Goal: Transaction & Acquisition: Purchase product/service

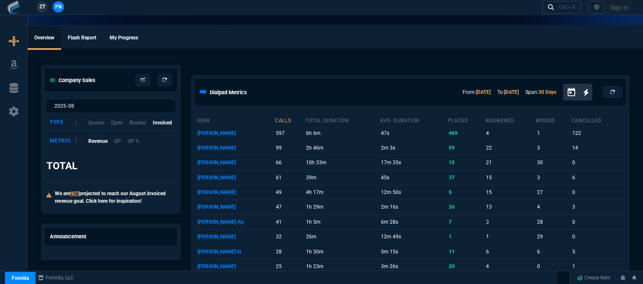
select select "12: [PERSON_NAME]"
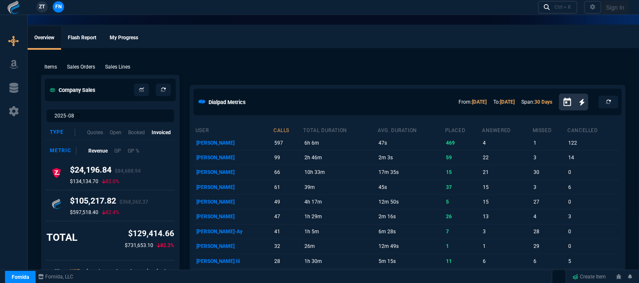
select select "12: [PERSON_NAME]"
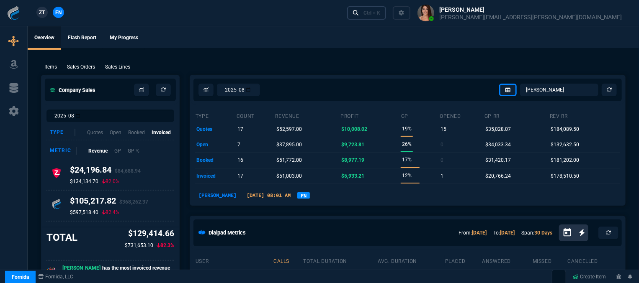
click at [380, 14] on div "Ctrl + K" at bounding box center [371, 13] width 17 height 7
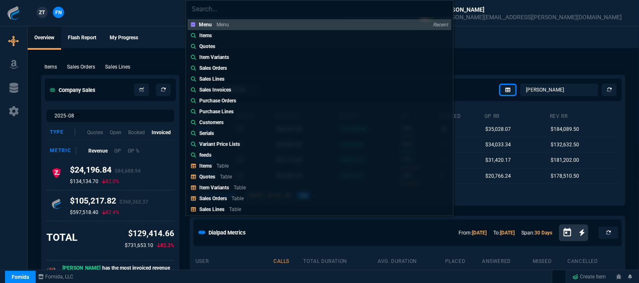
click at [488, 67] on div "Menu Menu Recent Items Quotes Item Variants Sales Orders Sales Lines Sales Invo…" at bounding box center [319, 141] width 639 height 283
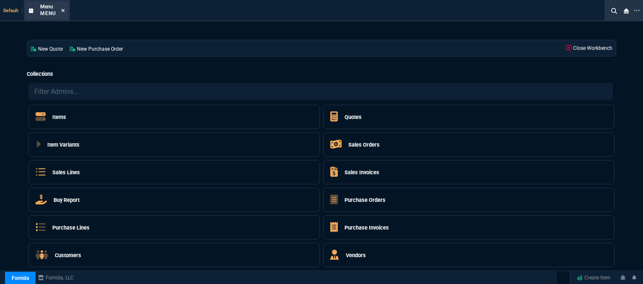
click at [62, 11] on icon at bounding box center [63, 10] width 4 height 5
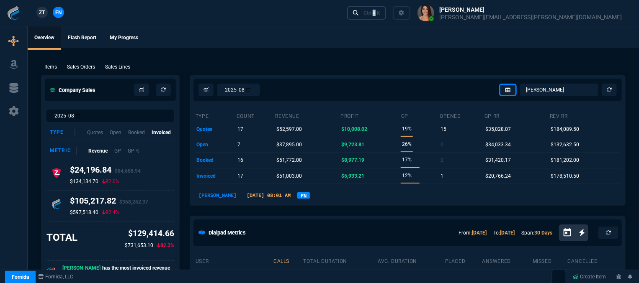
click at [380, 12] on div "Ctrl + K" at bounding box center [371, 13] width 17 height 7
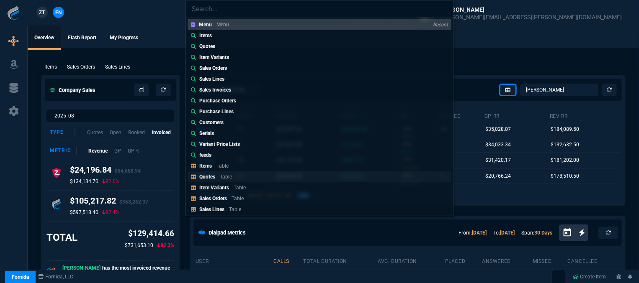
click at [263, 177] on link "Quotes Table" at bounding box center [320, 177] width 264 height 11
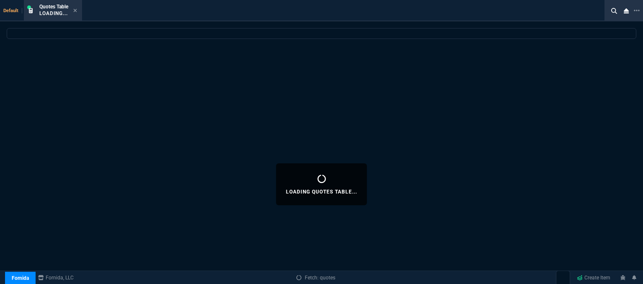
select select
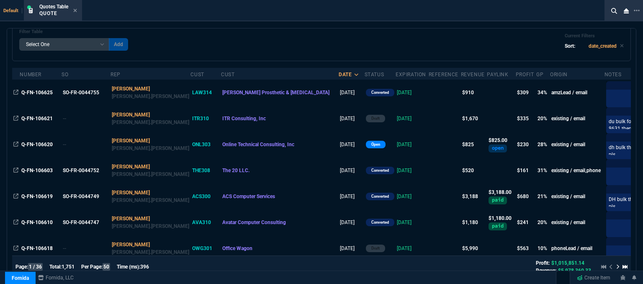
scroll to position [167, 0]
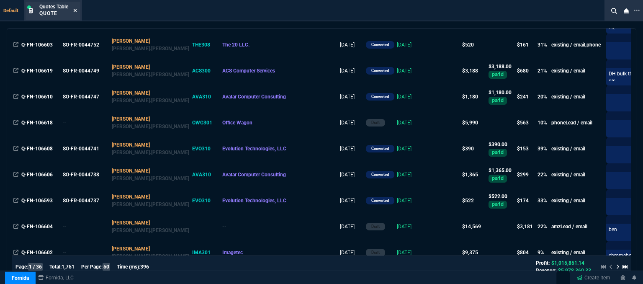
click at [76, 9] on icon at bounding box center [75, 10] width 4 height 5
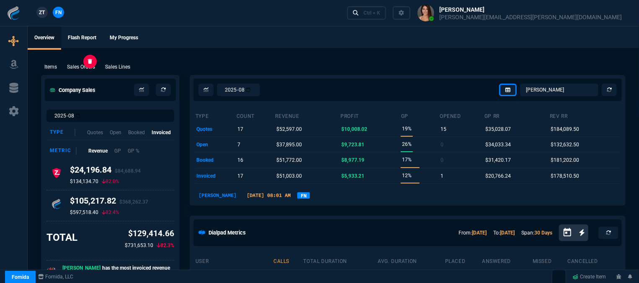
click at [88, 69] on p "Sales Orders" at bounding box center [81, 67] width 28 height 8
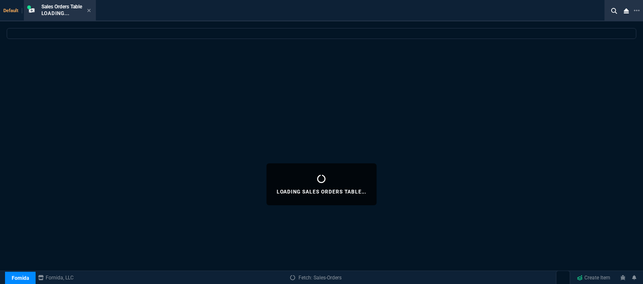
select select
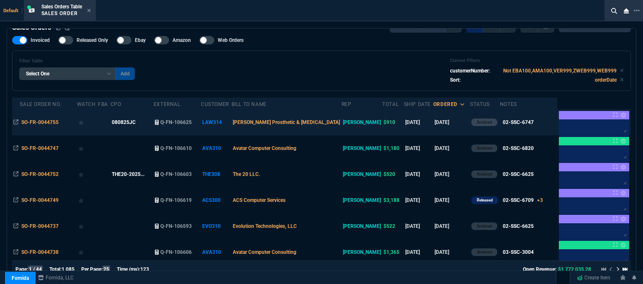
scroll to position [0, 0]
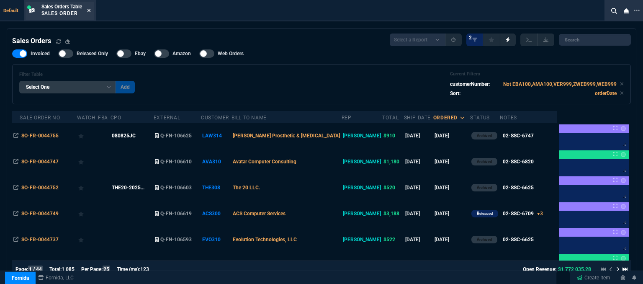
click at [90, 9] on icon at bounding box center [89, 10] width 4 height 5
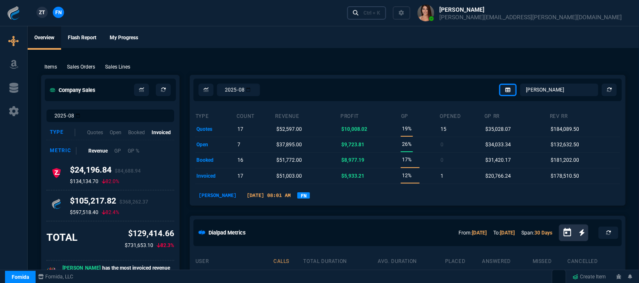
click at [380, 11] on div "Ctrl + K" at bounding box center [371, 13] width 17 height 7
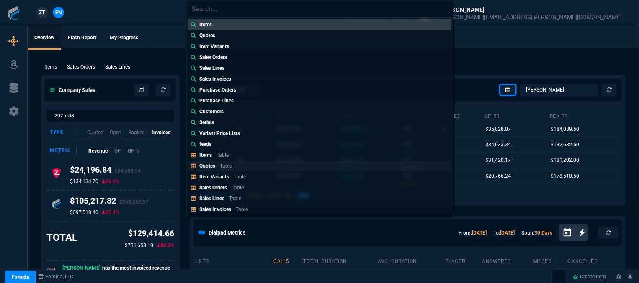
click at [221, 164] on p "Table" at bounding box center [226, 166] width 12 height 6
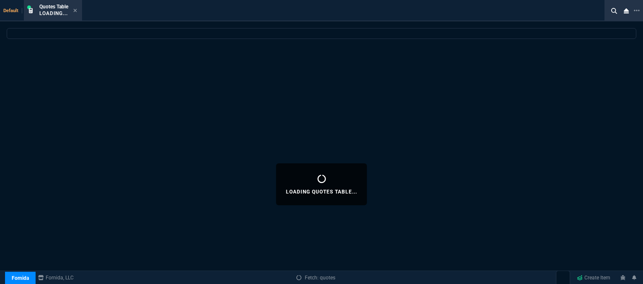
select select
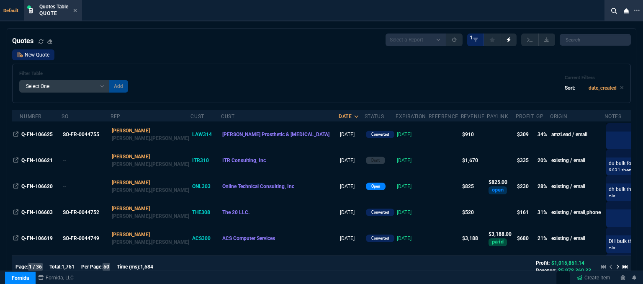
click at [43, 57] on link "New Quote" at bounding box center [33, 54] width 42 height 11
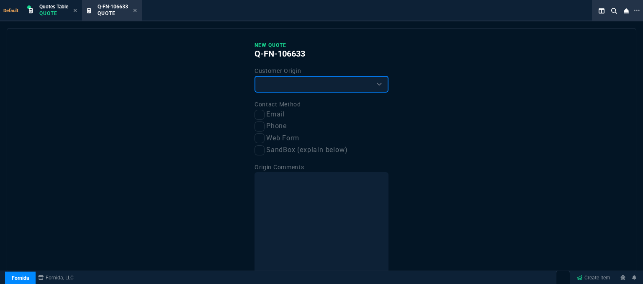
click at [285, 80] on select "Existing Customer Amazon Lead (first order) Website Lead (first order) Called (…" at bounding box center [322, 84] width 134 height 17
select select "existing"
click at [255, 76] on select "Existing Customer Amazon Lead (first order) Website Lead (first order) Called (…" at bounding box center [322, 84] width 134 height 17
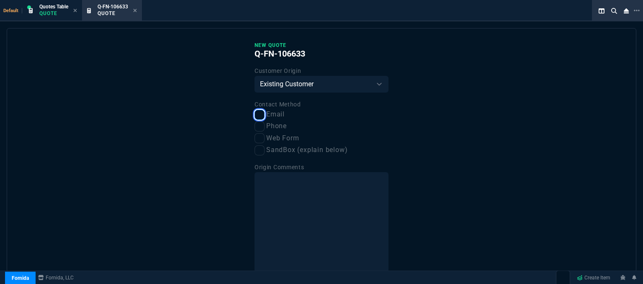
click at [255, 119] on input "Email" at bounding box center [260, 115] width 10 height 10
checkbox input "true"
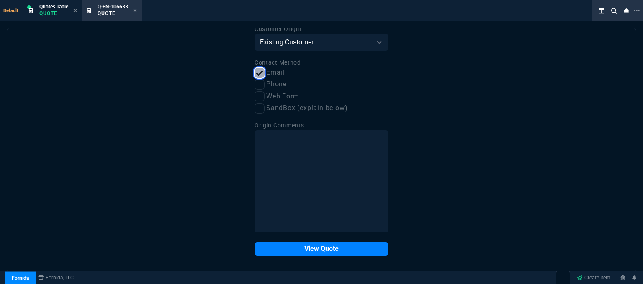
scroll to position [42, 0]
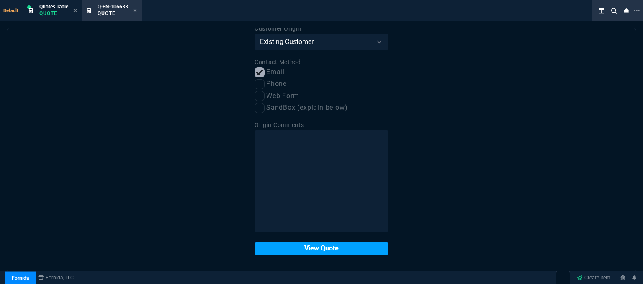
click at [306, 247] on button "View Quote" at bounding box center [322, 248] width 134 height 13
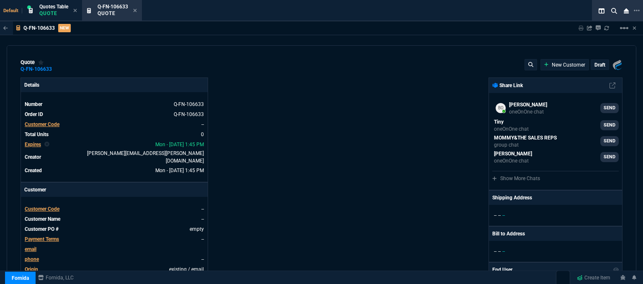
click at [42, 206] on span "Customer Code" at bounding box center [42, 209] width 35 height 6
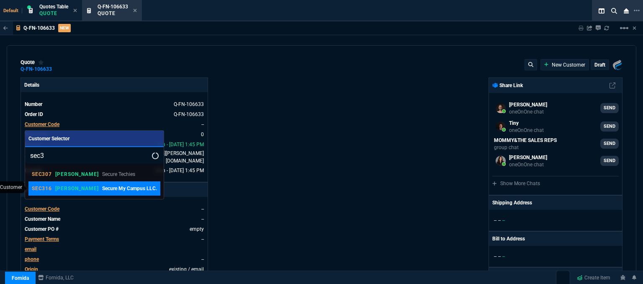
type input "sec3"
click at [62, 189] on p "[PERSON_NAME]" at bounding box center [76, 188] width 43 height 7
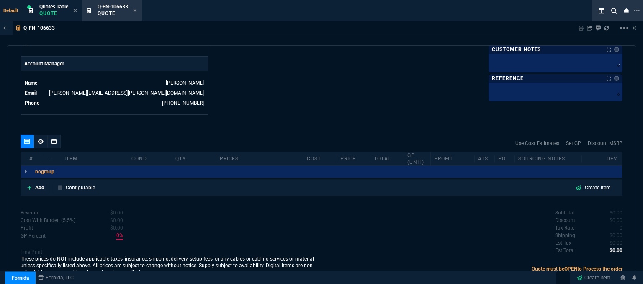
scroll to position [401, 0]
click at [28, 185] on icon at bounding box center [29, 187] width 5 height 5
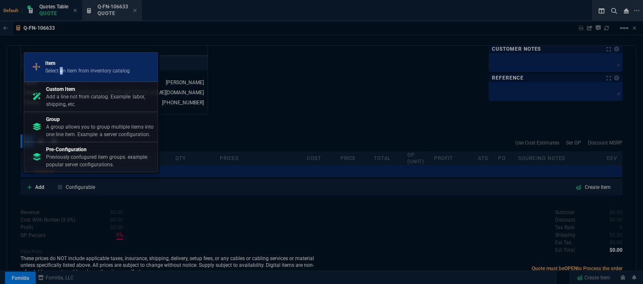
click at [62, 75] on p "Select an item from inventory catalog" at bounding box center [87, 71] width 85 height 8
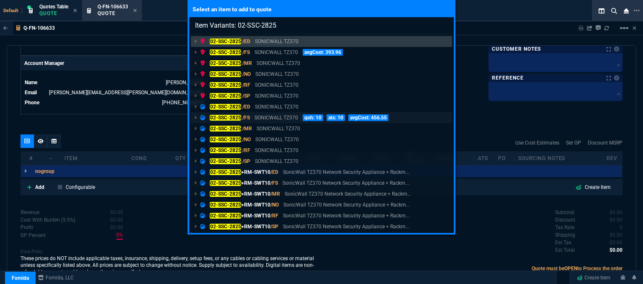
type input "Item Variants: 02-SSC-2825"
click at [258, 118] on p "SONICWALL TZ370" at bounding box center [277, 118] width 44 height 8
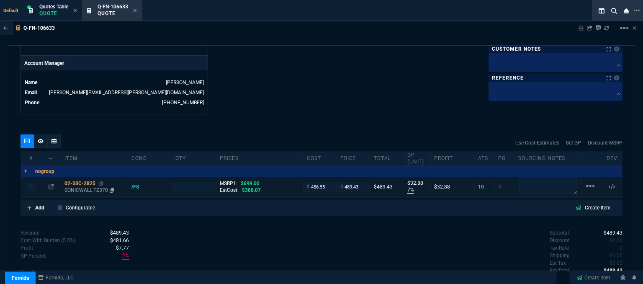
type input "7"
type input "33"
type input "30"
click at [84, 187] on p "SONICWALL TZ370" at bounding box center [94, 190] width 60 height 7
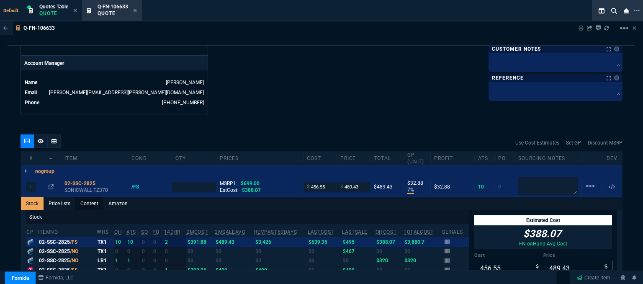
click at [85, 198] on link "Content" at bounding box center [89, 203] width 28 height 13
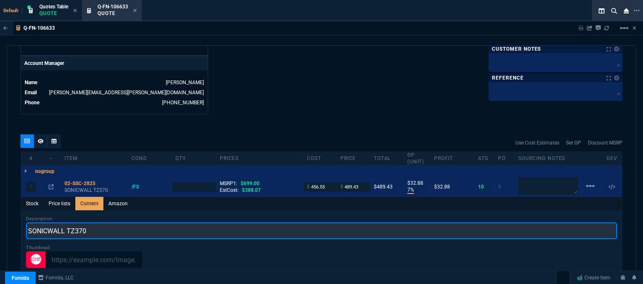
click at [119, 222] on input "SONICWALL TZ370" at bounding box center [321, 230] width 591 height 17
type input "SONICWALL TZ370 NETWORK SECURITY APPLIANCE"
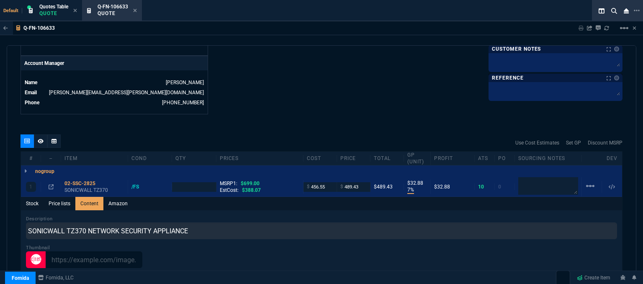
type input "1"
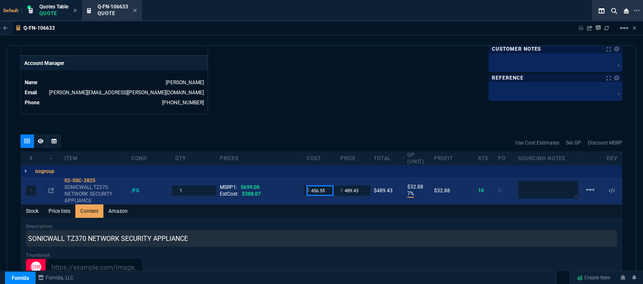
click at [324, 185] on input "456.55" at bounding box center [320, 190] width 26 height 10
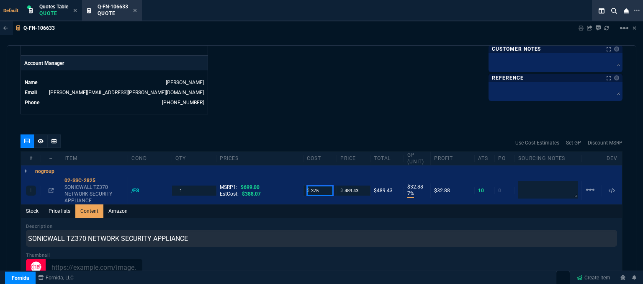
type input "375"
click at [325, 44] on div "Q-FN-106633 Sharing Q-FN-106633 Link Dev Link Share on Teams linear_scale quote…" at bounding box center [321, 173] width 643 height 305
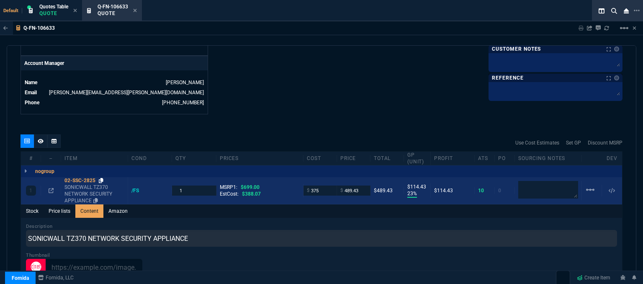
click at [101, 178] on icon at bounding box center [101, 180] width 5 height 5
click at [49, 188] on icon at bounding box center [51, 190] width 5 height 5
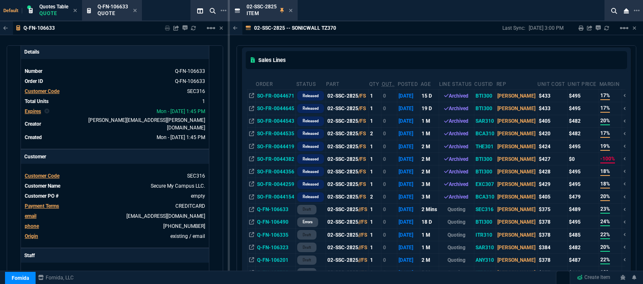
scroll to position [84, 0]
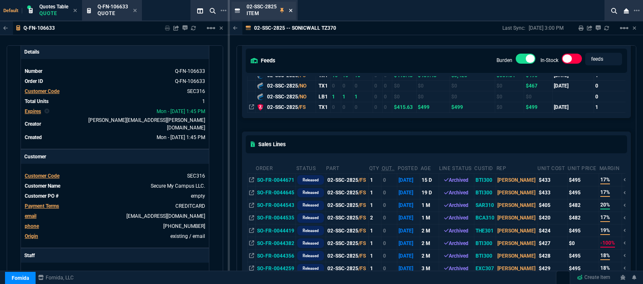
click at [290, 10] on icon at bounding box center [291, 10] width 4 height 5
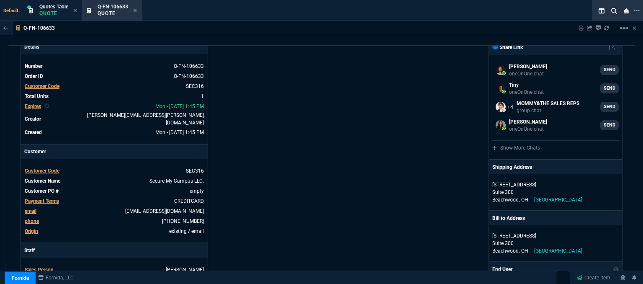
click at [355, 128] on div "Fornida, LLC 2609 Technology Dr Suite 300 Plano, TX 75074 Share Link Brian Over…" at bounding box center [472, 258] width 301 height 438
click at [137, 10] on icon at bounding box center [135, 10] width 4 height 5
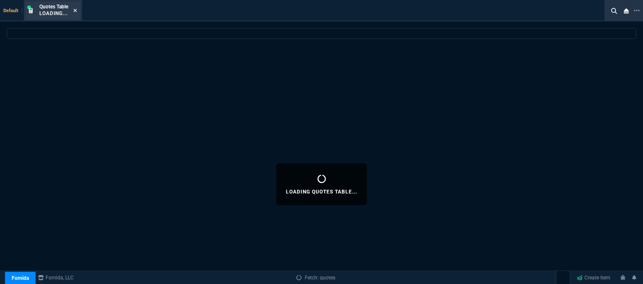
click at [75, 9] on icon at bounding box center [75, 10] width 4 height 5
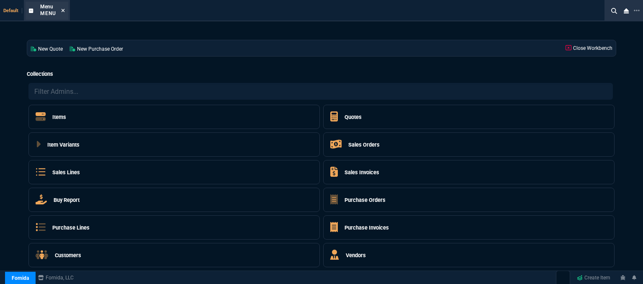
click at [62, 12] on icon at bounding box center [63, 10] width 4 height 5
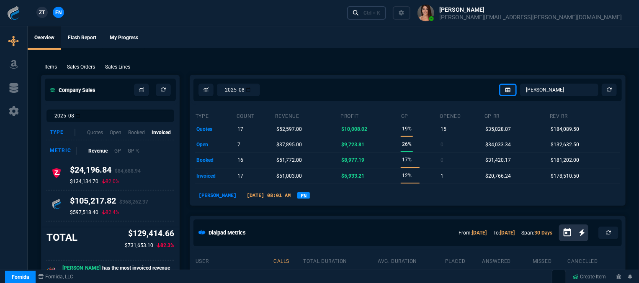
click at [380, 14] on div "Ctrl + K" at bounding box center [371, 13] width 17 height 7
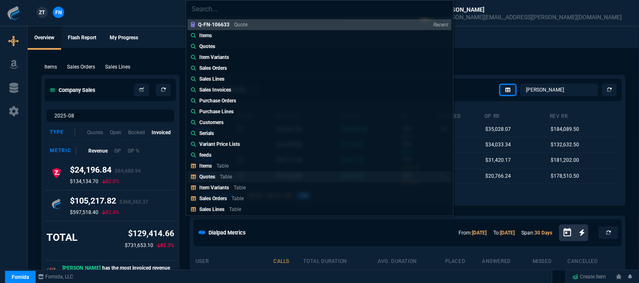
click at [283, 175] on link "Quotes Table" at bounding box center [320, 177] width 264 height 11
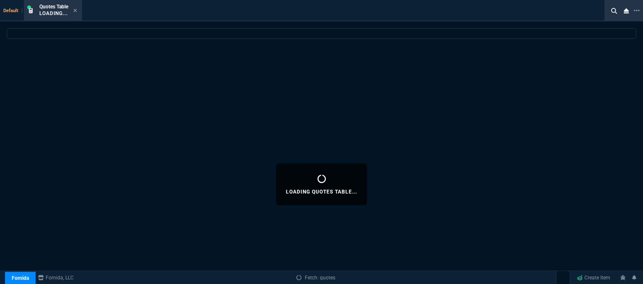
select select
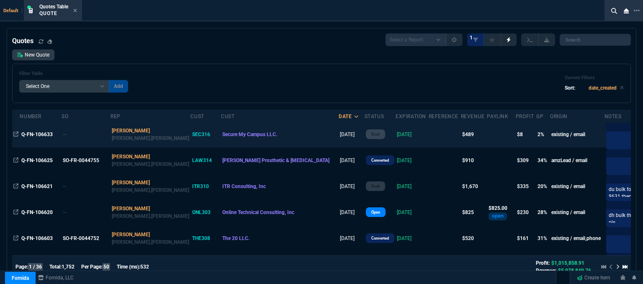
click at [429, 133] on td at bounding box center [445, 134] width 32 height 26
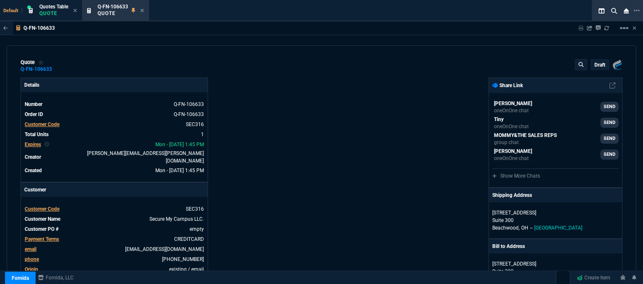
type input "23"
type input "114"
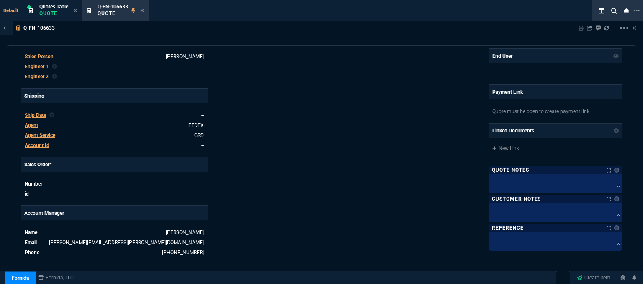
type input "699"
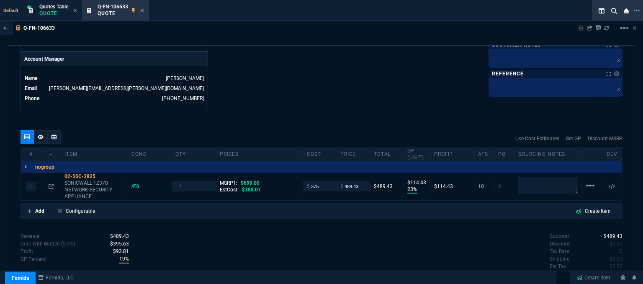
type input "30"
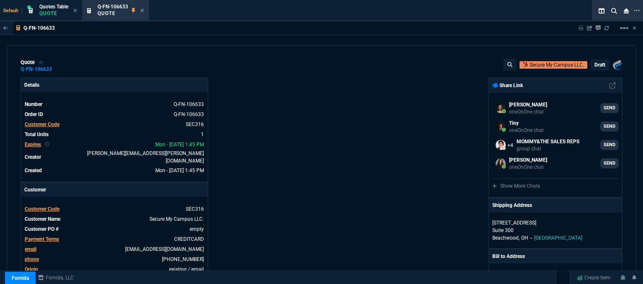
select select "12: [PERSON_NAME]"
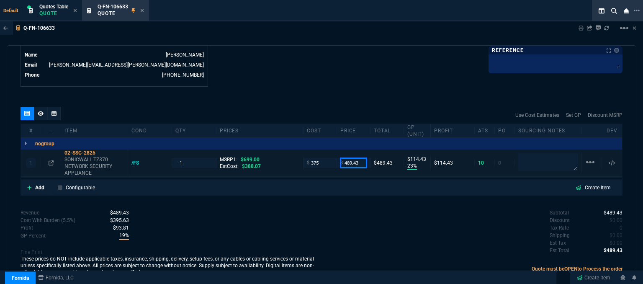
click at [359, 158] on input "489.43" at bounding box center [353, 163] width 26 height 10
type input "485"
type input "110"
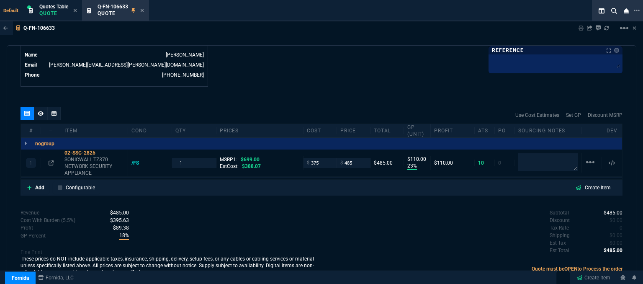
type input "31"
click at [51, 160] on fa-icon at bounding box center [51, 163] width 5 height 6
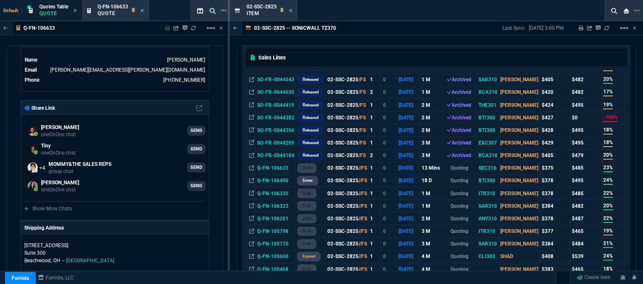
scroll to position [167, 0]
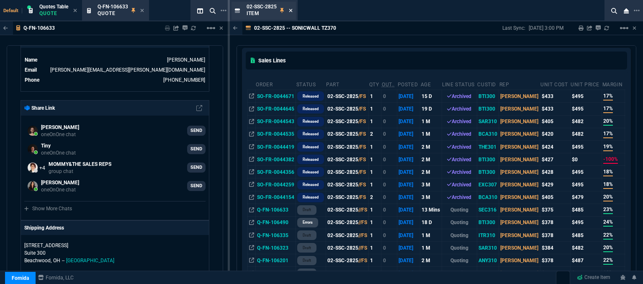
click at [291, 10] on icon at bounding box center [290, 10] width 3 height 3
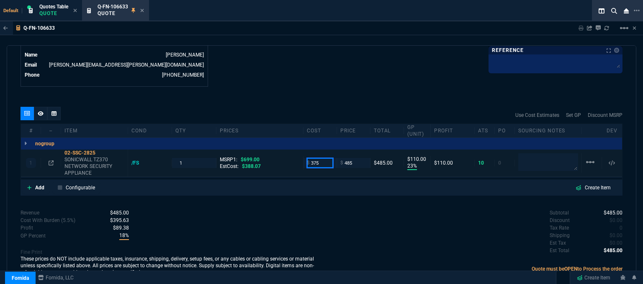
click at [322, 158] on input "375" at bounding box center [320, 163] width 26 height 10
type input "4"
type input "355"
click at [310, 193] on div "quote Q-FN-106633 Secure My Campus LLC. draft Fornida, LLC 2609 Technology Dr S…" at bounding box center [322, 165] width 630 height 241
type input "355"
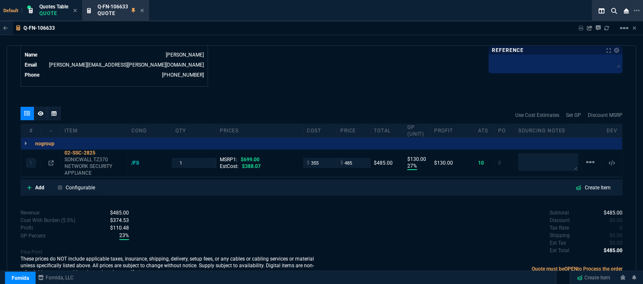
type input "27"
type input "130"
drag, startPoint x: 192, startPoint y: 157, endPoint x: 170, endPoint y: 160, distance: 22.7
click at [170, 160] on div "1 02-SSC-2825 SONICWALL TZ370 NETWORK SECURITY APPLIANCE /FS 1 MSRP1: $699.00 E…" at bounding box center [321, 162] width 601 height 27
type input "2"
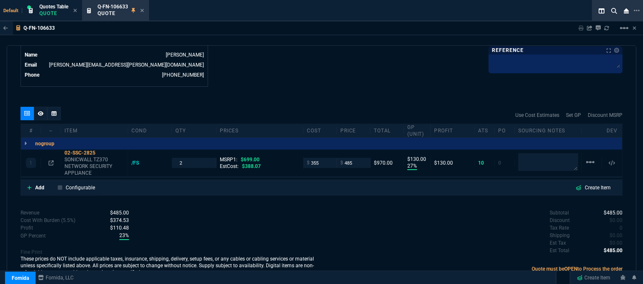
click at [326, 191] on div "quote Q-FN-106633 Secure My Campus LLC. draft Fornida, LLC 2609 Technology Dr S…" at bounding box center [322, 165] width 630 height 241
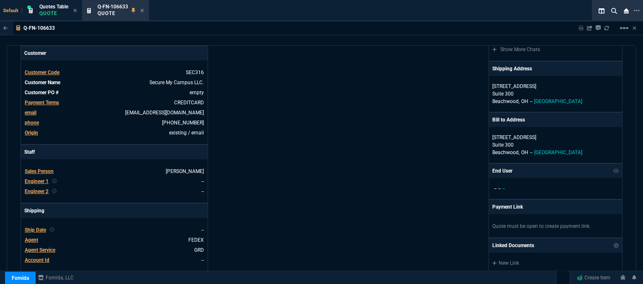
scroll to position [136, 0]
click at [32, 238] on span "Agent" at bounding box center [31, 241] width 13 height 6
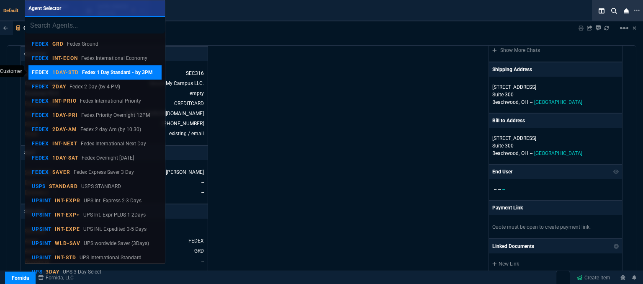
click at [97, 73] on p "Fedex 1 Day Standard - by 3PM" at bounding box center [117, 73] width 71 height 8
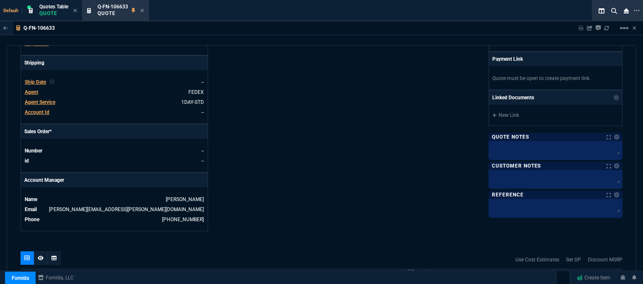
scroll to position [303, 0]
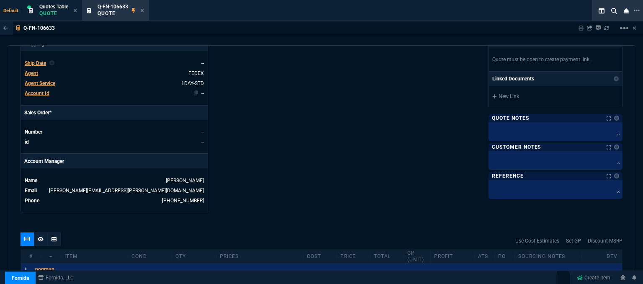
click at [201, 90] on link "--" at bounding box center [202, 93] width 3 height 6
click at [203, 90] on link "--" at bounding box center [202, 93] width 3 height 6
click at [41, 90] on span "Account Id" at bounding box center [37, 93] width 25 height 6
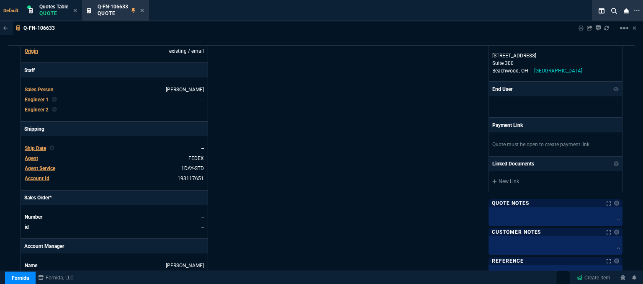
scroll to position [9, 0]
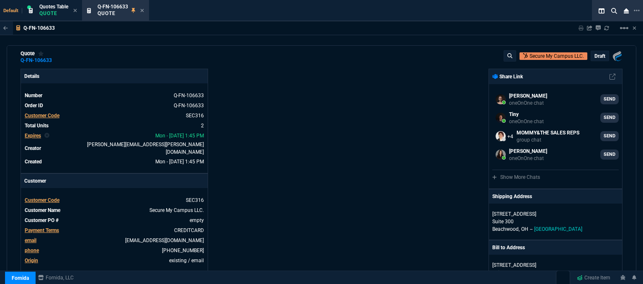
click at [596, 54] on p "draft" at bounding box center [600, 56] width 11 height 7
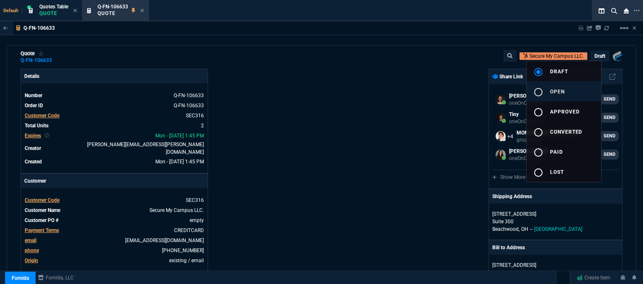
click at [572, 93] on button "radio_button_unchecked open" at bounding box center [564, 91] width 75 height 20
click at [412, 129] on div at bounding box center [321, 142] width 643 height 284
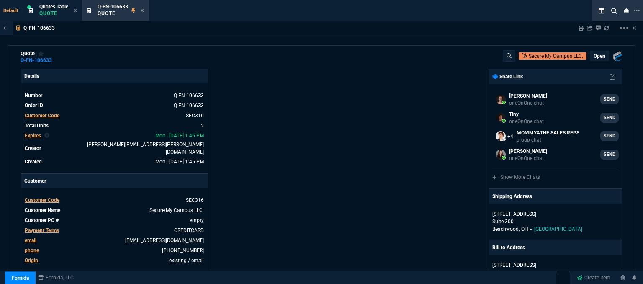
type input "699"
type input "27"
type input "130"
type input "31"
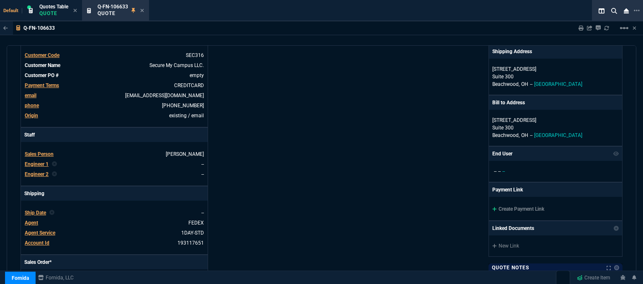
scroll to position [176, 0]
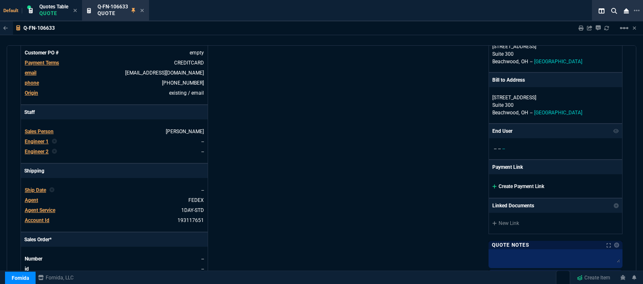
click at [492, 186] on icon at bounding box center [494, 186] width 5 height 5
click at [492, 184] on icon at bounding box center [494, 186] width 4 height 4
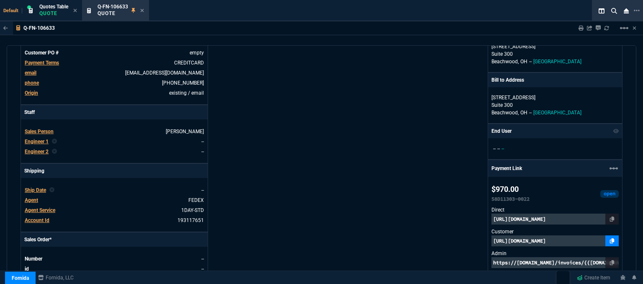
click at [610, 242] on icon at bounding box center [612, 240] width 5 height 5
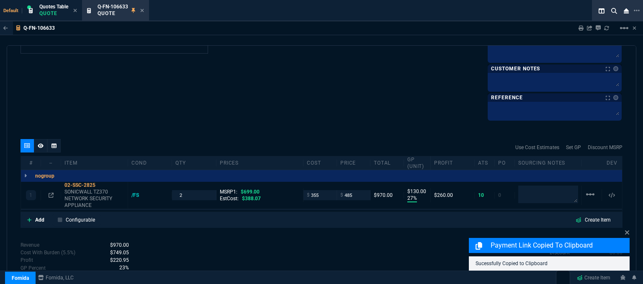
scroll to position [497, 0]
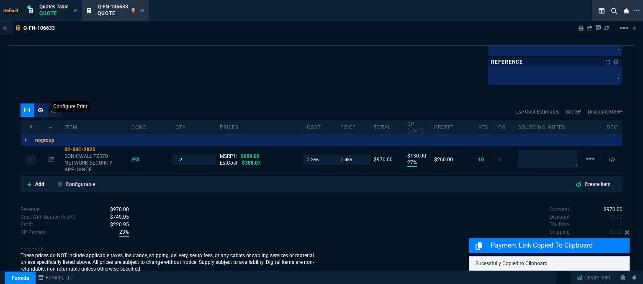
click at [40, 110] on icon at bounding box center [41, 110] width 6 height 5
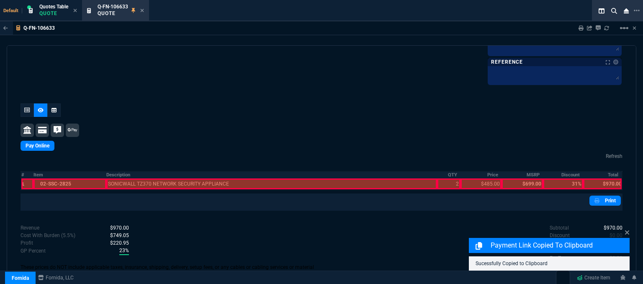
click at [69, 180] on div at bounding box center [69, 183] width 73 height 11
click at [136, 180] on div at bounding box center [271, 183] width 331 height 11
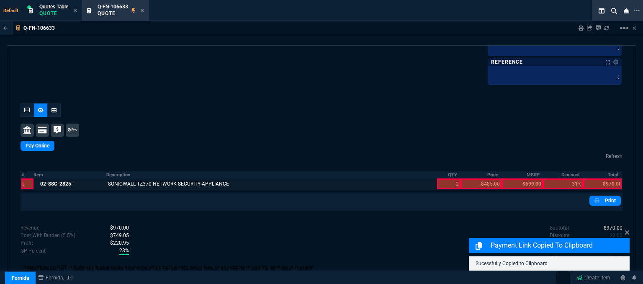
click at [443, 178] on div at bounding box center [448, 183] width 23 height 11
click at [469, 178] on div at bounding box center [481, 183] width 41 height 11
click at [596, 183] on div at bounding box center [602, 183] width 39 height 11
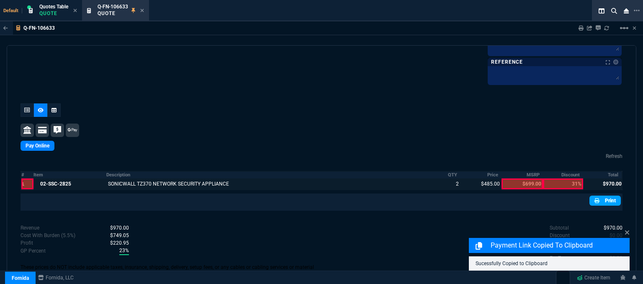
click at [610, 200] on link "Print" at bounding box center [605, 201] width 31 height 10
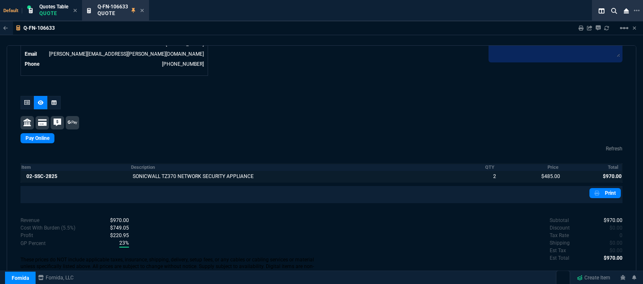
scroll to position [409, 0]
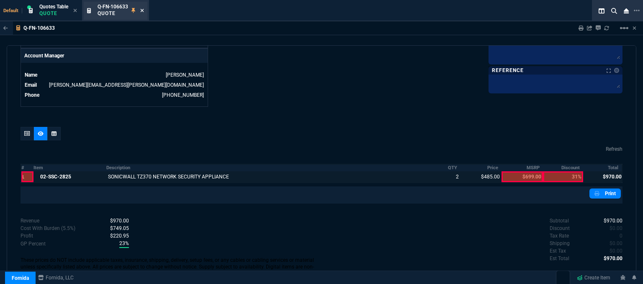
click at [143, 11] on icon at bounding box center [142, 10] width 4 height 5
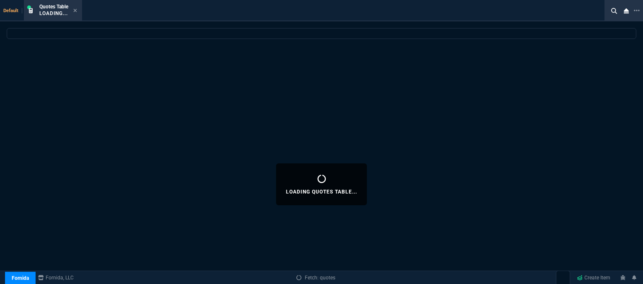
select select
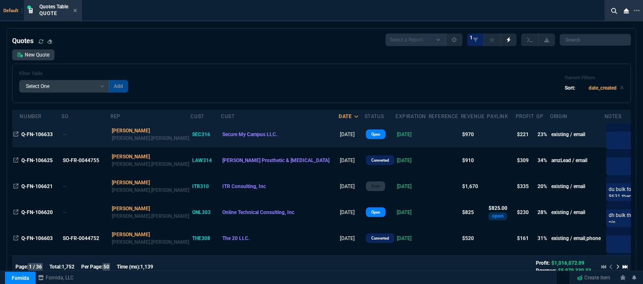
click at [250, 139] on td "Secure My Campus LLC." at bounding box center [280, 134] width 118 height 26
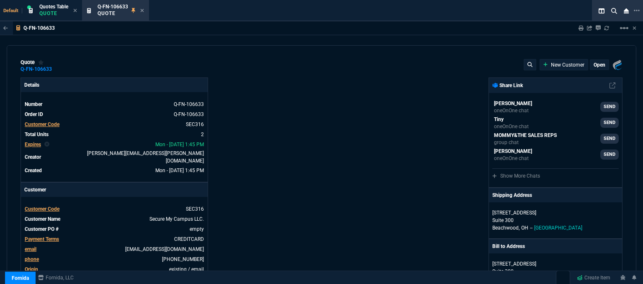
type input "699"
type input "27"
type input "130"
type input "31"
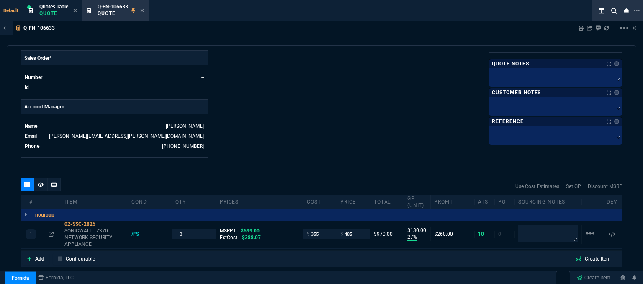
scroll to position [251, 0]
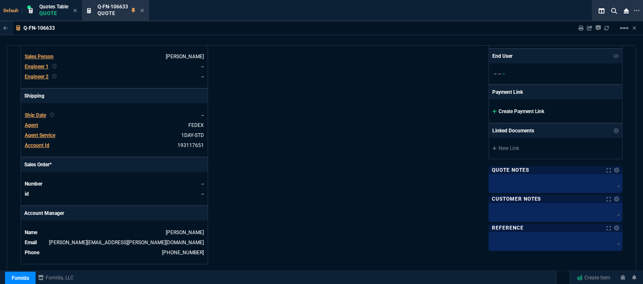
click at [492, 109] on icon at bounding box center [494, 111] width 5 height 5
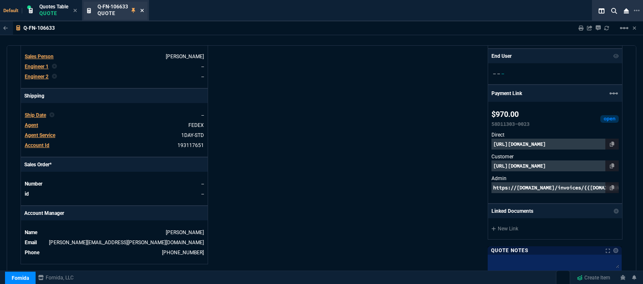
click at [142, 10] on icon at bounding box center [142, 10] width 3 height 3
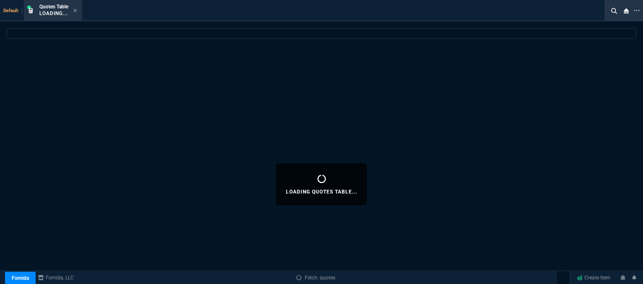
select select
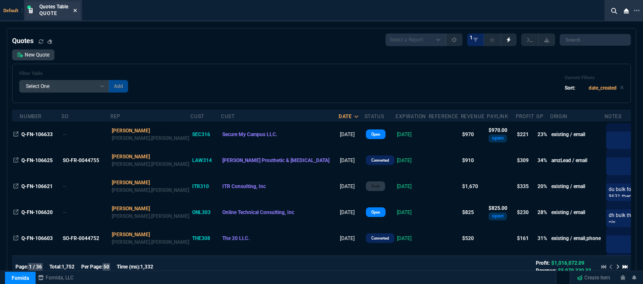
click at [76, 9] on icon at bounding box center [75, 10] width 4 height 5
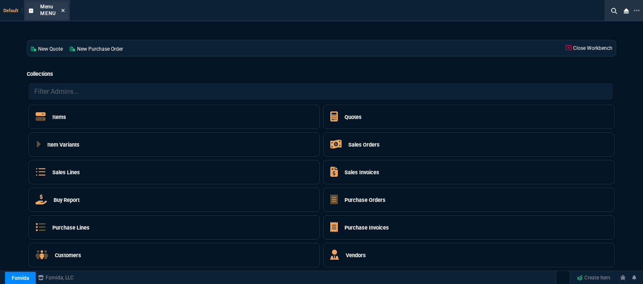
click at [62, 10] on icon at bounding box center [63, 10] width 3 height 3
click at [62, 9] on icon at bounding box center [63, 10] width 4 height 5
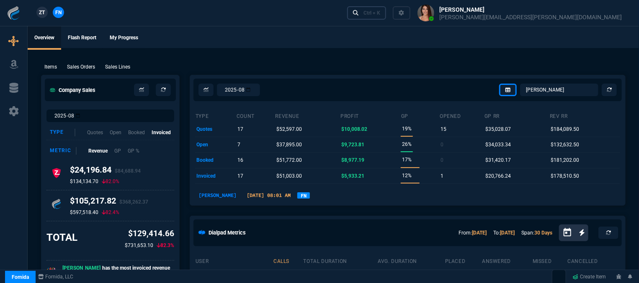
click at [380, 14] on div "Ctrl + K" at bounding box center [371, 13] width 17 height 7
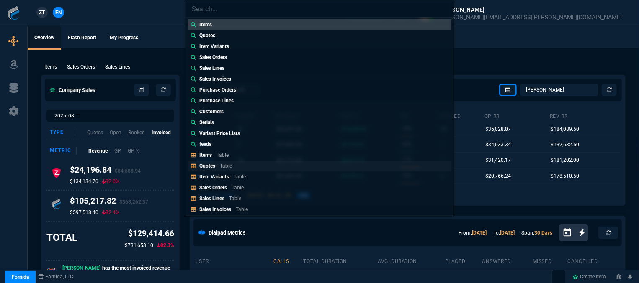
click at [229, 162] on div "Quotes Table" at bounding box center [217, 166] width 36 height 8
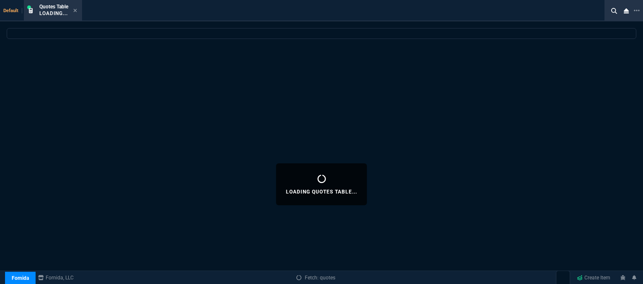
select select
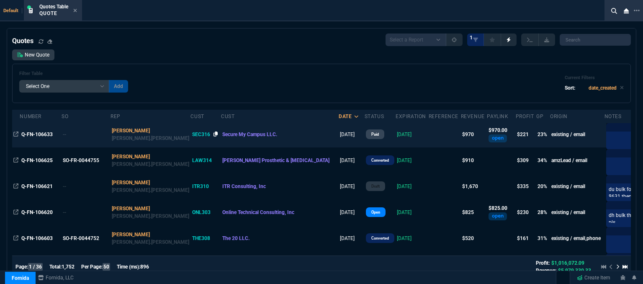
click at [214, 133] on icon at bounding box center [216, 133] width 5 height 5
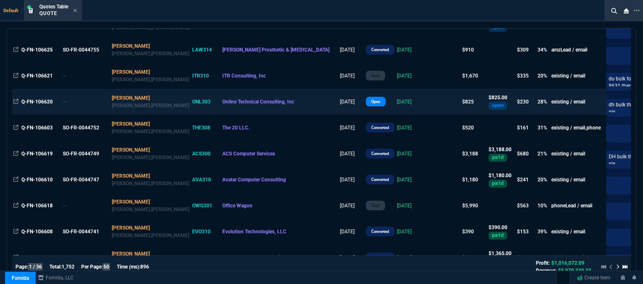
scroll to position [126, 0]
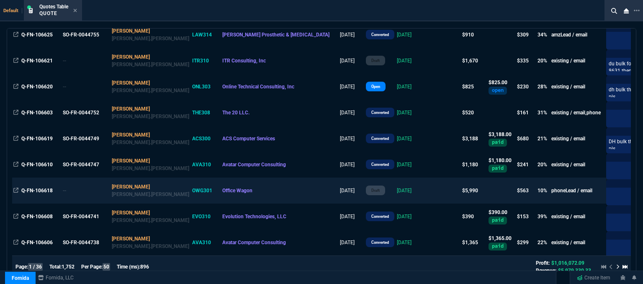
click at [429, 193] on td at bounding box center [445, 191] width 32 height 26
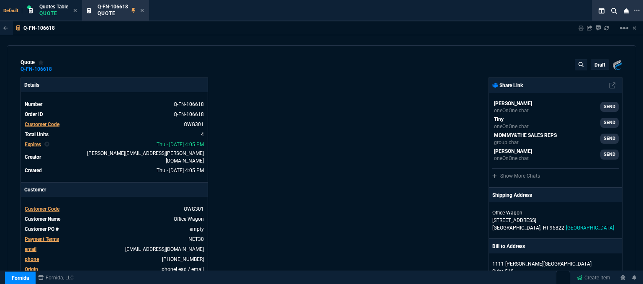
type input "18"
type input "312"
type input "24"
type input "105"
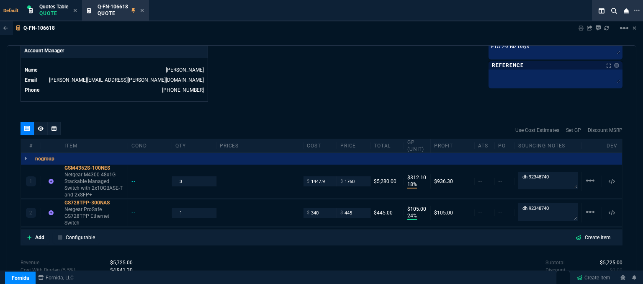
scroll to position [461, 0]
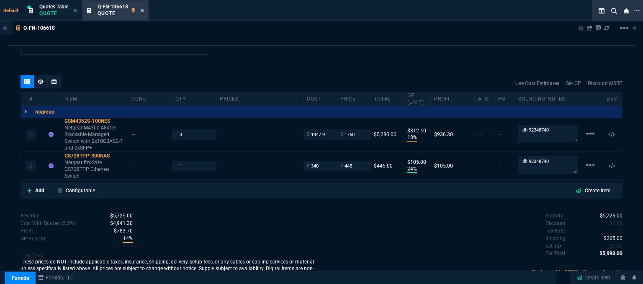
click at [143, 11] on icon at bounding box center [142, 10] width 4 height 5
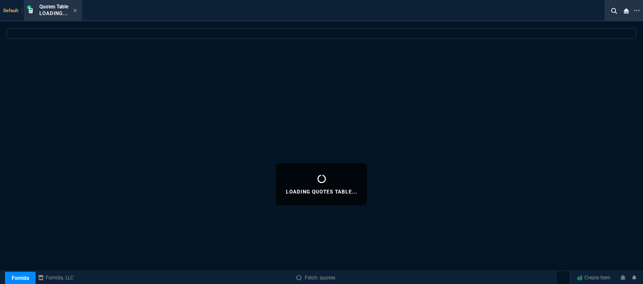
select select
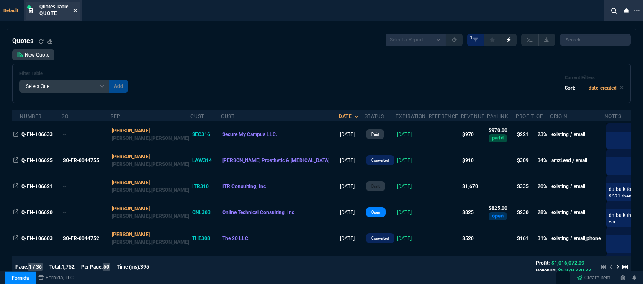
click at [76, 12] on icon at bounding box center [75, 10] width 4 height 5
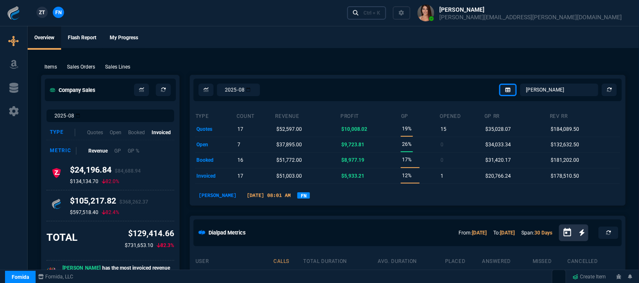
click at [386, 17] on link "Ctrl + K" at bounding box center [366, 12] width 39 height 13
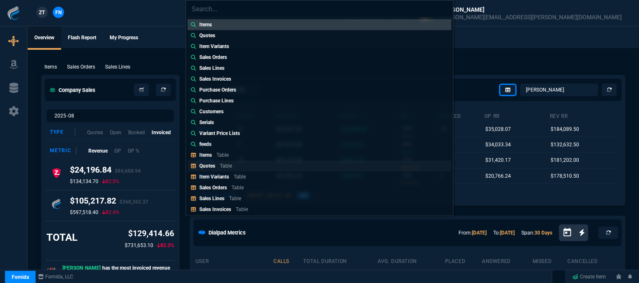
click at [278, 162] on link "Quotes Table" at bounding box center [320, 166] width 264 height 11
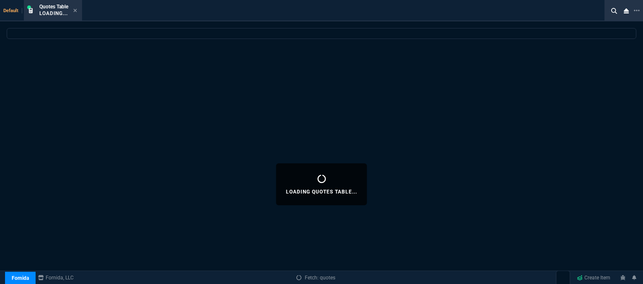
select select
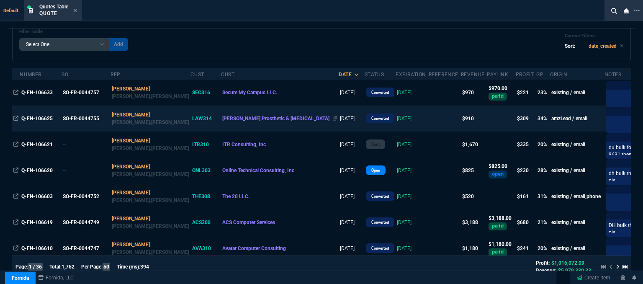
scroll to position [126, 0]
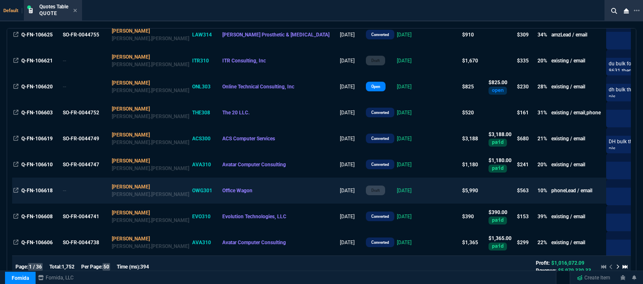
click at [429, 193] on td at bounding box center [445, 191] width 32 height 26
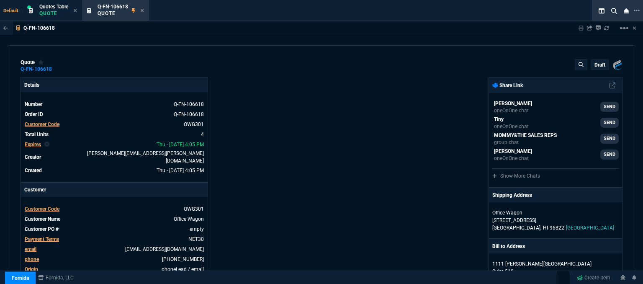
type input "18"
type input "312"
type input "24"
type input "105"
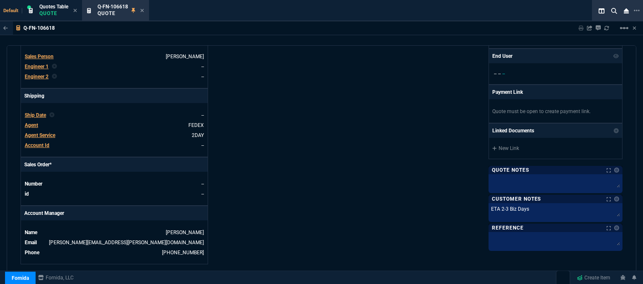
scroll to position [461, 0]
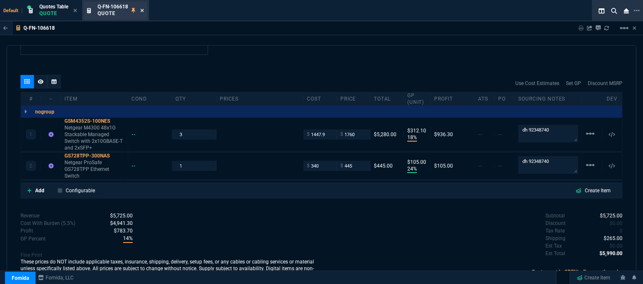
click at [143, 10] on icon at bounding box center [142, 10] width 3 height 3
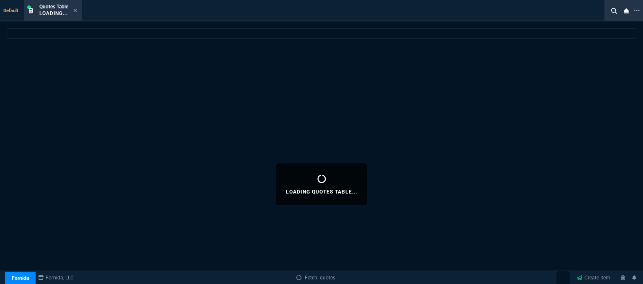
select select
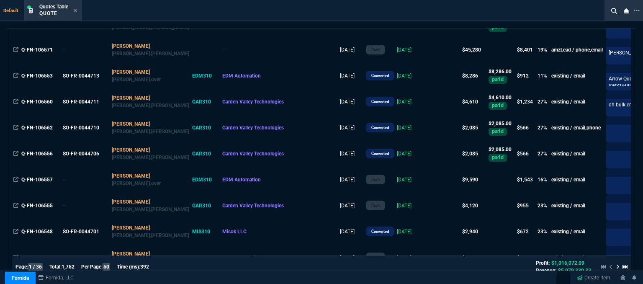
scroll to position [712, 0]
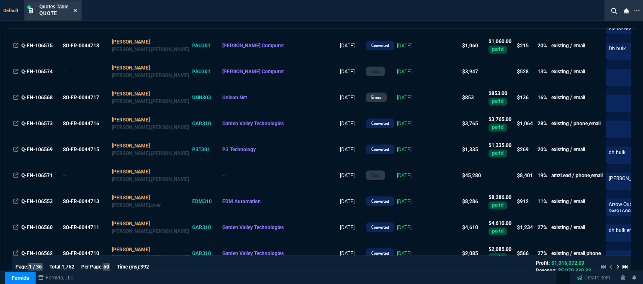
click at [75, 8] on icon at bounding box center [75, 10] width 4 height 5
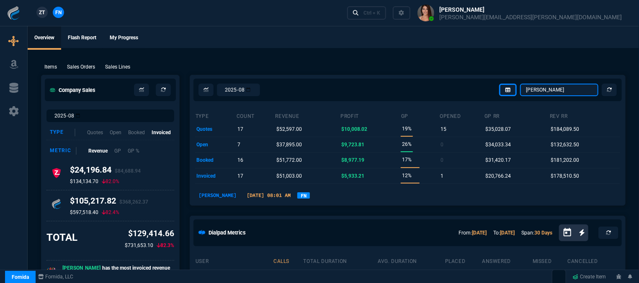
click at [563, 93] on select "Omar Brian Over Farzad Vahid Steven Huang Seti Shadab Alicia Bostic Wafek Moham…" at bounding box center [559, 90] width 78 height 13
click at [521, 84] on select "Omar Brian Over Farzad Vahid Steven Huang Seti Shadab Alicia Bostic Wafek Moham…" at bounding box center [559, 90] width 78 height 13
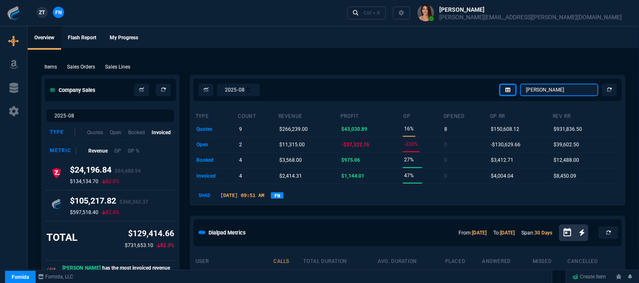
click at [559, 92] on select "Omar Brian Over Farzad Vahid Steven Huang Seti Shadab Alicia Bostic Wafek Moham…" at bounding box center [559, 90] width 78 height 13
select select "12: [PERSON_NAME]"
click at [521, 84] on select "Omar Brian Over Farzad Vahid Steven Huang Seti Shadab Alicia Bostic Wafek Moham…" at bounding box center [559, 90] width 78 height 13
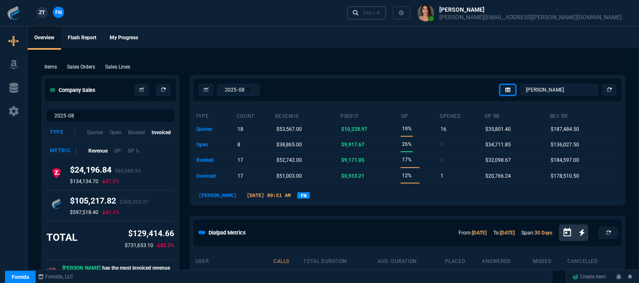
click at [380, 12] on div "Ctrl + K" at bounding box center [371, 13] width 17 height 7
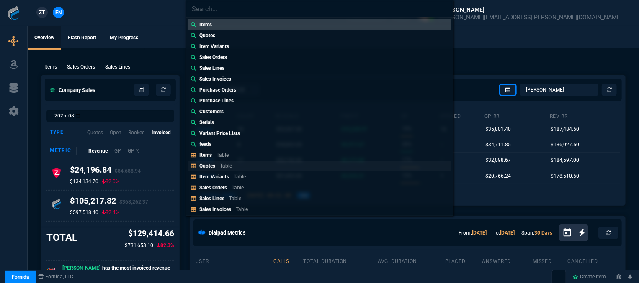
click at [250, 165] on link "Quotes Table" at bounding box center [320, 166] width 264 height 11
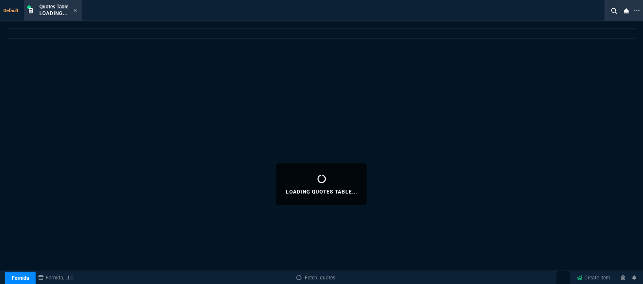
select select
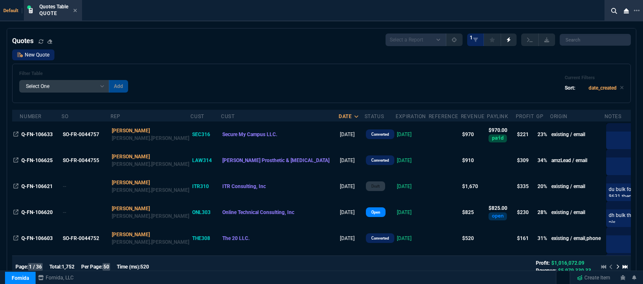
click at [39, 53] on link "New Quote" at bounding box center [33, 54] width 42 height 11
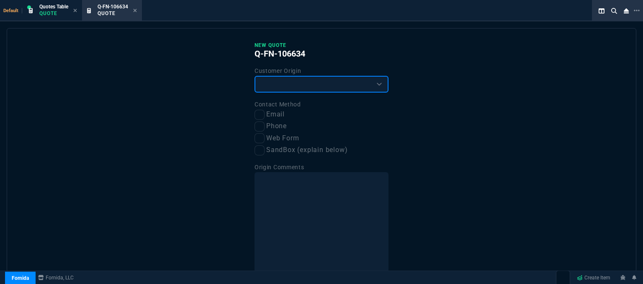
click at [274, 88] on select "Existing Customer Amazon Lead (first order) Website Lead (first order) Called (…" at bounding box center [322, 84] width 134 height 17
select select "existing"
click at [255, 76] on select "Existing Customer Amazon Lead (first order) Website Lead (first order) Called (…" at bounding box center [322, 84] width 134 height 17
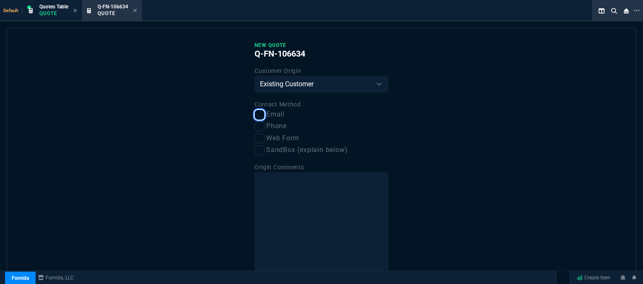
click at [259, 116] on input "Email" at bounding box center [260, 115] width 10 height 10
checkbox input "true"
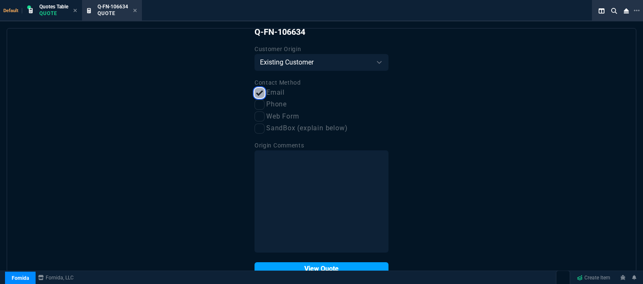
scroll to position [42, 0]
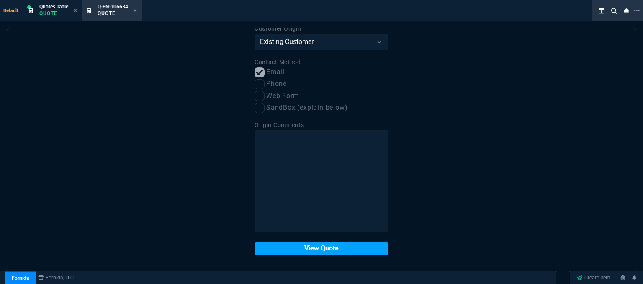
click at [321, 248] on button "View Quote" at bounding box center [322, 248] width 134 height 13
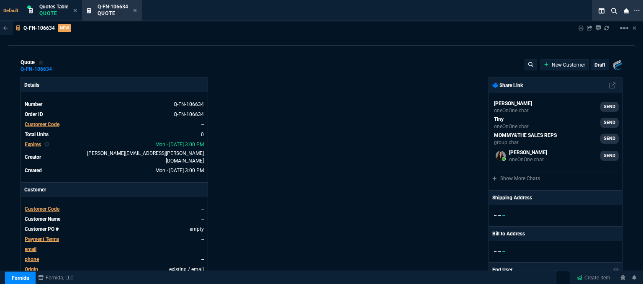
click at [52, 206] on span "Customer Code" at bounding box center [42, 209] width 35 height 6
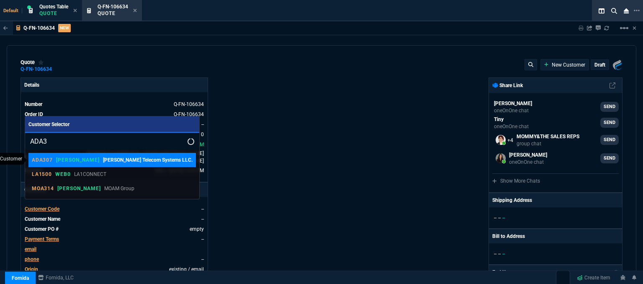
type input "ADA3"
click at [103, 158] on p "[PERSON_NAME] Telecom Systems LLC." at bounding box center [148, 160] width 90 height 8
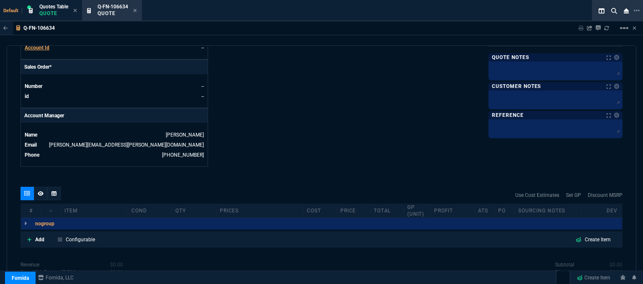
scroll to position [401, 0]
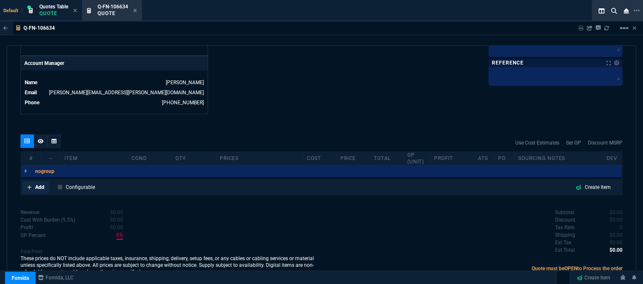
click at [30, 185] on icon at bounding box center [29, 187] width 5 height 5
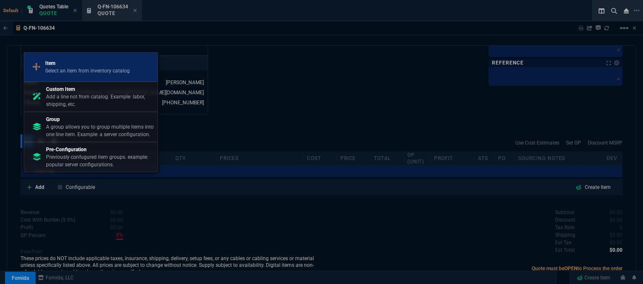
click at [91, 73] on p "Select an item from inventory catalog" at bounding box center [87, 71] width 85 height 8
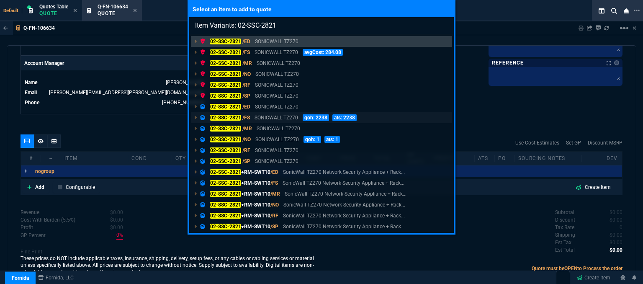
type input "Item Variants: 02-SSC-2821"
click at [281, 116] on p "SONICWALL TZ270" at bounding box center [277, 118] width 44 height 8
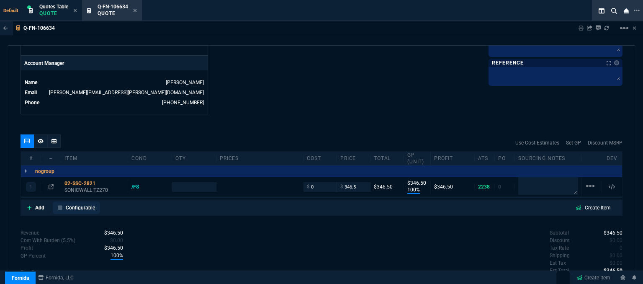
type input "100"
type input "347"
type input "499"
click at [77, 187] on p "SONICWALL TZ270" at bounding box center [94, 190] width 60 height 7
type input "31"
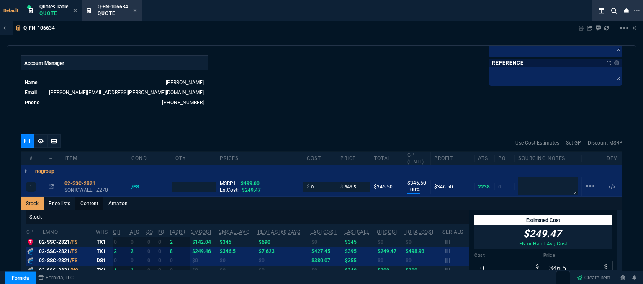
click at [89, 197] on link "Content" at bounding box center [89, 203] width 28 height 13
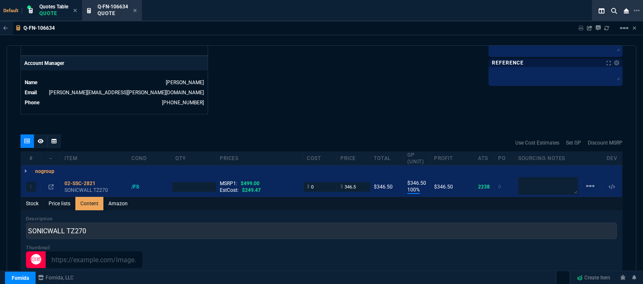
scroll to position [0, 0]
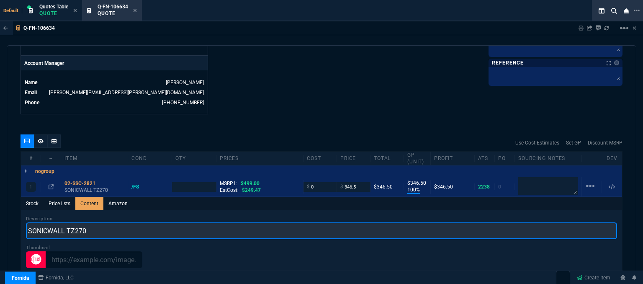
click at [116, 223] on input "SONICWALL TZ270" at bounding box center [321, 230] width 591 height 17
type input "SONICWALL TZ270 NETWORK SECURITY APPLIANCE"
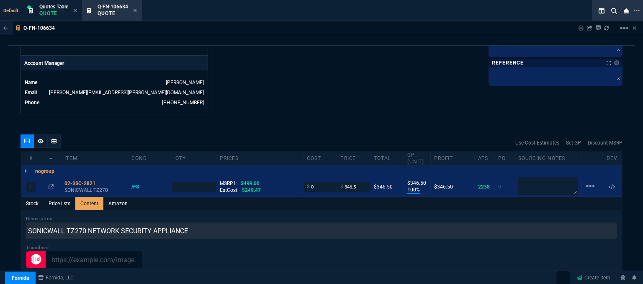
type input "1"
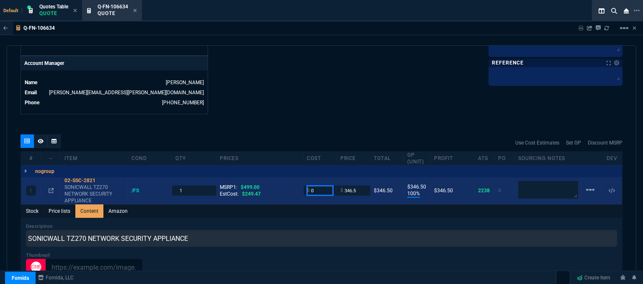
click at [315, 185] on input "0" at bounding box center [320, 190] width 26 height 10
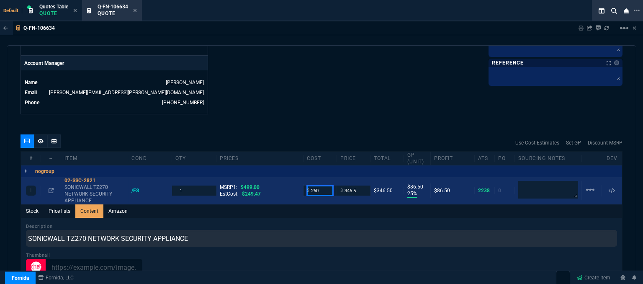
click at [326, 185] on input "260" at bounding box center [320, 190] width 26 height 10
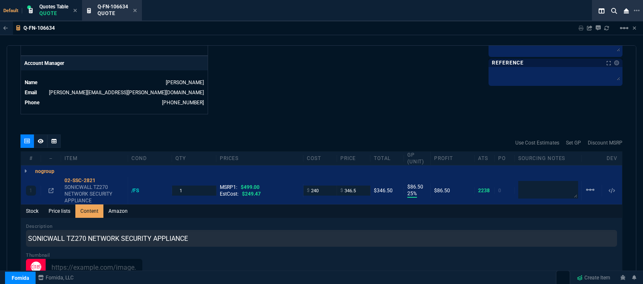
click at [350, 34] on div "Q-FN-106634 Sharing Q-FN-106634 Link Dev Link Share on Teams linear_scale" at bounding box center [321, 28] width 643 height 14
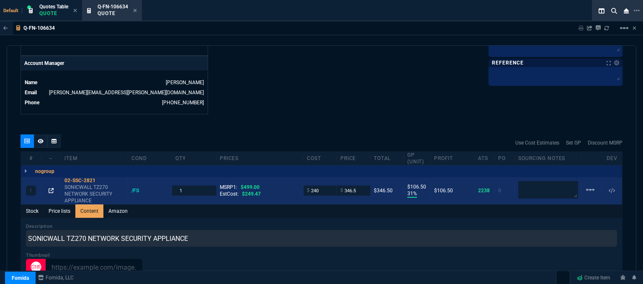
click at [51, 188] on icon at bounding box center [51, 190] width 5 height 5
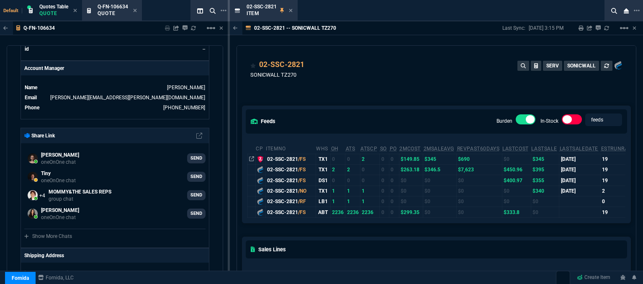
scroll to position [42, 0]
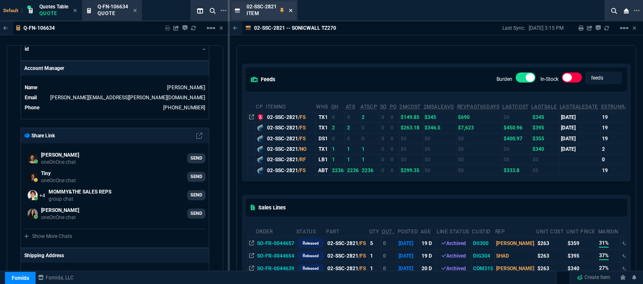
click at [291, 12] on icon at bounding box center [291, 10] width 4 height 5
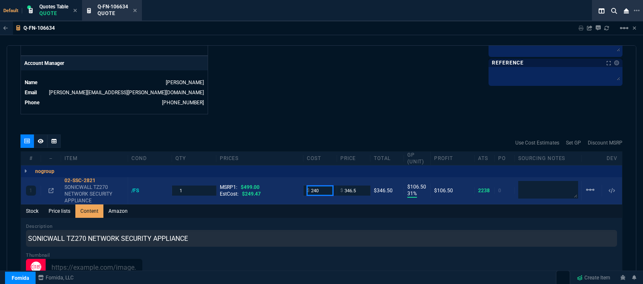
click at [325, 185] on input "240" at bounding box center [320, 190] width 26 height 10
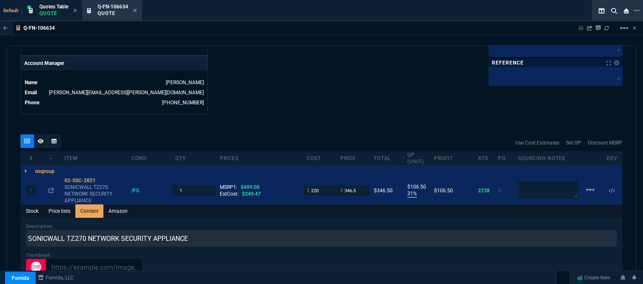
click at [332, 136] on div "Use Cost Estimates Set GP Discount MSRP" at bounding box center [322, 142] width 602 height 17
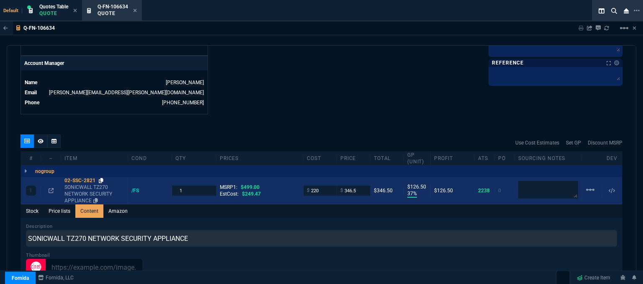
click at [101, 178] on icon at bounding box center [101, 180] width 5 height 5
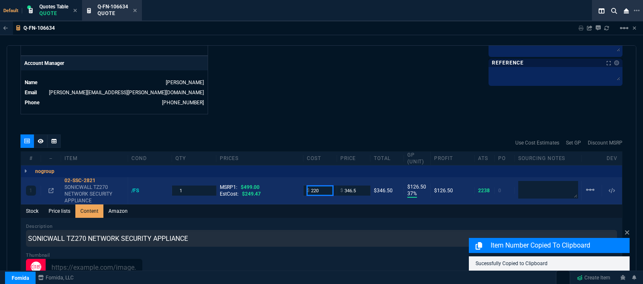
click at [320, 185] on input "220" at bounding box center [320, 190] width 26 height 10
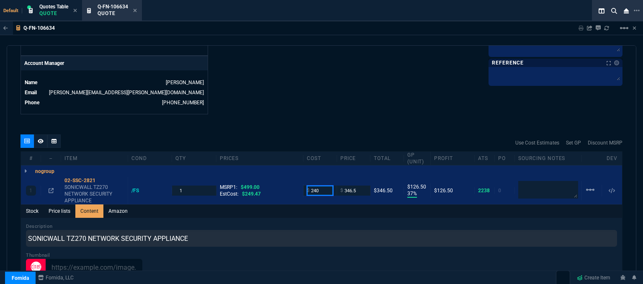
type input "240"
click at [363, 27] on div "Q-FN-106634 Sharing Q-FN-106634 Link Dev Link Share on Teams linear_scale" at bounding box center [321, 28] width 643 height 14
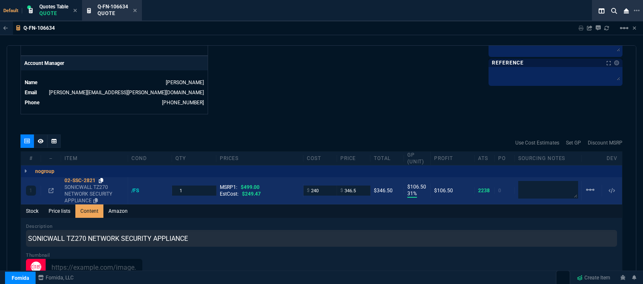
click at [100, 178] on icon at bounding box center [101, 180] width 5 height 5
click at [101, 178] on icon at bounding box center [101, 180] width 5 height 5
click at [49, 188] on icon at bounding box center [51, 190] width 5 height 5
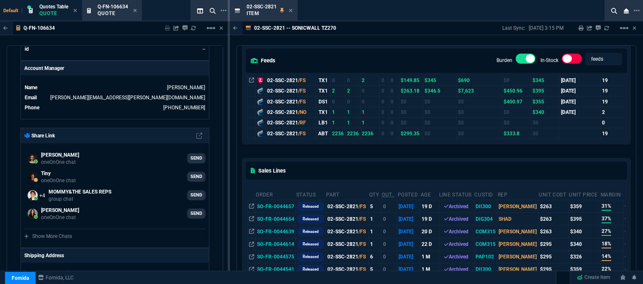
scroll to position [84, 0]
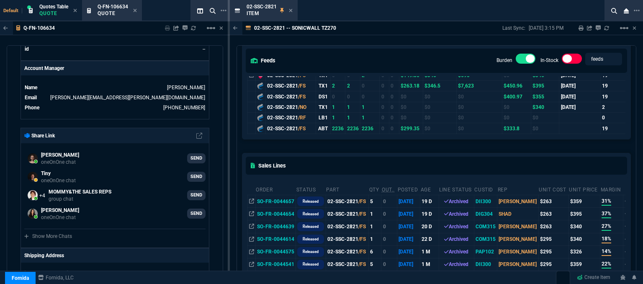
click at [290, 10] on icon at bounding box center [291, 10] width 4 height 5
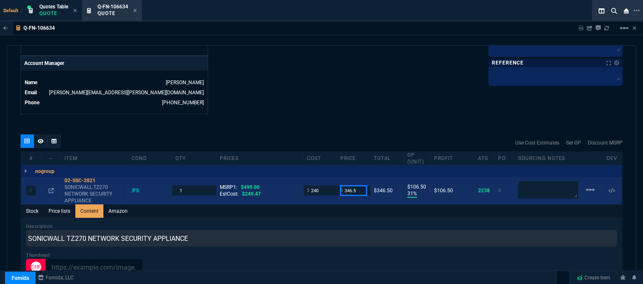
drag, startPoint x: 359, startPoint y: 184, endPoint x: 337, endPoint y: 180, distance: 22.7
click at [337, 185] on div "$ 346.5" at bounding box center [353, 190] width 33 height 10
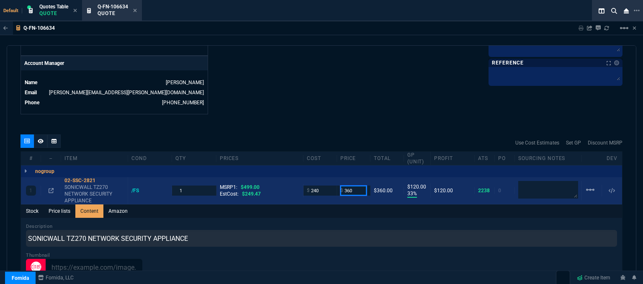
drag, startPoint x: 353, startPoint y: 185, endPoint x: 339, endPoint y: 170, distance: 21.0
click at [337, 185] on div "$ 360" at bounding box center [353, 190] width 33 height 10
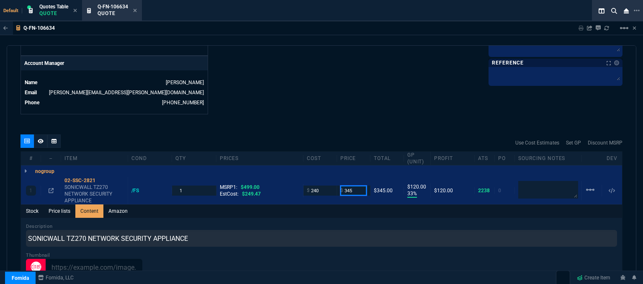
type input "345"
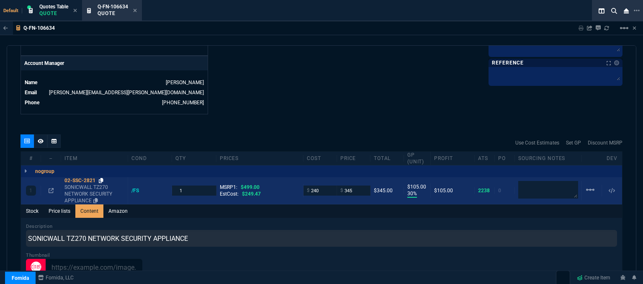
click at [100, 178] on icon at bounding box center [101, 180] width 5 height 5
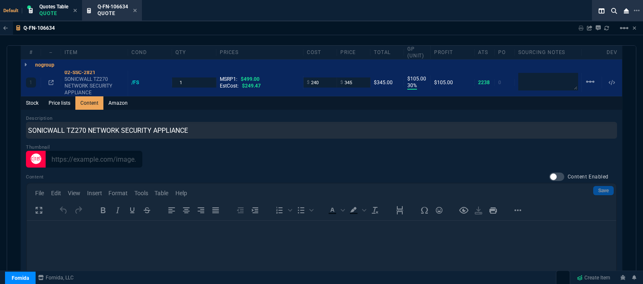
scroll to position [569, 0]
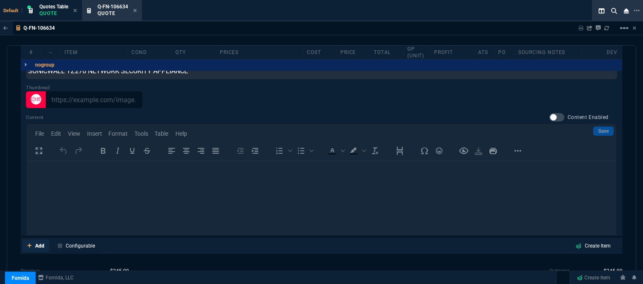
click at [30, 243] on icon at bounding box center [29, 245] width 5 height 5
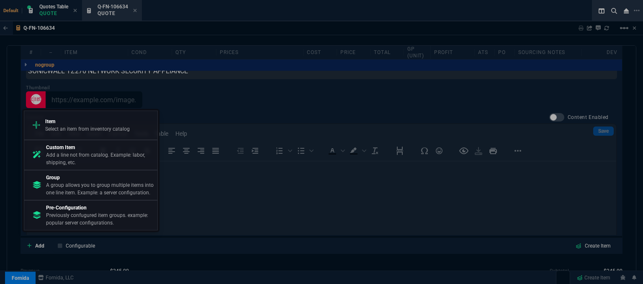
drag, startPoint x: 57, startPoint y: 119, endPoint x: 88, endPoint y: 113, distance: 31.7
click at [57, 120] on p "Item" at bounding box center [87, 122] width 85 height 8
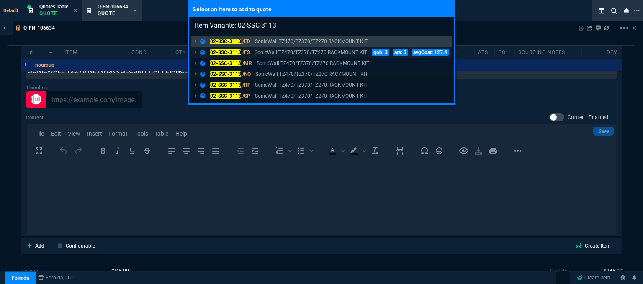
type input "Item Variants: 02-SSC-3113"
click at [278, 54] on p "SonicWall TZ470/TZ370/TZ270 RACKMOUNT KIT" at bounding box center [311, 53] width 113 height 8
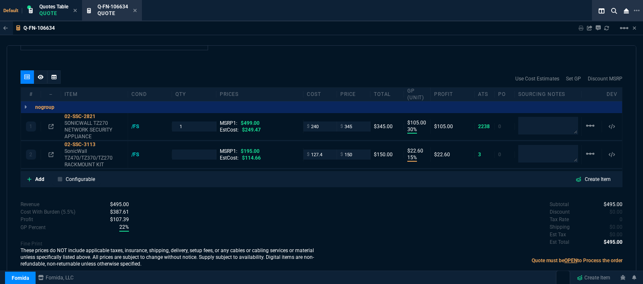
scroll to position [457, 0]
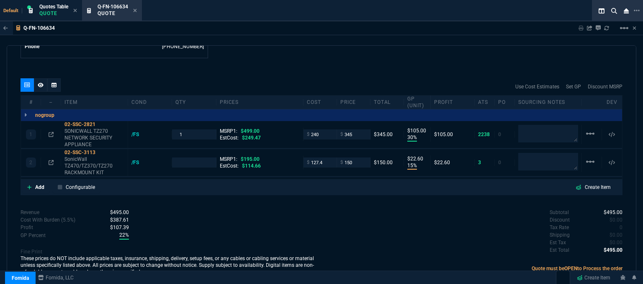
type input "30"
type input "105"
type input "15"
type input "23"
type input "31"
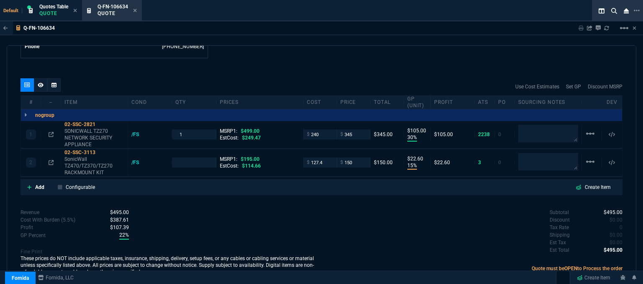
type input "23"
click at [328, 157] on input "127.4" at bounding box center [320, 162] width 26 height 10
type input "105"
click at [223, 209] on div "Revenue $495.00 Cost $367.40 Cost With Burden (5.5%) $387.61 Profit $107.39 GP …" at bounding box center [171, 243] width 301 height 69
type input "1"
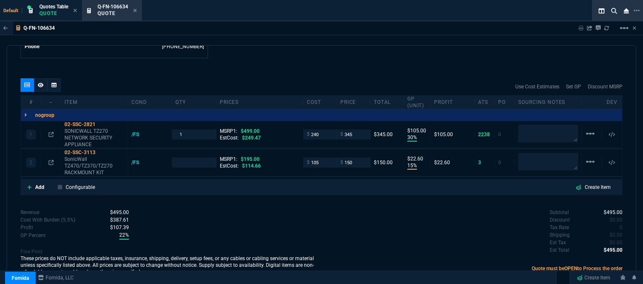
type input "105"
type input "30"
type input "45"
click at [100, 150] on icon at bounding box center [101, 152] width 5 height 5
click at [324, 57] on div "quote Q-FN-106634 Adams Telecom Systems LLC. draft Fornida, LLC 2609 Technology…" at bounding box center [322, 165] width 630 height 241
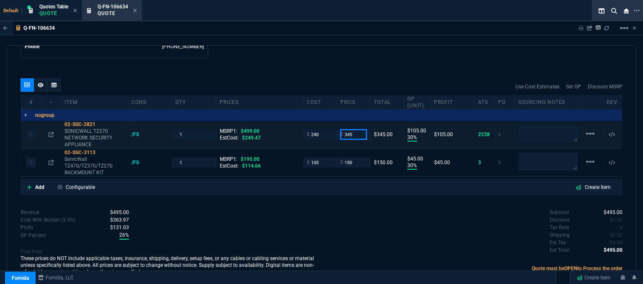
click at [358, 129] on input "345" at bounding box center [353, 134] width 26 height 10
type input "349"
click at [322, 209] on div "Subtotal $495.00 Discount $0.00 Tax Rate 0 Shipping $0.00 Est Tax $0.00 Est Tot…" at bounding box center [472, 232] width 301 height 46
type input "349"
type input "31"
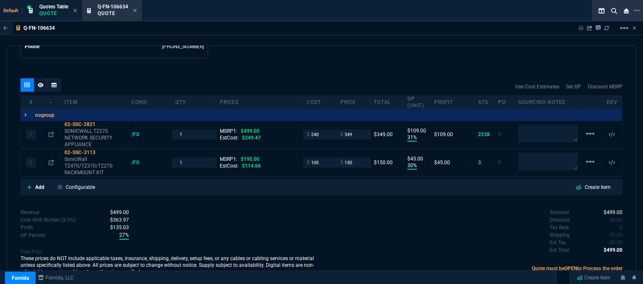
type input "109"
type input "30"
click at [52, 132] on icon at bounding box center [51, 134] width 5 height 5
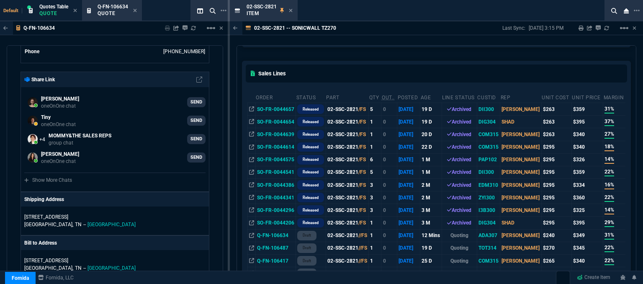
scroll to position [126, 0]
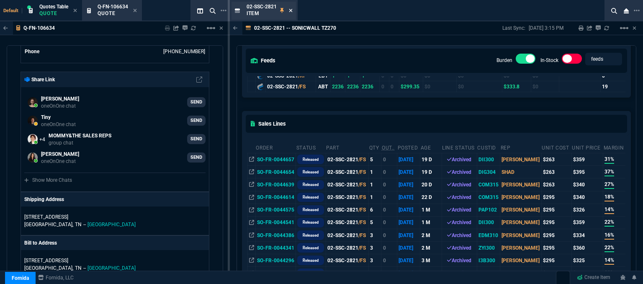
click at [291, 10] on icon at bounding box center [290, 10] width 3 height 3
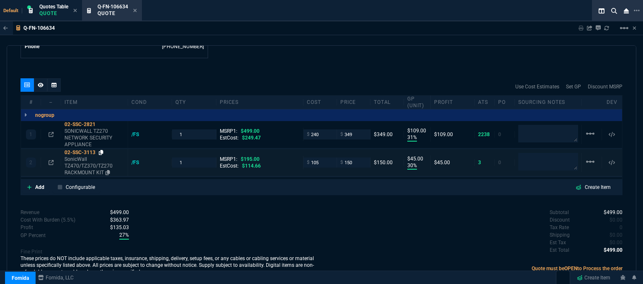
click at [103, 150] on icon at bounding box center [101, 152] width 5 height 5
click at [357, 157] on input "150" at bounding box center [353, 162] width 26 height 10
type input "155"
click at [345, 210] on div "Subtotal $499.00 Discount $0.00 Tax Rate 0 Shipping $0.00 Est Tax $0.00 Est Tot…" at bounding box center [472, 232] width 301 height 46
type input "155"
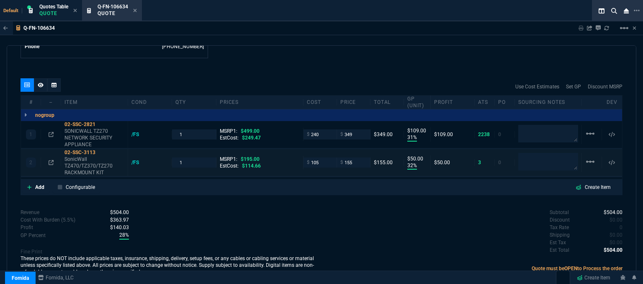
type input "32"
type input "50"
type input "21"
click at [100, 150] on icon at bounding box center [101, 152] width 5 height 5
drag, startPoint x: 184, startPoint y: 129, endPoint x: 172, endPoint y: 124, distance: 12.4
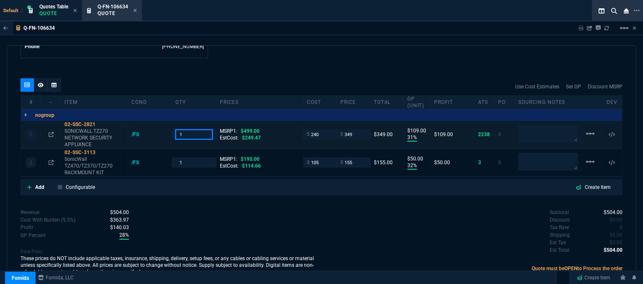
click at [172, 129] on div "1" at bounding box center [194, 134] width 44 height 10
type input "2"
click at [166, 156] on div "2 02-SSC-3113 SonicWall TZ470/TZ370/TZ270 RACKMOUNT KIT /FS 1 MSRP1: $195.00 Es…" at bounding box center [321, 162] width 601 height 27
type input "2"
click at [286, 209] on div "Revenue $853.00 Cost $585.00 Cost With Burden (5.5%) $617.18 Profit $235.83 GP …" at bounding box center [171, 243] width 301 height 69
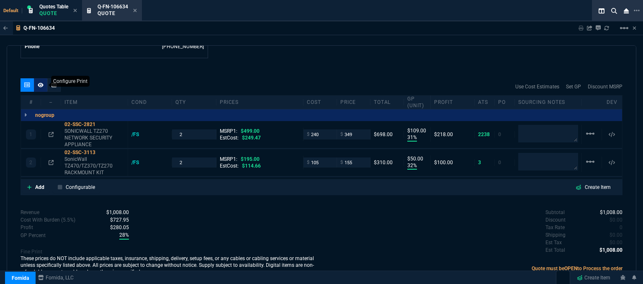
click at [37, 79] on div at bounding box center [40, 84] width 13 height 13
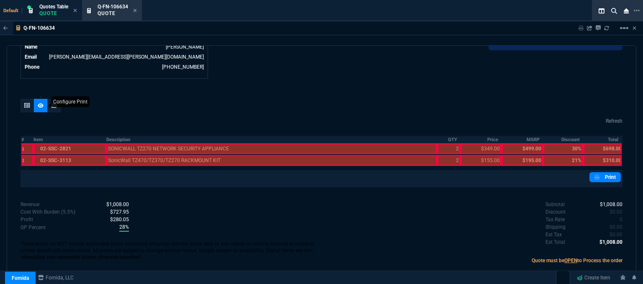
scroll to position [429, 0]
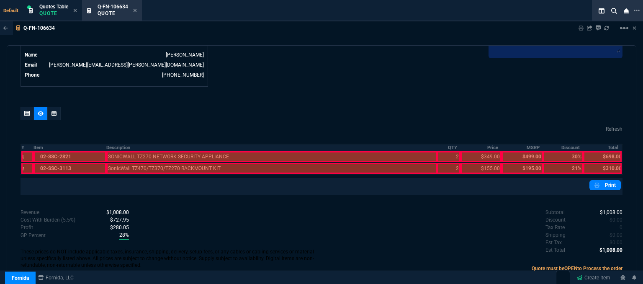
click at [68, 151] on div at bounding box center [69, 156] width 73 height 11
click at [66, 164] on div at bounding box center [69, 168] width 73 height 11
click at [134, 163] on div at bounding box center [271, 168] width 331 height 11
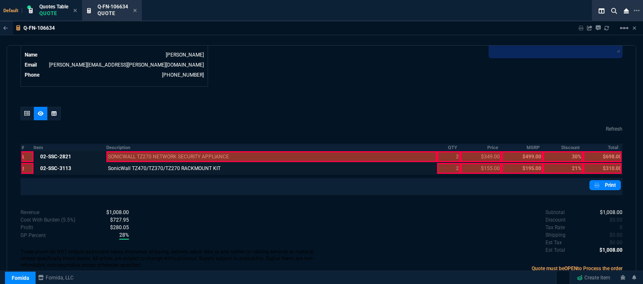
click at [132, 151] on div at bounding box center [271, 156] width 331 height 11
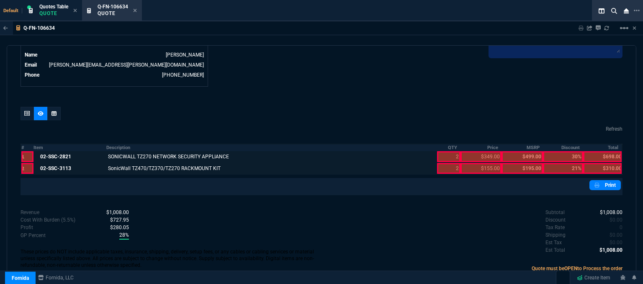
click at [443, 163] on div at bounding box center [448, 168] width 23 height 11
click at [441, 151] on div at bounding box center [448, 156] width 23 height 11
click at [471, 163] on div at bounding box center [481, 168] width 41 height 11
click at [470, 151] on div at bounding box center [481, 156] width 41 height 11
click at [595, 163] on div at bounding box center [602, 168] width 39 height 11
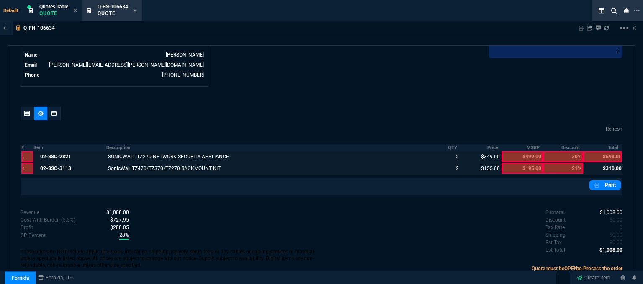
click at [595, 151] on div at bounding box center [602, 156] width 39 height 11
click at [606, 180] on link "Print" at bounding box center [605, 185] width 31 height 10
click at [136, 10] on icon at bounding box center [135, 10] width 4 height 5
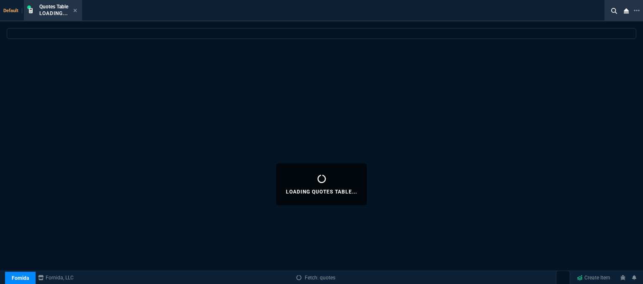
select select
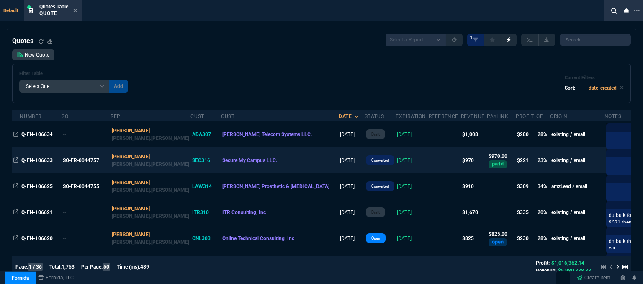
click at [429, 158] on td at bounding box center [445, 160] width 32 height 26
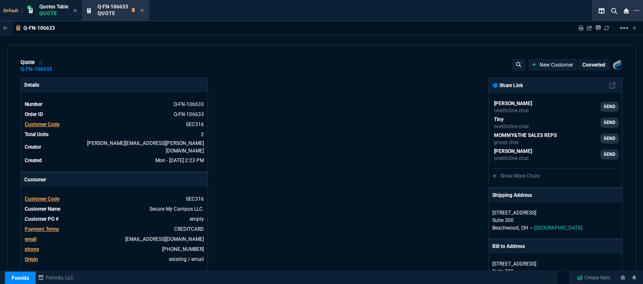
type input "699"
type input "27"
type input "130"
type input "31"
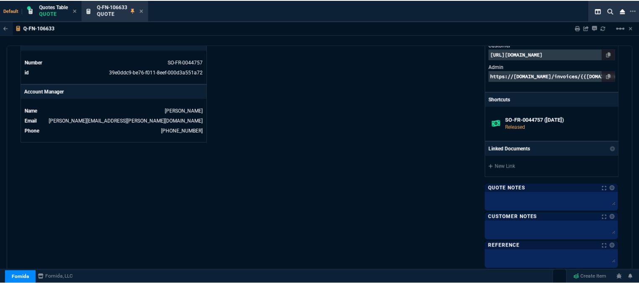
scroll to position [297, 0]
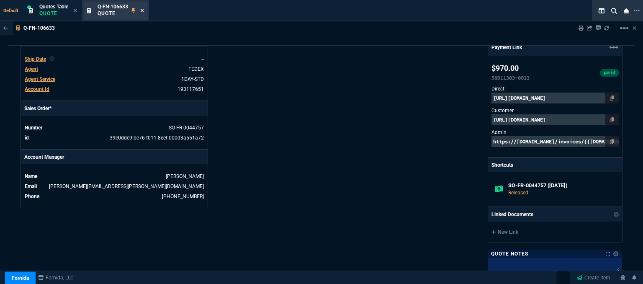
click at [142, 9] on icon at bounding box center [142, 10] width 4 height 5
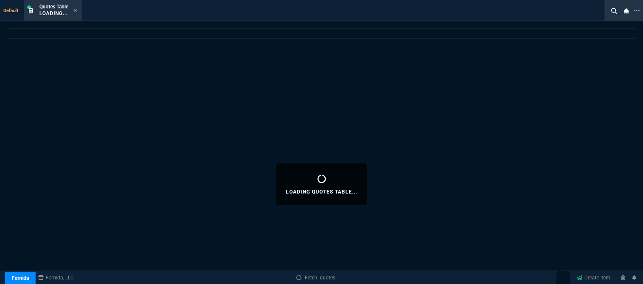
select select
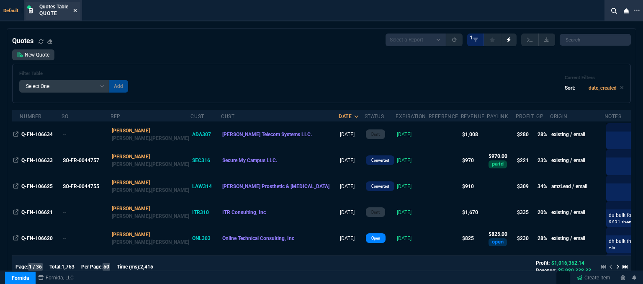
click at [76, 9] on icon at bounding box center [75, 10] width 4 height 5
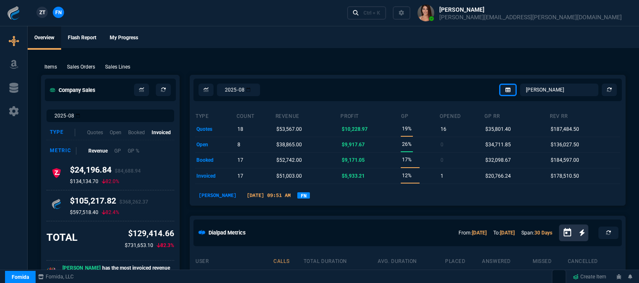
select select "12: [PERSON_NAME]"
click at [380, 11] on div "Ctrl + K" at bounding box center [371, 13] width 17 height 7
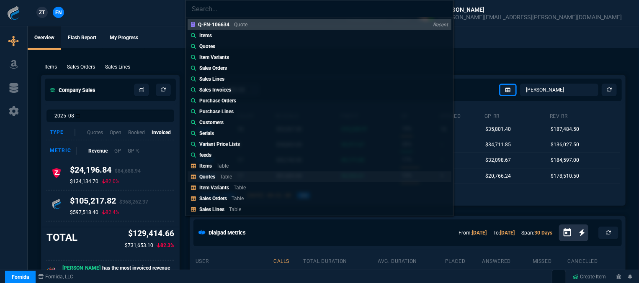
click at [247, 178] on link "Quotes Table" at bounding box center [320, 177] width 264 height 11
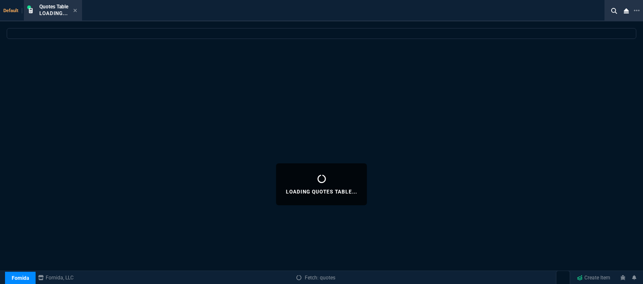
select select
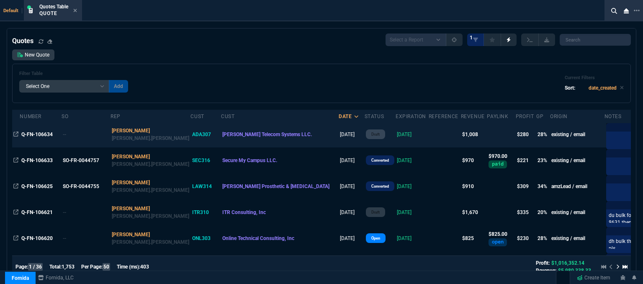
click at [429, 137] on td at bounding box center [445, 134] width 32 height 26
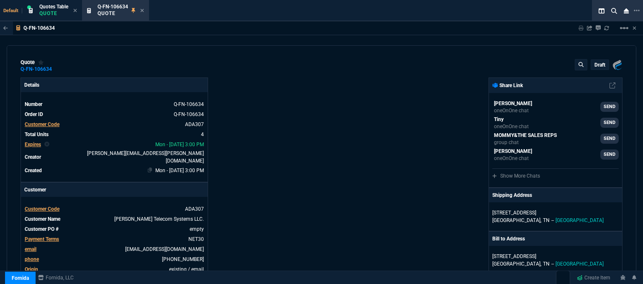
type input "499"
type input "195"
type input "31"
type input "109"
type input "32"
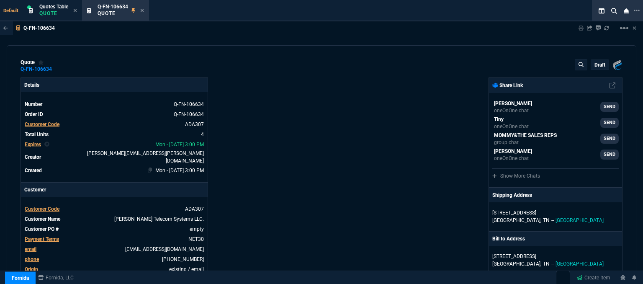
type input "50"
type input "30"
type input "21"
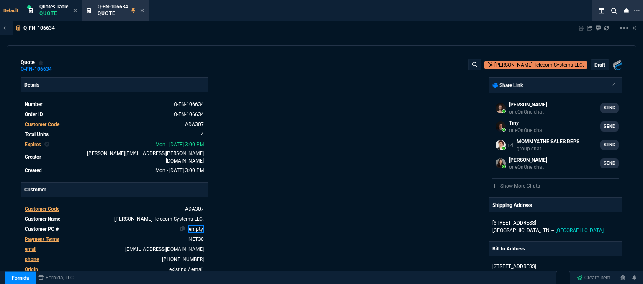
click at [201, 226] on link "empty" at bounding box center [196, 229] width 16 height 8
click at [595, 62] on p "draft" at bounding box center [600, 65] width 11 height 7
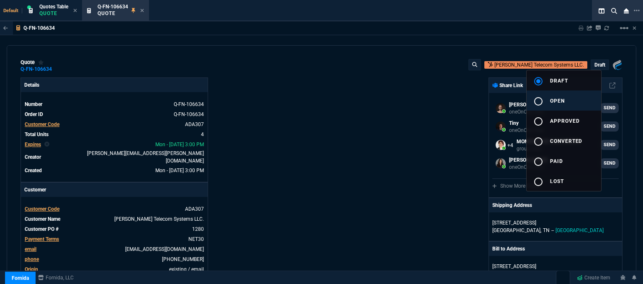
click at [570, 98] on button "radio_button_unchecked open" at bounding box center [564, 100] width 75 height 20
click at [358, 106] on div at bounding box center [321, 142] width 643 height 284
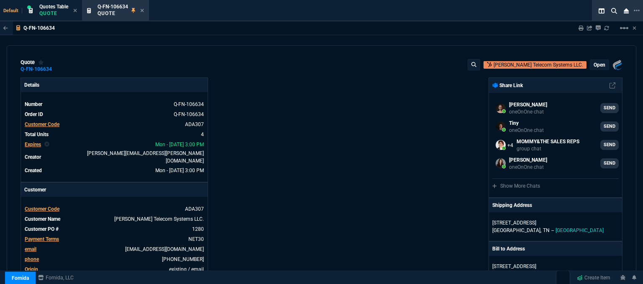
type input "31"
type input "109"
type input "32"
type input "50"
type input "30"
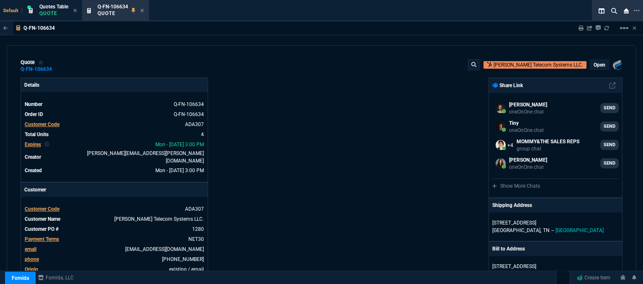
type input "21"
click at [600, 64] on p "open" at bounding box center [600, 65] width 12 height 7
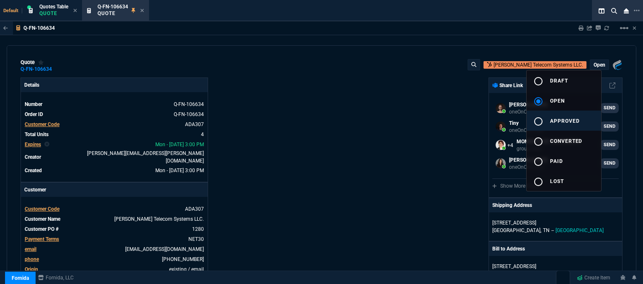
click at [559, 125] on button "radio_button_unchecked approved" at bounding box center [564, 121] width 75 height 20
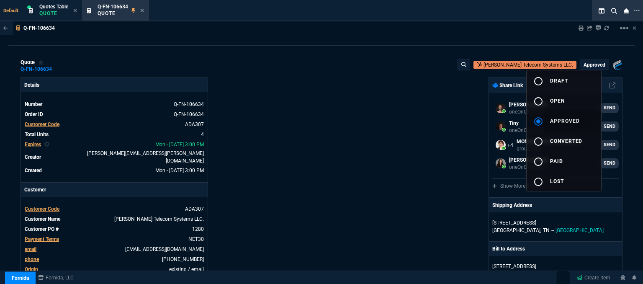
click at [431, 118] on div at bounding box center [321, 142] width 643 height 284
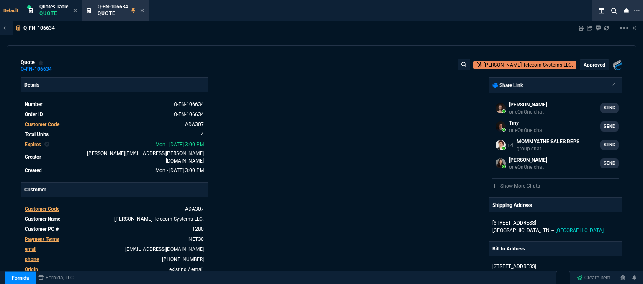
type input "31"
type input "109"
type input "32"
type input "50"
type input "30"
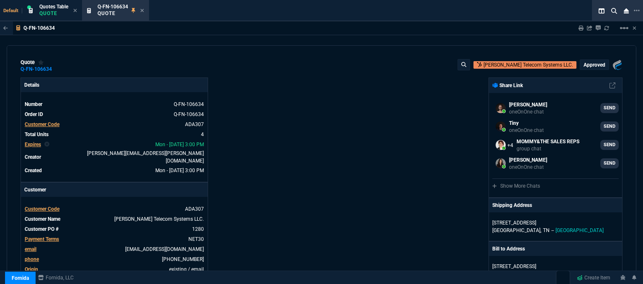
type input "21"
click at [142, 9] on icon at bounding box center [142, 10] width 3 height 3
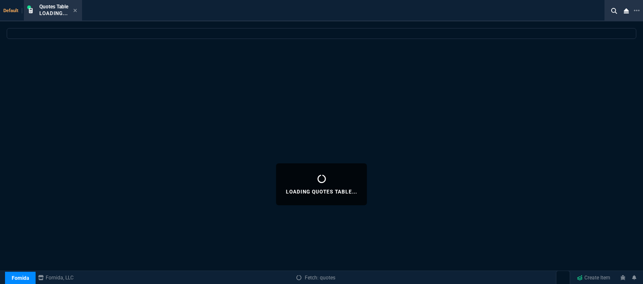
click at [76, 10] on icon at bounding box center [75, 10] width 3 height 3
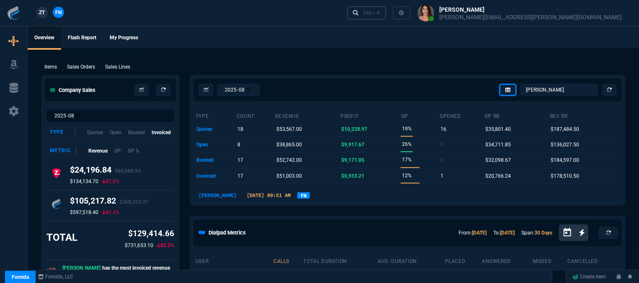
click at [380, 15] on div "Ctrl + K" at bounding box center [371, 13] width 17 height 7
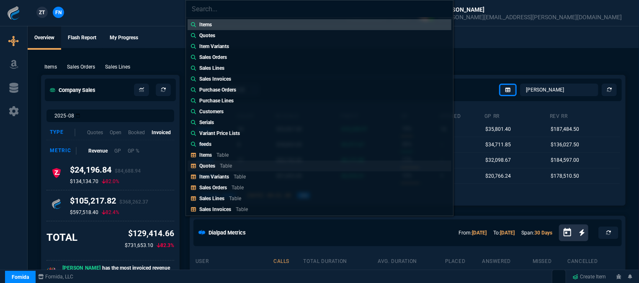
click at [247, 161] on link "Quotes Table" at bounding box center [320, 166] width 264 height 11
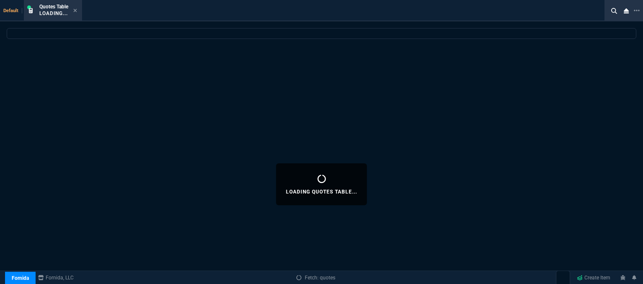
select select
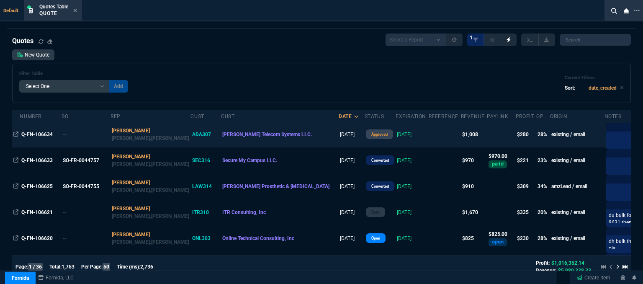
click at [429, 136] on td at bounding box center [445, 134] width 32 height 26
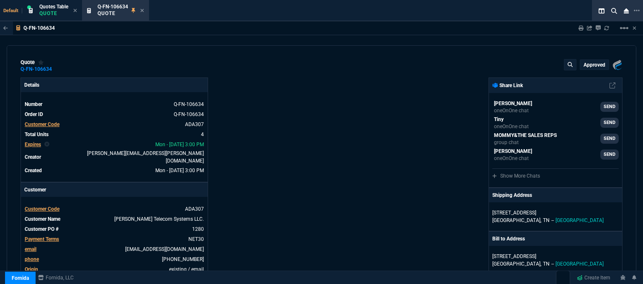
type input "499"
type input "195"
type input "31"
type input "109"
type input "32"
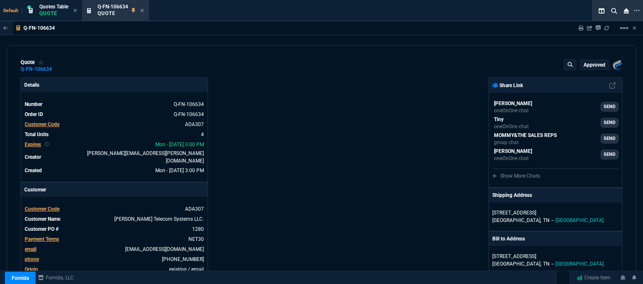
type input "50"
type input "30"
type input "21"
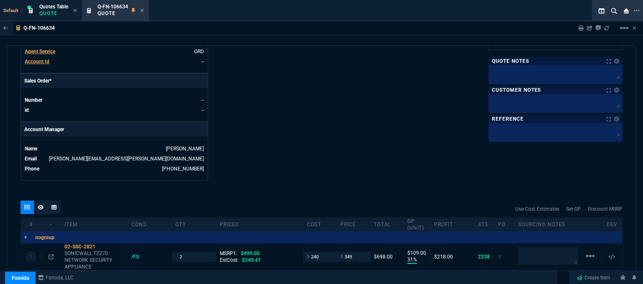
scroll to position [455, 0]
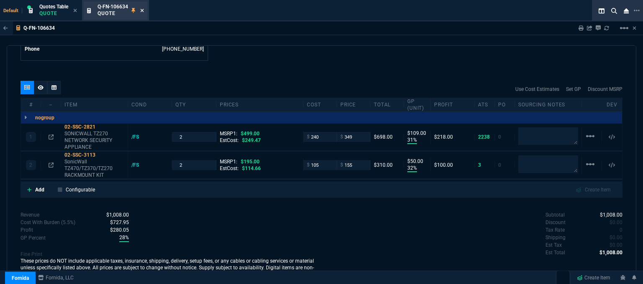
click at [141, 9] on icon at bounding box center [142, 10] width 4 height 5
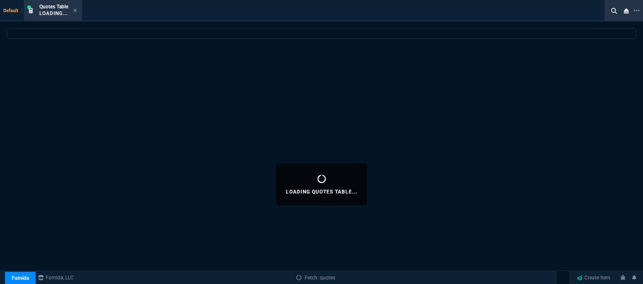
select select
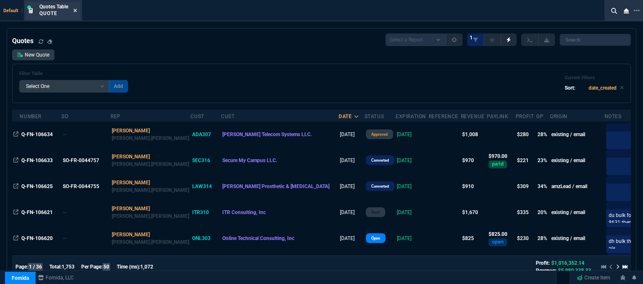
click at [76, 10] on icon at bounding box center [75, 10] width 3 height 3
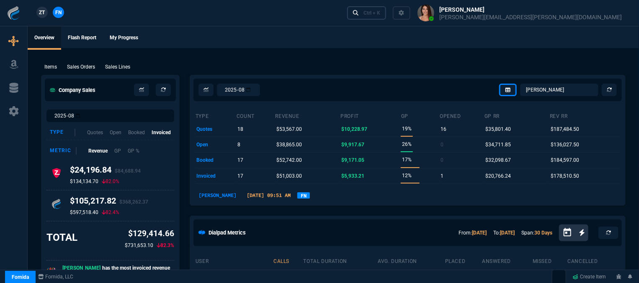
click at [380, 12] on div "Ctrl + K" at bounding box center [371, 13] width 17 height 7
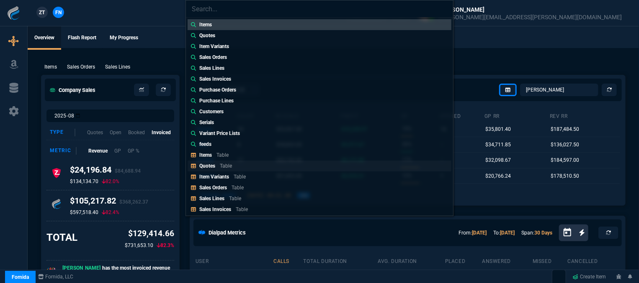
click at [276, 165] on link "Quotes Table" at bounding box center [320, 166] width 264 height 11
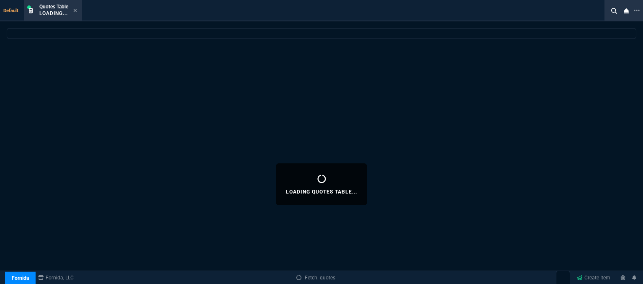
select select "12: [PERSON_NAME]"
select select
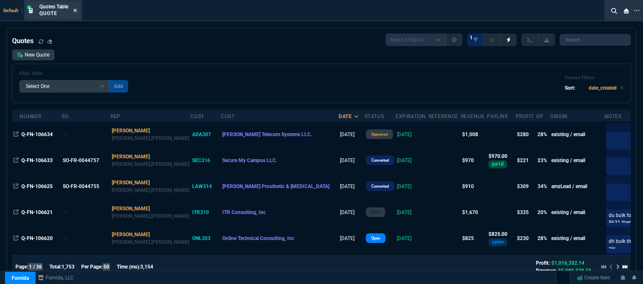
click at [75, 8] on nx-icon at bounding box center [75, 11] width 4 height 7
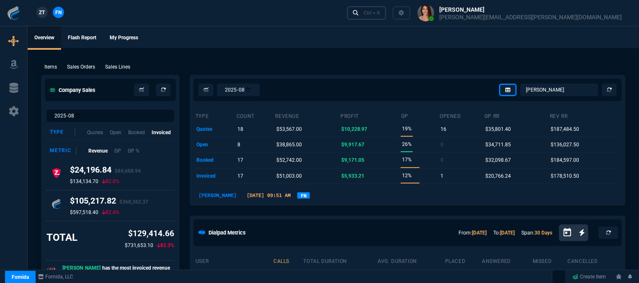
click at [380, 15] on div "Ctrl + K" at bounding box center [371, 13] width 17 height 7
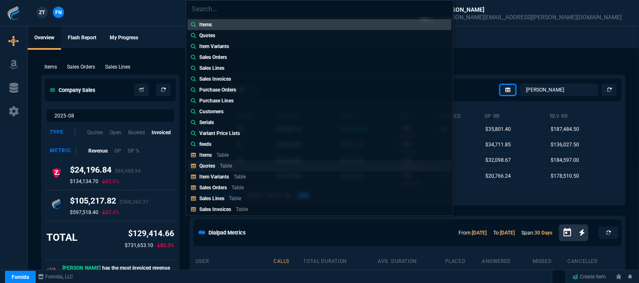
click at [238, 168] on link "Quotes Table" at bounding box center [320, 166] width 264 height 11
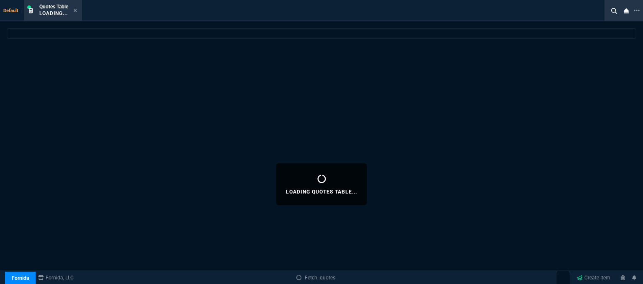
select select
select select "12: [PERSON_NAME]"
select select
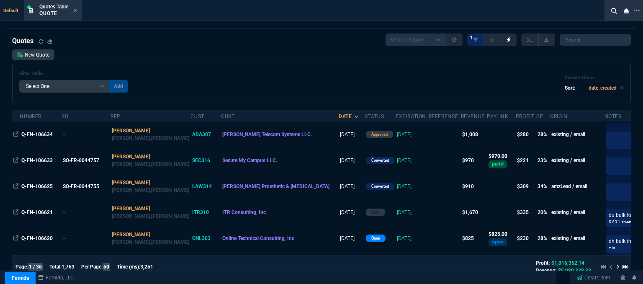
click at [76, 10] on icon at bounding box center [75, 10] width 3 height 3
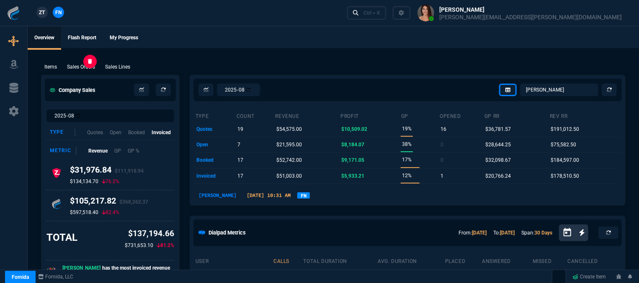
click at [84, 71] on p "Sales Orders" at bounding box center [81, 67] width 28 height 8
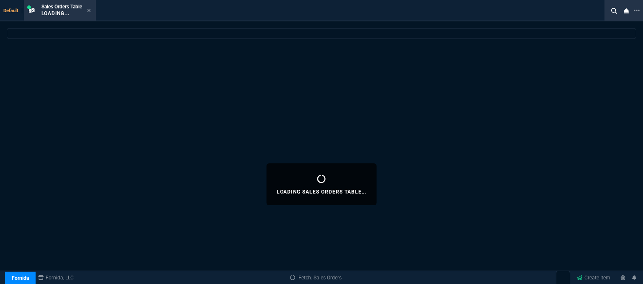
select select
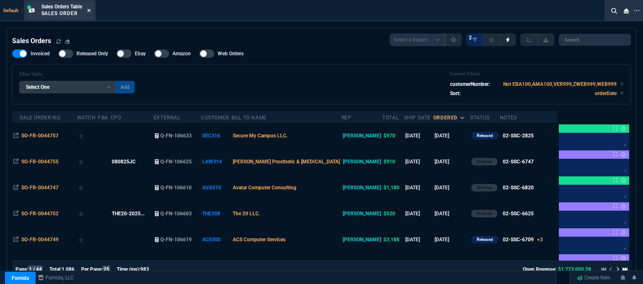
click at [90, 9] on icon at bounding box center [88, 10] width 3 height 3
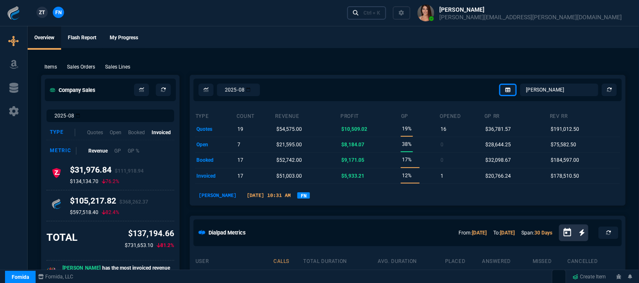
click at [386, 8] on link "Ctrl + K" at bounding box center [366, 12] width 39 height 13
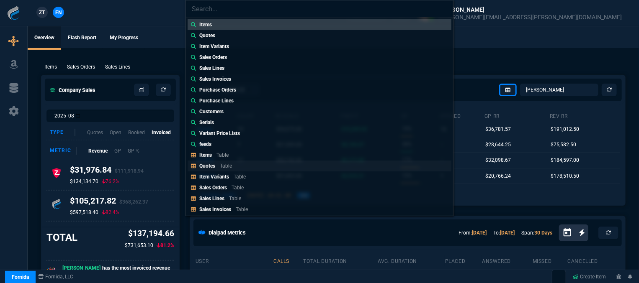
click at [215, 167] on div "Quotes Table" at bounding box center [217, 166] width 36 height 8
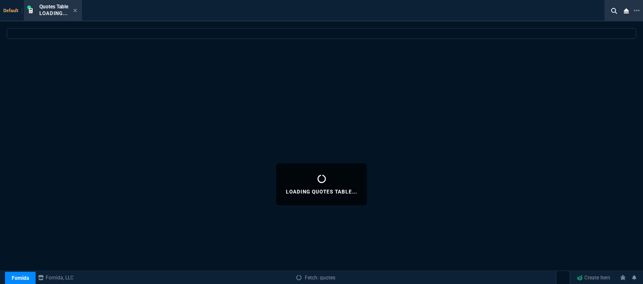
select select
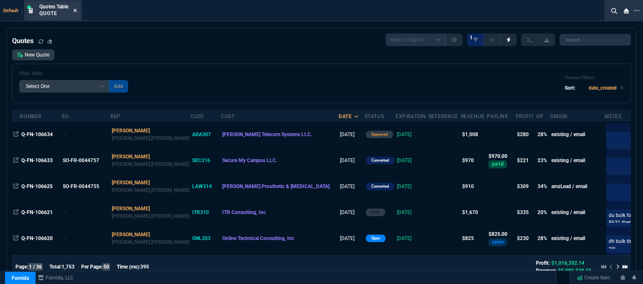
click at [76, 8] on icon at bounding box center [75, 10] width 4 height 5
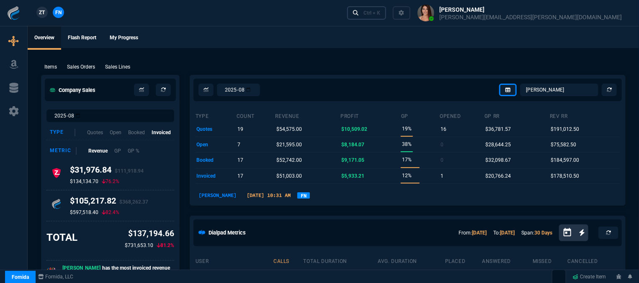
click at [380, 14] on div "Ctrl + K" at bounding box center [371, 13] width 17 height 7
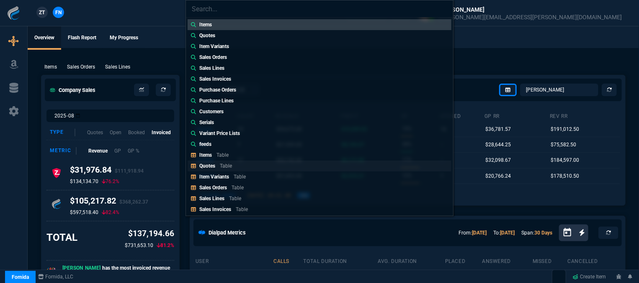
click at [252, 167] on link "Quotes Table" at bounding box center [320, 166] width 264 height 11
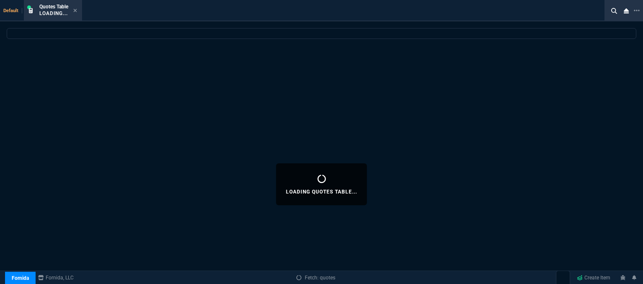
select select
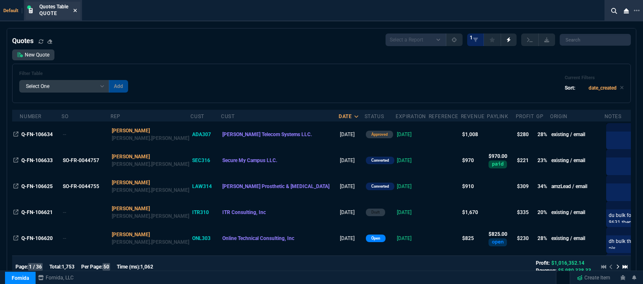
click at [76, 10] on icon at bounding box center [75, 10] width 3 height 3
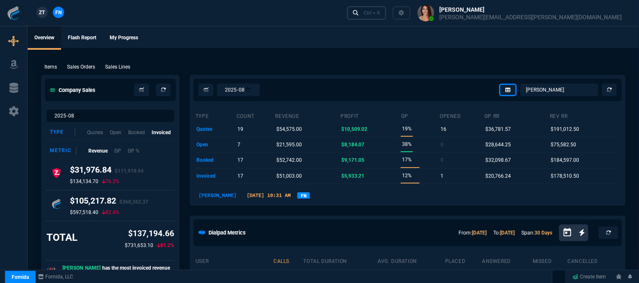
click at [380, 13] on div "Ctrl + K" at bounding box center [371, 13] width 17 height 7
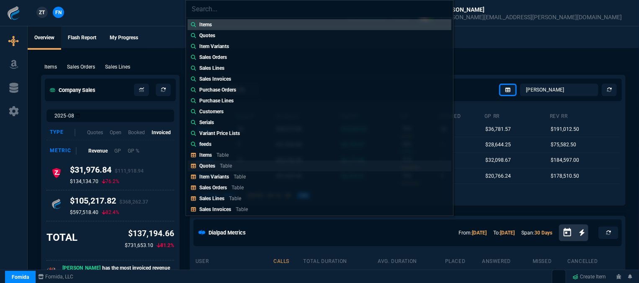
click at [231, 164] on p "Table" at bounding box center [226, 166] width 12 height 6
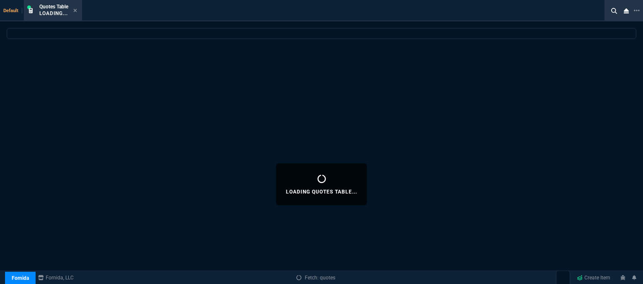
select select
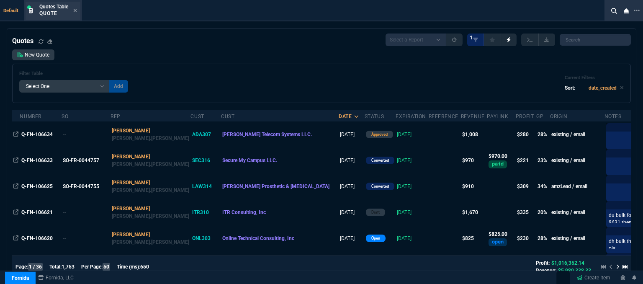
click at [78, 10] on div "Quotes Table Quote" at bounding box center [53, 11] width 55 height 18
click at [75, 10] on icon at bounding box center [75, 10] width 4 height 5
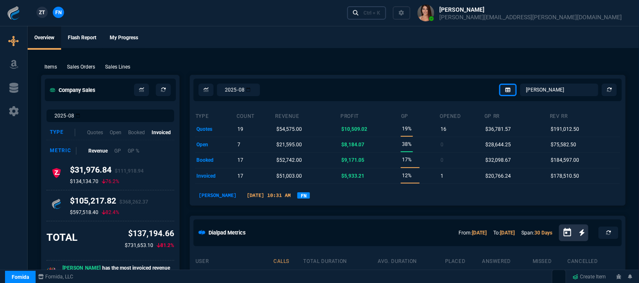
click at [386, 17] on link "Ctrl + K" at bounding box center [366, 12] width 39 height 13
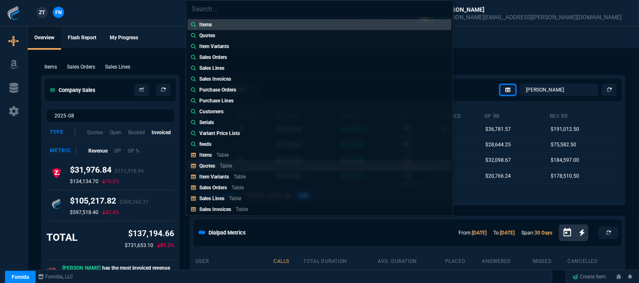
click at [270, 163] on link "Quotes Table" at bounding box center [320, 166] width 264 height 11
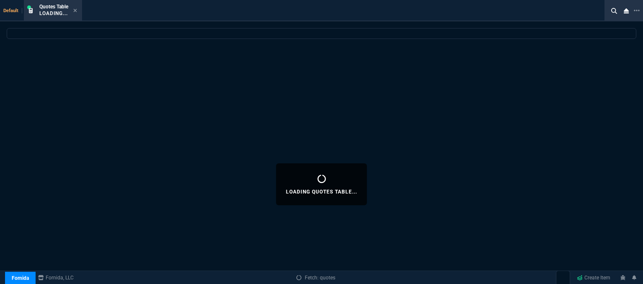
select select
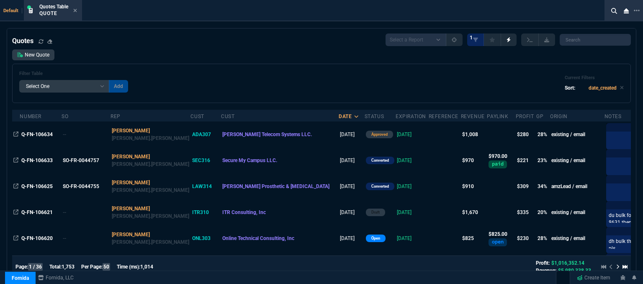
click at [368, 88] on div "Filter Table Select One Add Filter () creator (creator) Cust (headers.customerN…" at bounding box center [321, 83] width 605 height 25
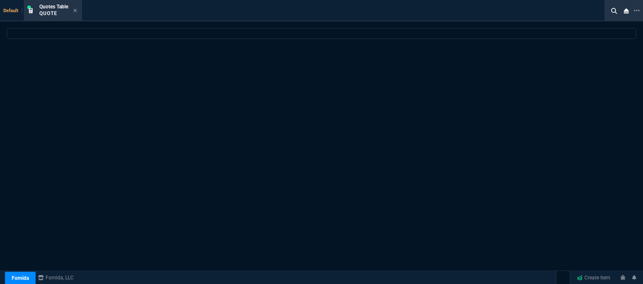
select select "12: [PERSON_NAME]"
select select
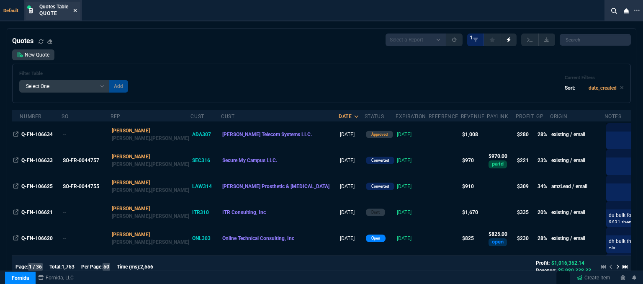
click at [77, 11] on icon at bounding box center [75, 10] width 4 height 5
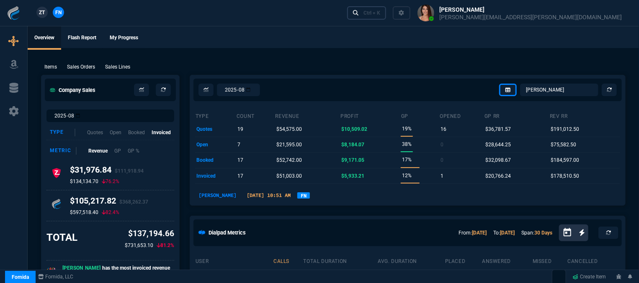
click at [380, 12] on div "Ctrl + K" at bounding box center [371, 13] width 17 height 7
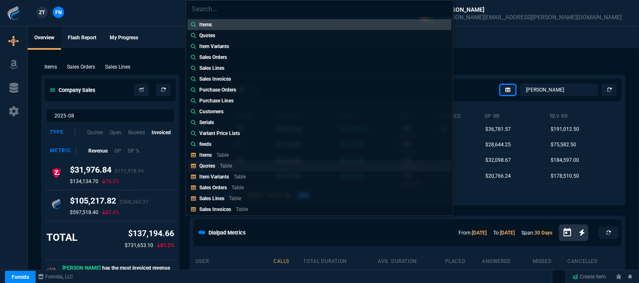
click at [246, 169] on link "Quotes Table" at bounding box center [320, 166] width 264 height 11
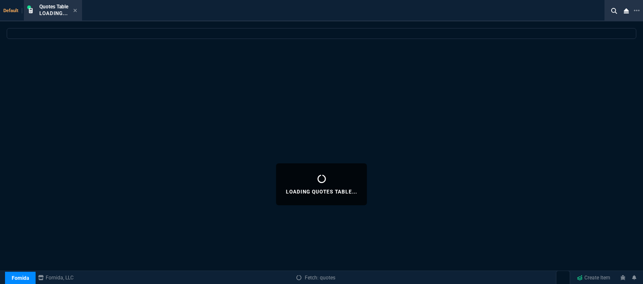
select select
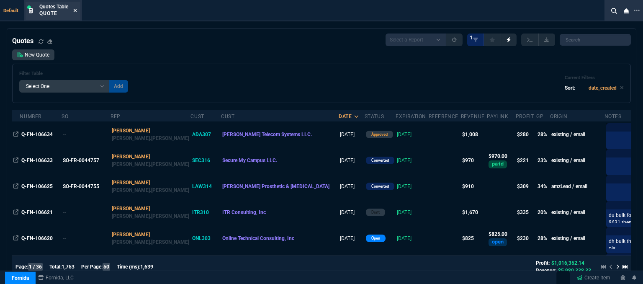
click at [77, 9] on icon at bounding box center [75, 10] width 3 height 3
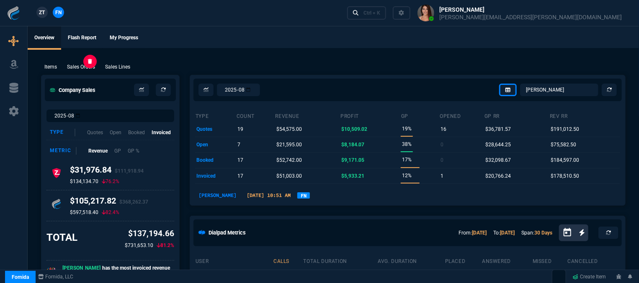
click at [86, 67] on div at bounding box center [89, 61] width 13 height 13
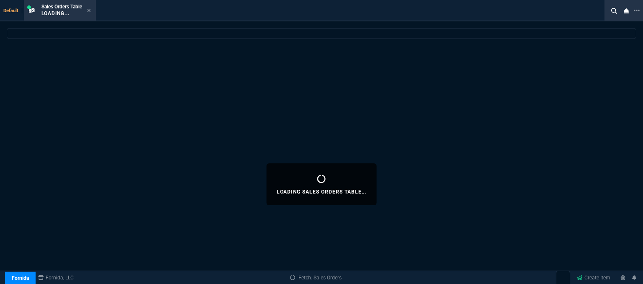
select select
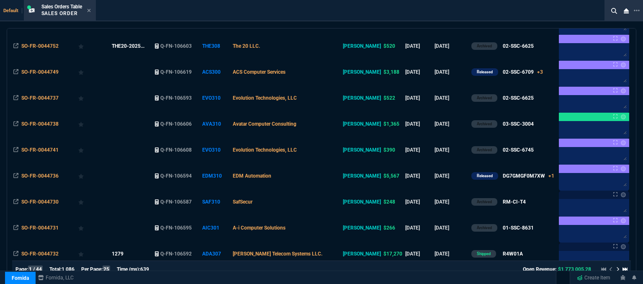
scroll to position [377, 0]
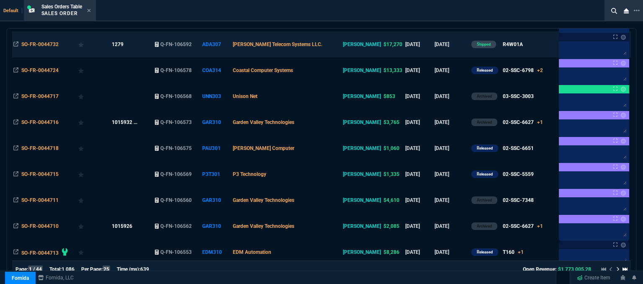
click at [334, 45] on td "[PERSON_NAME] Telecom Systems LLC." at bounding box center [287, 44] width 110 height 26
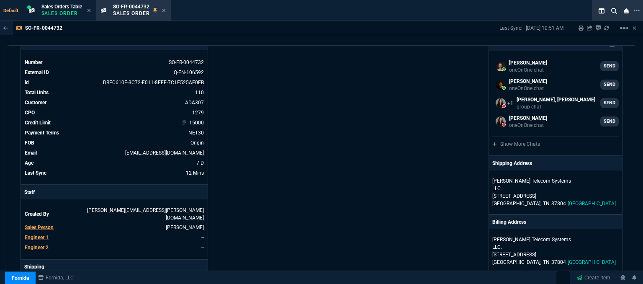
scroll to position [0, 0]
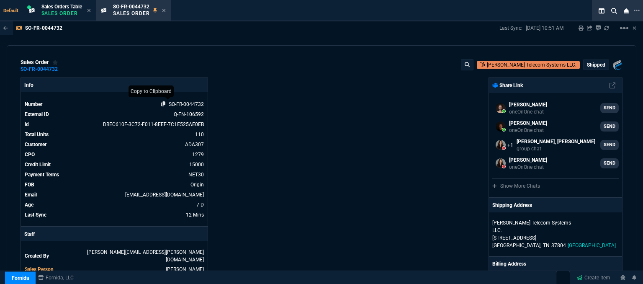
click at [161, 104] on icon at bounding box center [163, 103] width 5 height 5
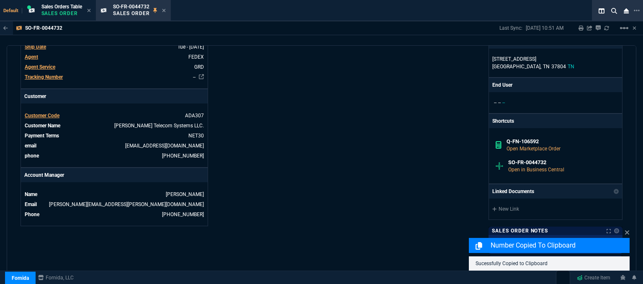
scroll to position [377, 0]
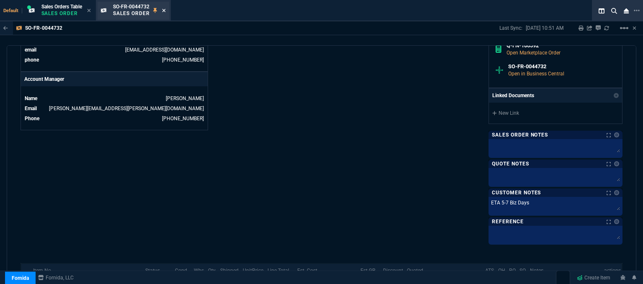
click at [165, 9] on icon at bounding box center [163, 10] width 3 height 3
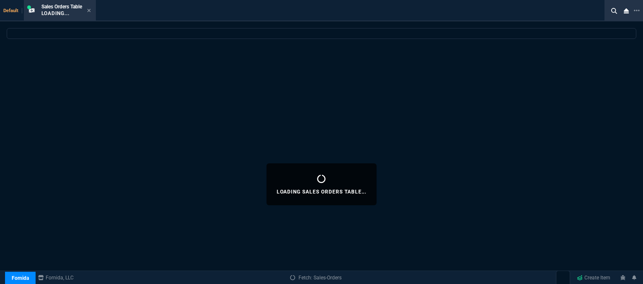
select select
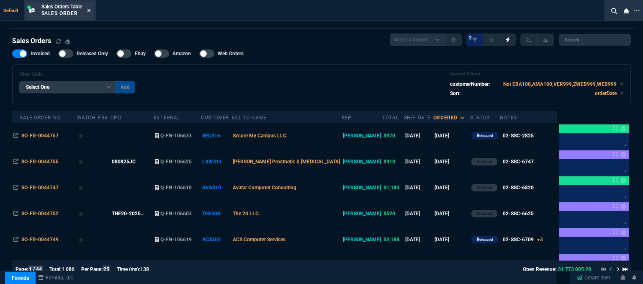
click at [89, 11] on icon at bounding box center [89, 10] width 4 height 5
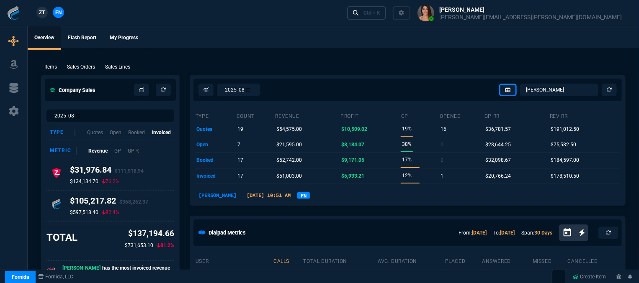
click at [380, 13] on div "Ctrl + K" at bounding box center [371, 13] width 17 height 7
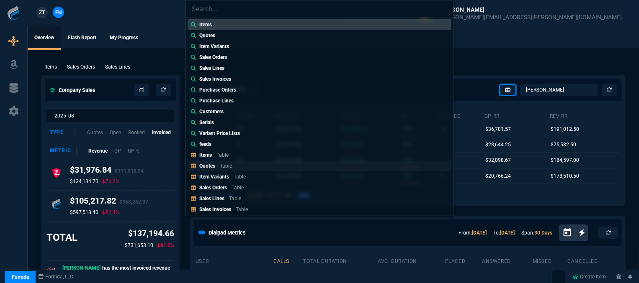
click at [238, 166] on link "Quotes Table" at bounding box center [320, 166] width 264 height 11
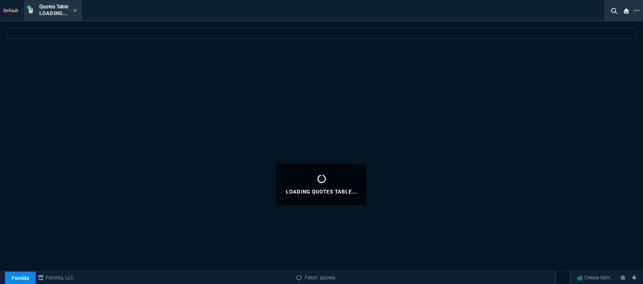
select select
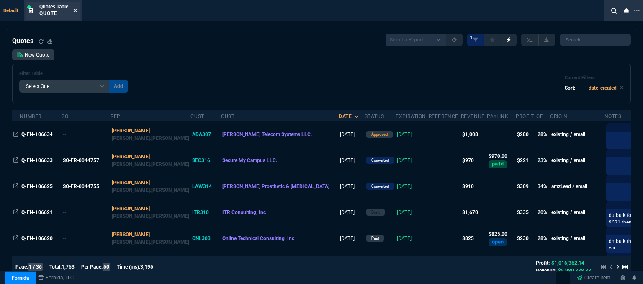
click at [76, 10] on icon at bounding box center [75, 10] width 4 height 5
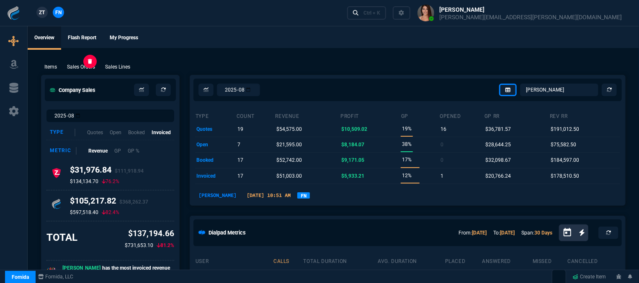
click at [69, 69] on p "Sales Orders" at bounding box center [81, 67] width 28 height 8
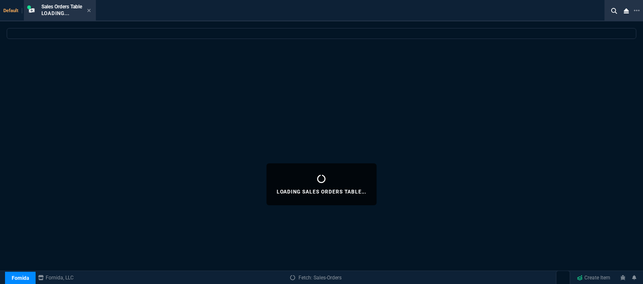
select select
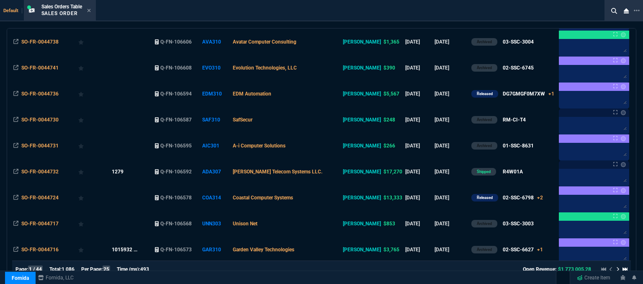
scroll to position [251, 0]
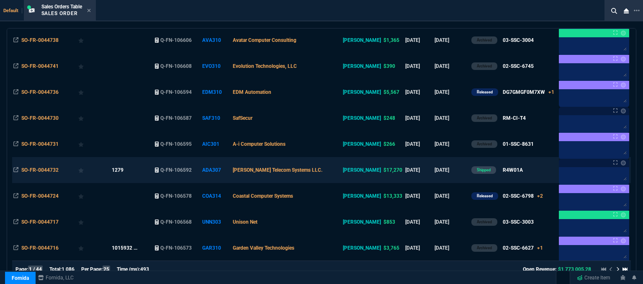
click at [330, 172] on td "[PERSON_NAME] Telecom Systems LLC." at bounding box center [287, 170] width 110 height 26
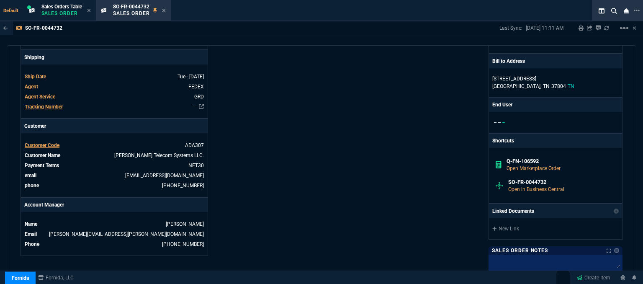
scroll to position [447, 0]
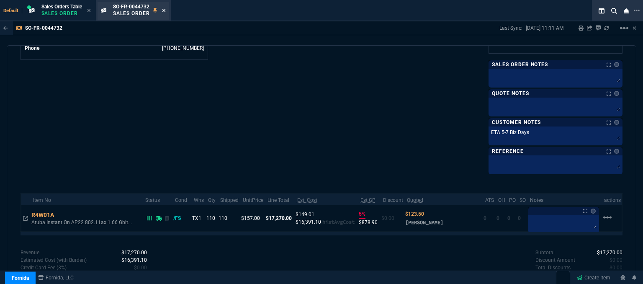
click at [165, 10] on icon at bounding box center [163, 10] width 3 height 3
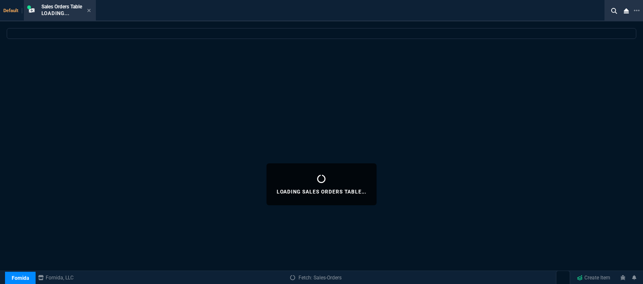
select select
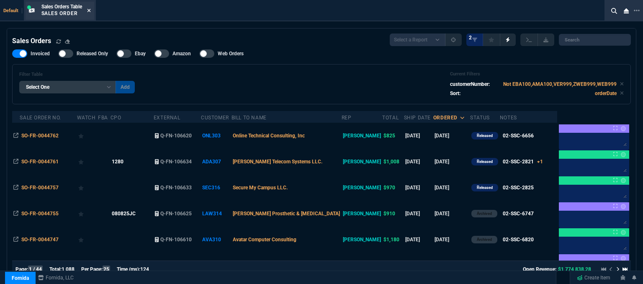
click at [90, 10] on icon at bounding box center [88, 10] width 3 height 3
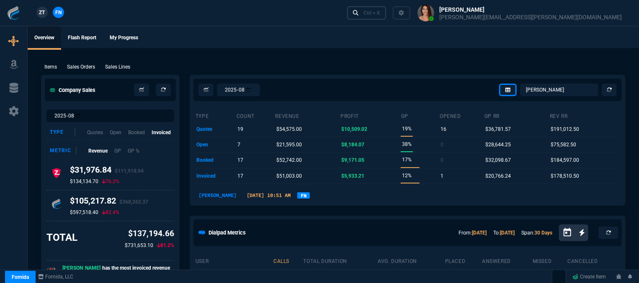
click at [380, 10] on div "Ctrl + K" at bounding box center [371, 13] width 17 height 7
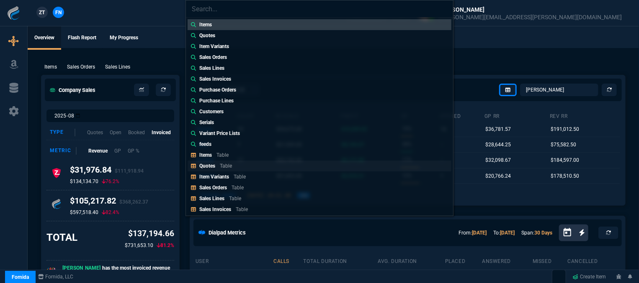
click at [210, 166] on p "Quotes" at bounding box center [207, 166] width 16 height 6
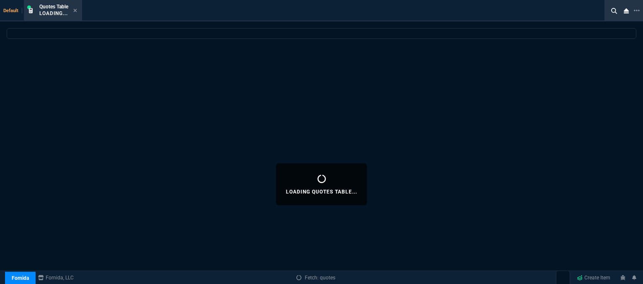
select select
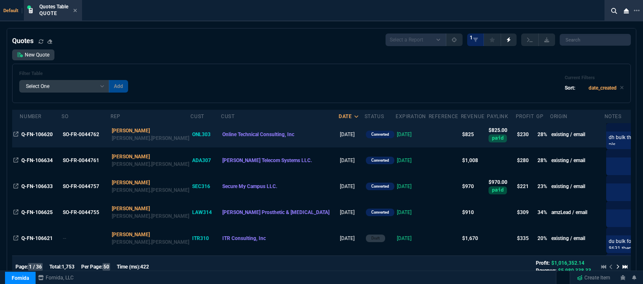
click at [396, 142] on td "[DATE]" at bounding box center [412, 134] width 33 height 26
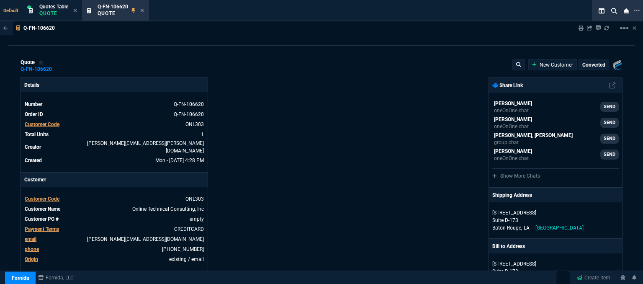
type input "32"
type input "261"
type input "1042.62"
type input "21"
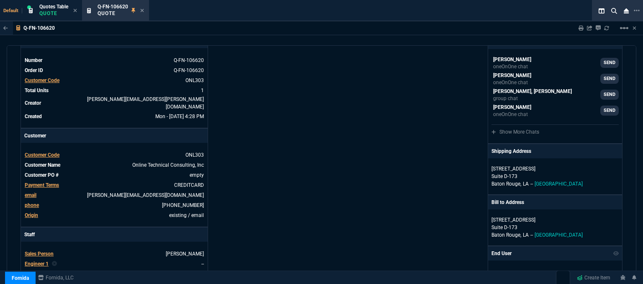
scroll to position [209, 0]
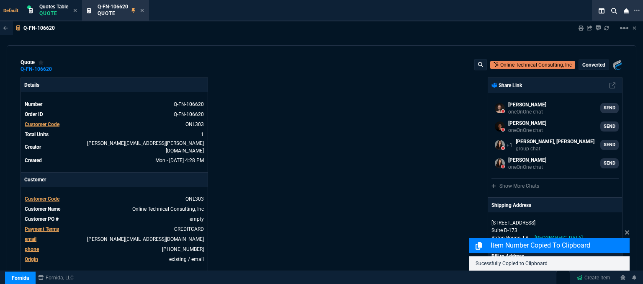
select select "12: [PERSON_NAME]"
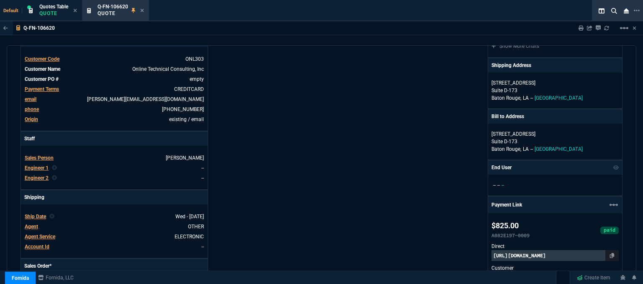
scroll to position [126, 0]
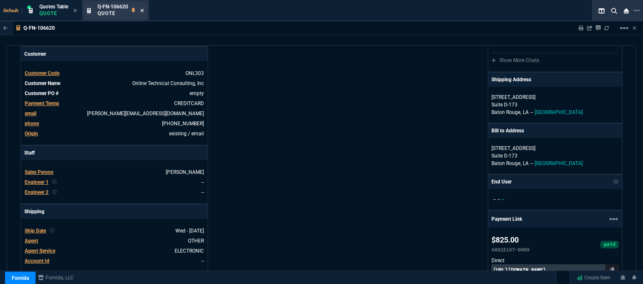
click at [142, 12] on icon at bounding box center [142, 10] width 4 height 5
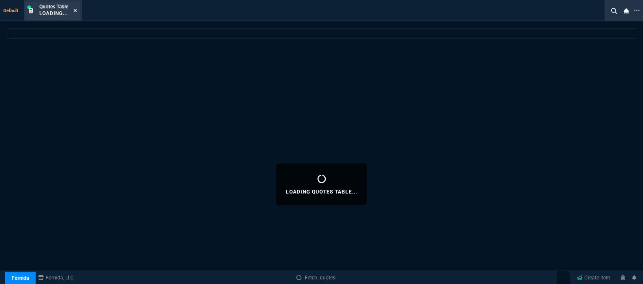
select select
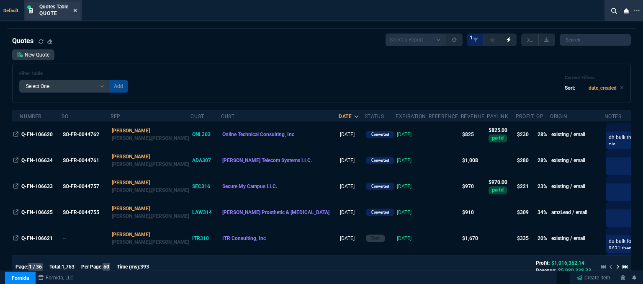
click at [76, 10] on icon at bounding box center [75, 10] width 3 height 3
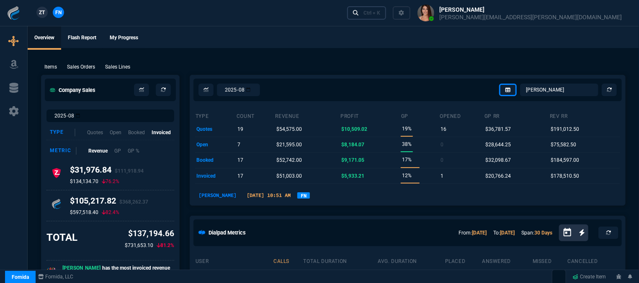
click at [380, 15] on div "Ctrl + K" at bounding box center [371, 13] width 17 height 7
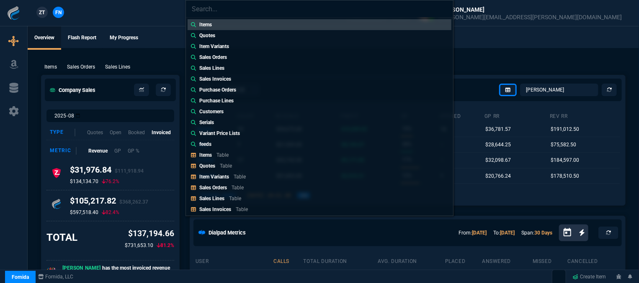
click at [489, 42] on div "Items Quotes Item Variants Sales Orders Sales Lines Sales Invoices Purchase Ord…" at bounding box center [319, 141] width 639 height 283
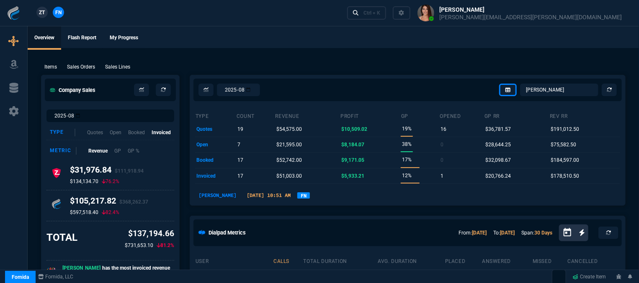
click at [81, 67] on p "Sales Orders" at bounding box center [81, 67] width 28 height 8
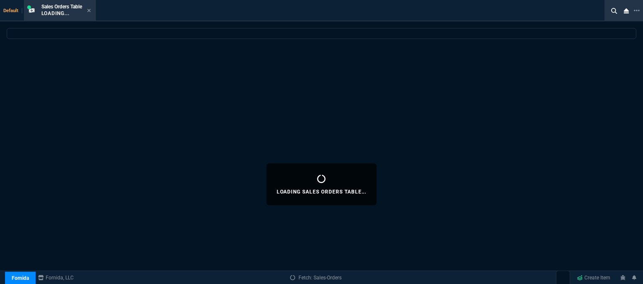
select select
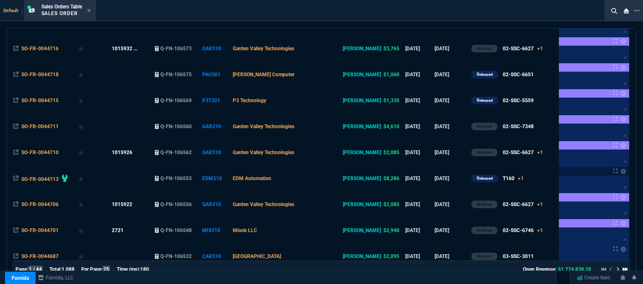
scroll to position [521, 0]
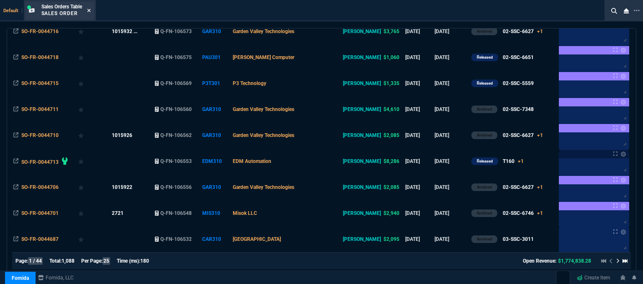
click at [90, 12] on icon at bounding box center [89, 10] width 4 height 5
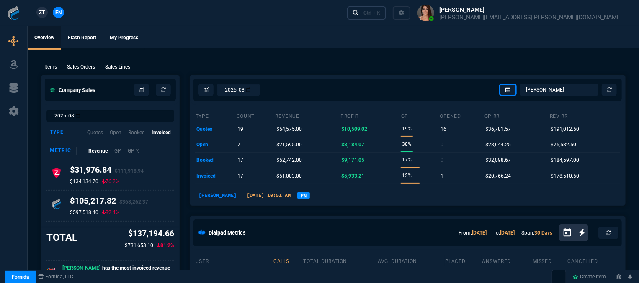
click at [380, 13] on div "Ctrl + K" at bounding box center [371, 13] width 17 height 7
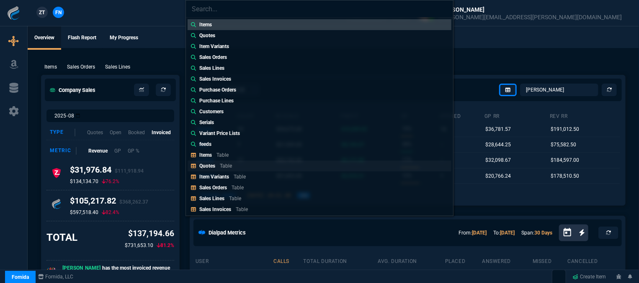
click at [216, 167] on div "Quotes Table" at bounding box center [217, 166] width 36 height 8
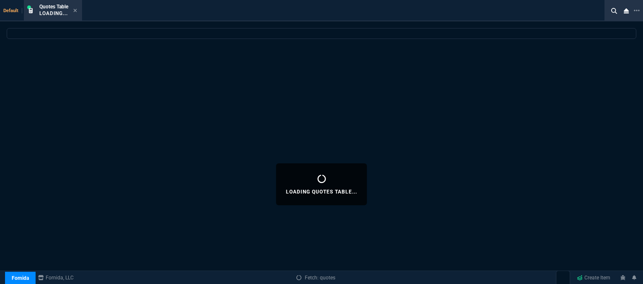
select select
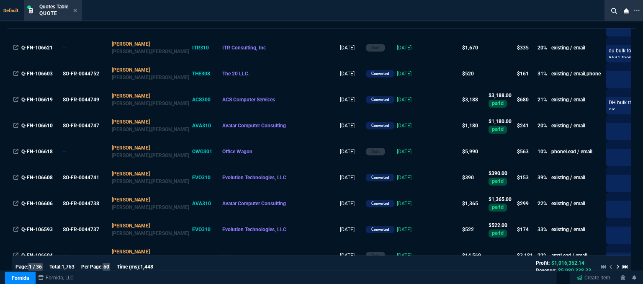
scroll to position [209, 0]
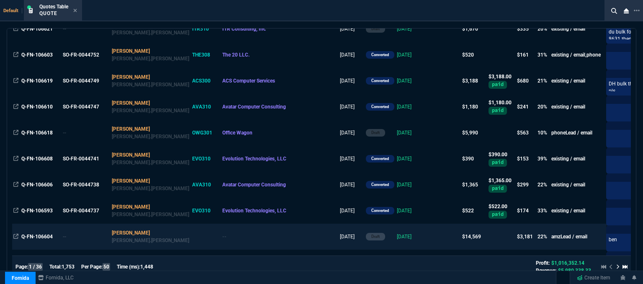
click at [429, 238] on td at bounding box center [445, 237] width 32 height 26
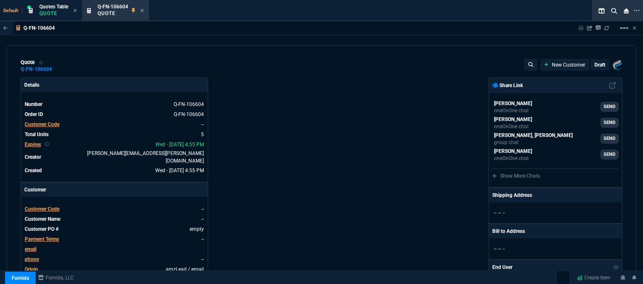
type input "27"
type input "1350"
type input "21"
type input "314"
type input "23"
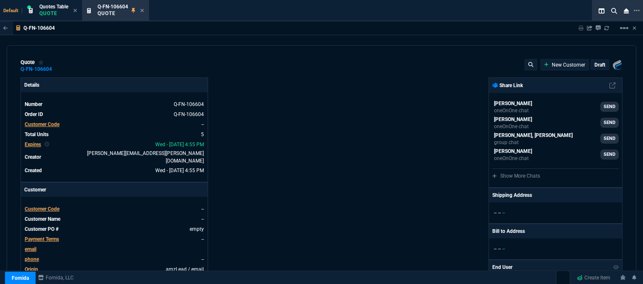
type input "105"
type input "28"
type input "1680"
type input "21"
type input "326"
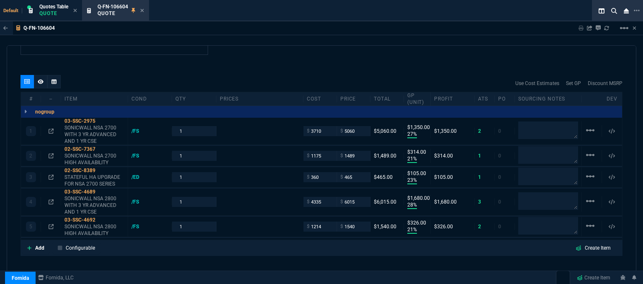
type input "6858.43"
type input "2115"
type input "665"
type input "8868"
type input "2246.25"
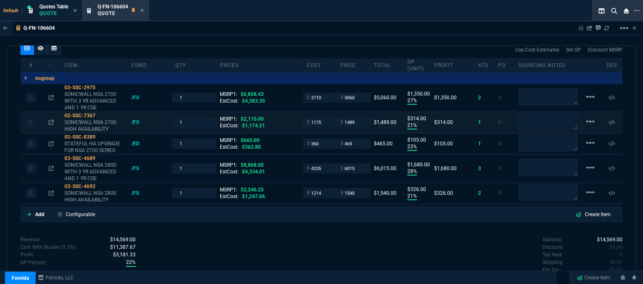
type input "26"
type input "30"
type input "32"
type input "31"
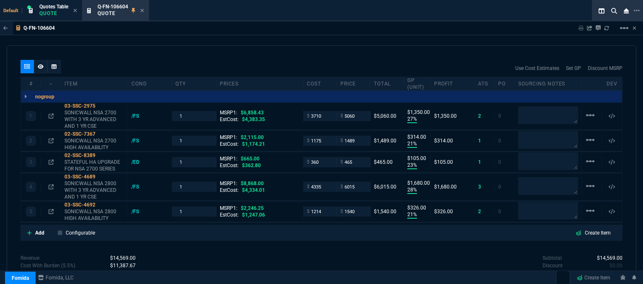
scroll to position [520, 0]
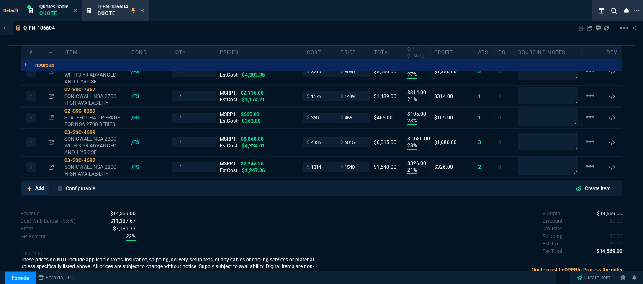
click at [26, 182] on link "Add" at bounding box center [35, 188] width 27 height 13
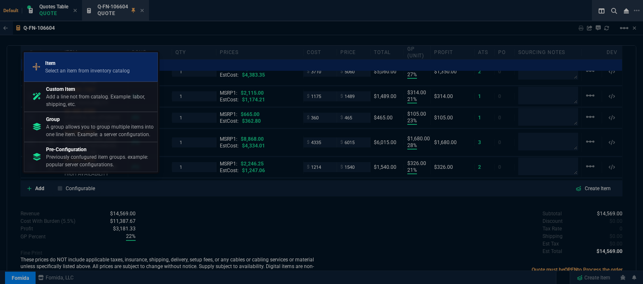
click at [72, 65] on p "Item" at bounding box center [87, 63] width 85 height 8
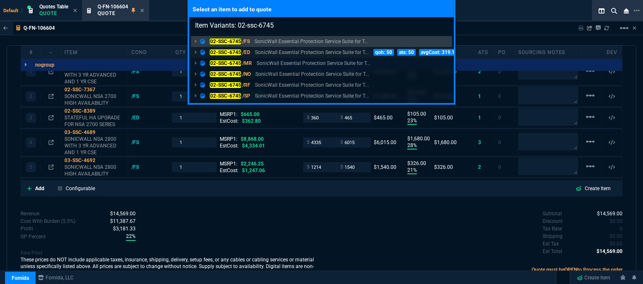
type input "Item Variants: 02-ssc-6745"
click at [292, 54] on p "SonicWall Essential Protection Service Suite for T..." at bounding box center [312, 53] width 114 height 8
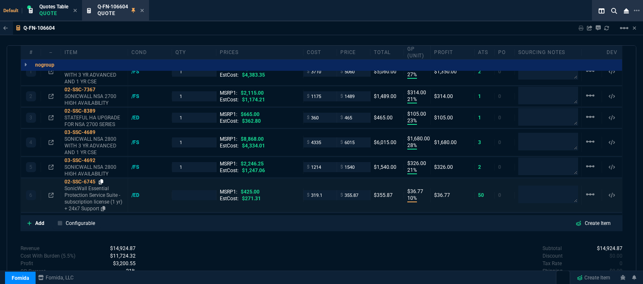
type input "27"
type input "1350"
type input "21"
type input "314"
type input "23"
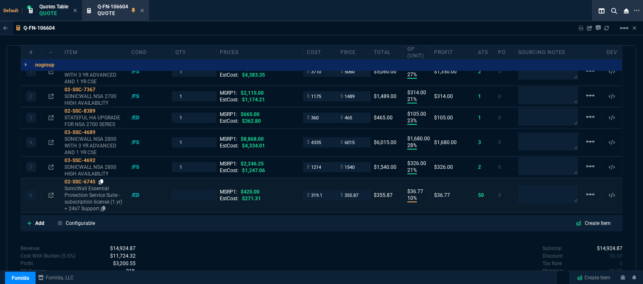
type input "105"
type input "28"
type input "1680"
type input "21"
type input "326"
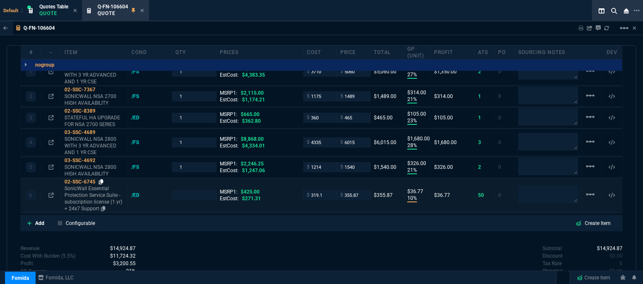
type input "10"
type input "37"
type input "26"
type input "30"
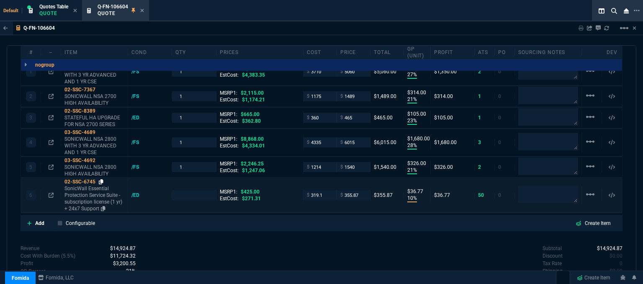
type input "32"
type input "31"
type input "16"
click at [102, 179] on icon at bounding box center [101, 181] width 5 height 5
click at [590, 76] on mat-icon "linear_scale" at bounding box center [590, 71] width 10 height 10
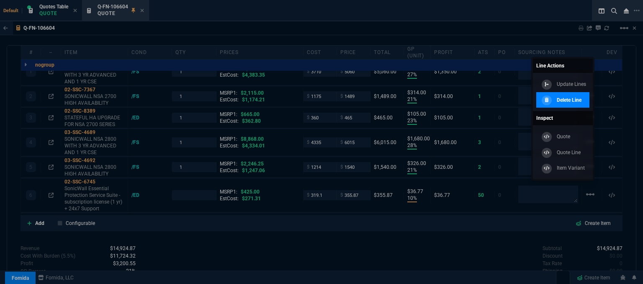
click at [573, 95] on div "Delete Line" at bounding box center [561, 99] width 42 height 9
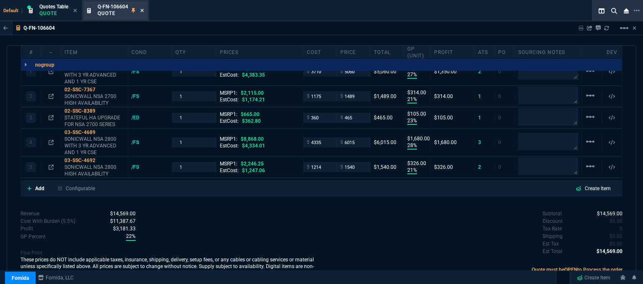
click at [142, 11] on icon at bounding box center [142, 10] width 4 height 5
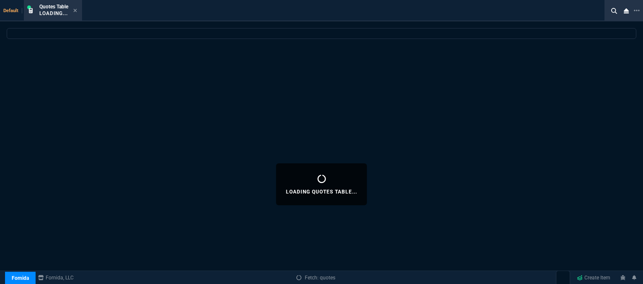
select select
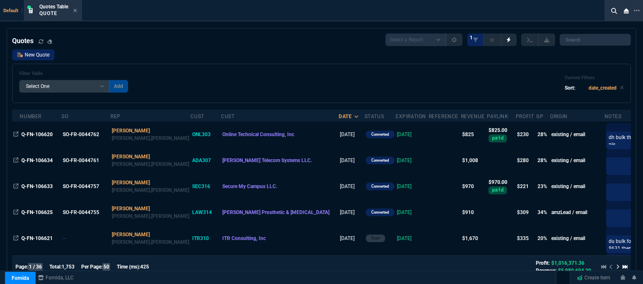
click at [43, 52] on link "New Quote" at bounding box center [33, 54] width 42 height 11
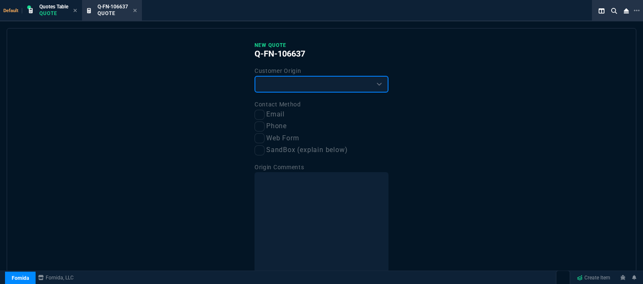
click at [285, 84] on select "Existing Customer Amazon Lead (first order) Website Lead (first order) Called (…" at bounding box center [322, 84] width 134 height 17
select select "amzLead"
click at [255, 76] on select "Existing Customer Amazon Lead (first order) Website Lead (first order) Called (…" at bounding box center [322, 84] width 134 height 17
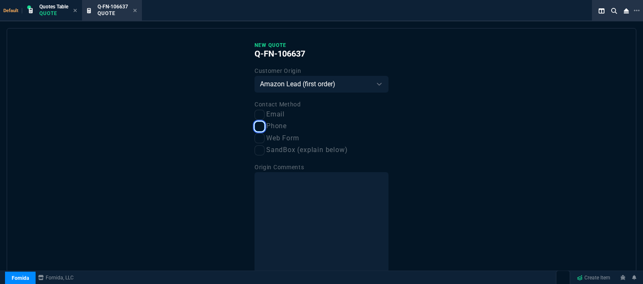
click at [258, 126] on input "Phone" at bounding box center [260, 126] width 10 height 10
checkbox input "true"
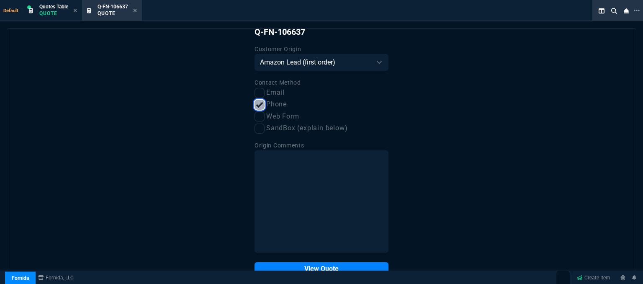
scroll to position [42, 0]
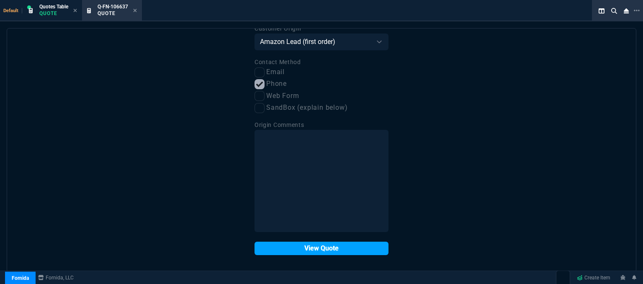
click at [335, 249] on button "View Quote" at bounding box center [322, 248] width 134 height 13
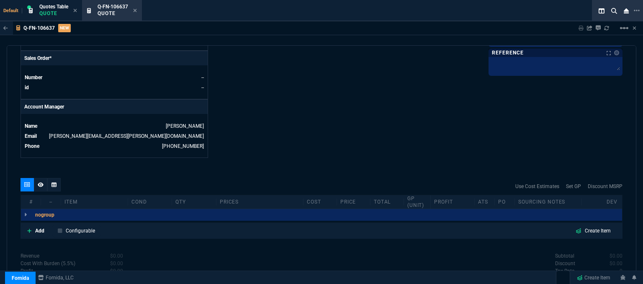
scroll to position [377, 0]
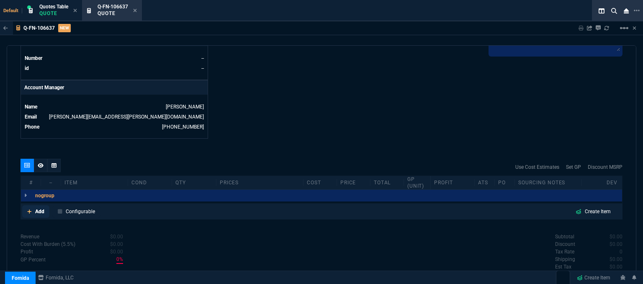
click at [26, 205] on link "Add" at bounding box center [35, 211] width 27 height 13
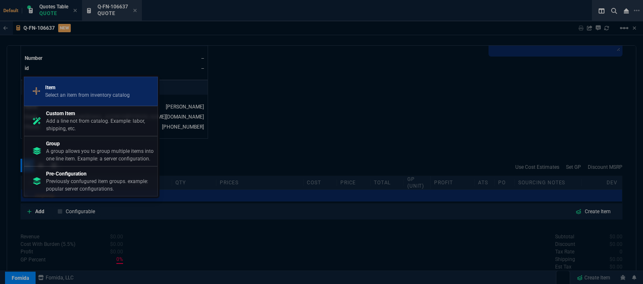
click at [86, 94] on p "Select an item from inventory catalog" at bounding box center [87, 95] width 85 height 8
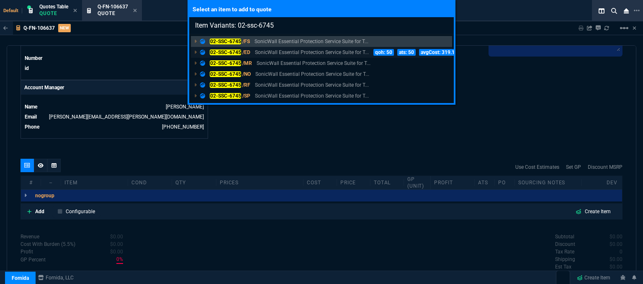
type input "Item Variants: 02-ssc-6745"
click at [306, 56] on link "02-SSC-6745 /ED SonicWall Essential Protection Service Suite for T... qoh: 50 a…" at bounding box center [321, 52] width 261 height 11
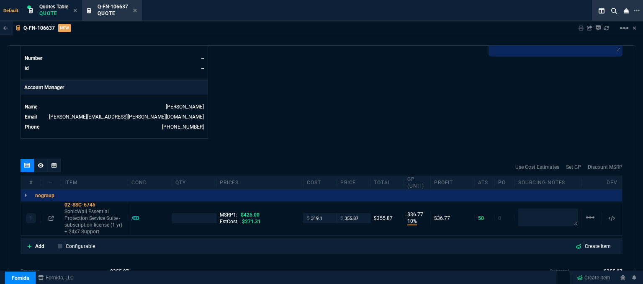
type input "10"
type input "37"
type input "16"
click at [360, 213] on input "355.87" at bounding box center [353, 218] width 26 height 10
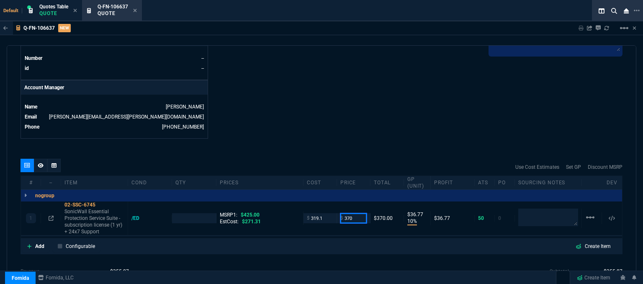
type input "370"
type input "1"
type input "370"
type input "14"
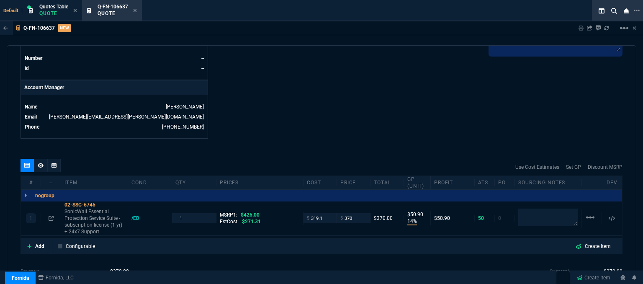
type input "51"
type input "13"
click at [323, 213] on input "319.1" at bounding box center [320, 218] width 26 height 10
type input "220"
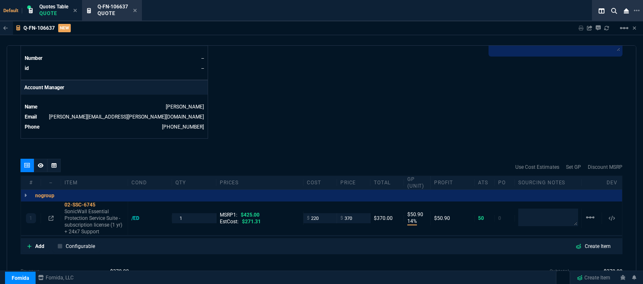
type input "220"
type input "41"
type input "150"
click at [100, 220] on p "SonicWall Essential Protection Service Suite - subscription license (1 yr) + 24…" at bounding box center [94, 221] width 60 height 27
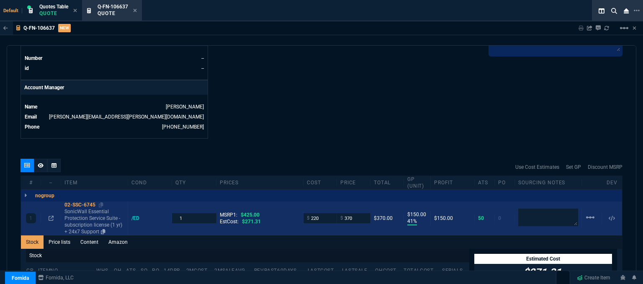
scroll to position [419, 0]
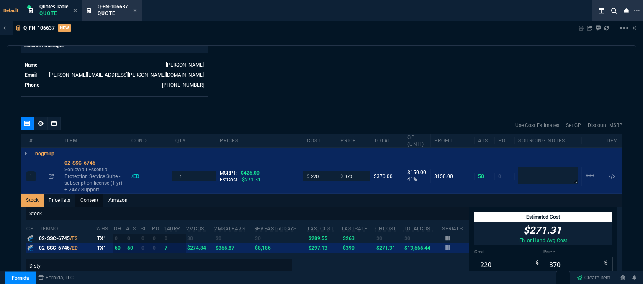
click at [95, 193] on link "Content" at bounding box center [89, 199] width 28 height 13
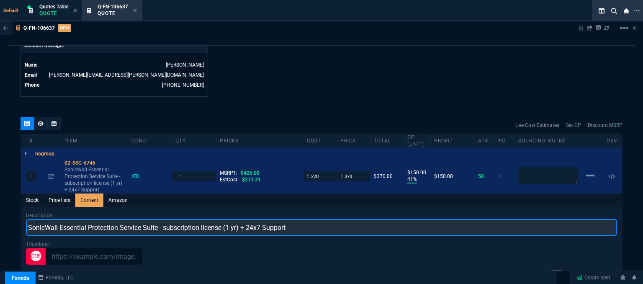
drag, startPoint x: 314, startPoint y: 217, endPoint x: 202, endPoint y: 116, distance: 151.5
click at [0, 188] on div "Q-FN-106637 NEW Sharing Q-FN-106637 Link Dev Link Share on Teams linear_scale q…" at bounding box center [321, 173] width 643 height 305
paste input "ESSENTIAL PROTECTION SERVICE SUITE FOR TZ270 1YR"
type input "ESSENTIAL PROTECTION SERVICE SUITE FOR TZ270 1YR"
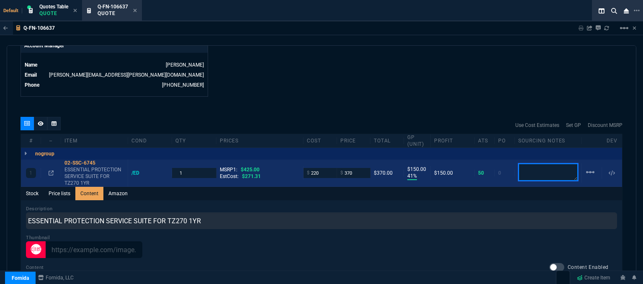
click at [540, 172] on textarea at bounding box center [548, 172] width 60 height 18
click at [539, 167] on textarea at bounding box center [548, 172] width 60 height 17
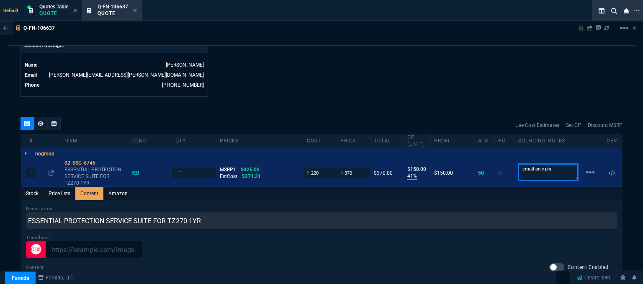
type textarea "email only pls"
click at [353, 90] on div "quote Q-FN-106637 New Customer draft Fornida, LLC 2609 Technology Dr Suite 300 …" at bounding box center [322, 165] width 630 height 241
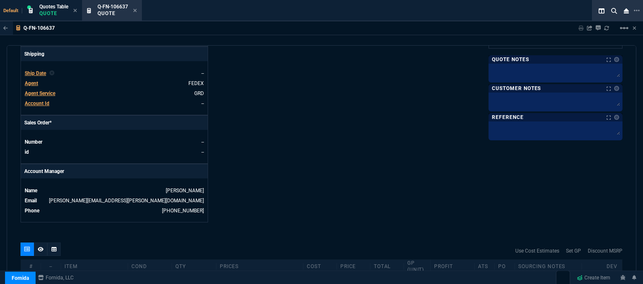
click at [33, 80] on span "Agent" at bounding box center [31, 83] width 13 height 6
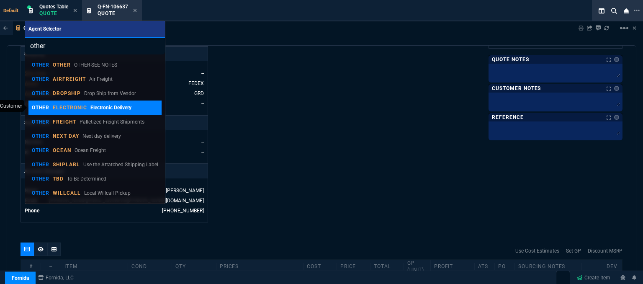
type input "other"
click at [107, 108] on p "Electronic Delivery" at bounding box center [110, 108] width 41 height 8
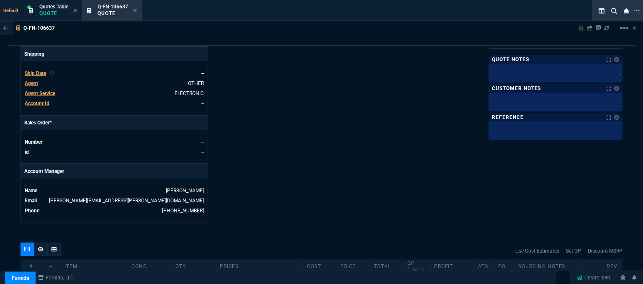
type input "41"
type input "150"
type input "13"
click at [510, 100] on textarea at bounding box center [555, 100] width 131 height 13
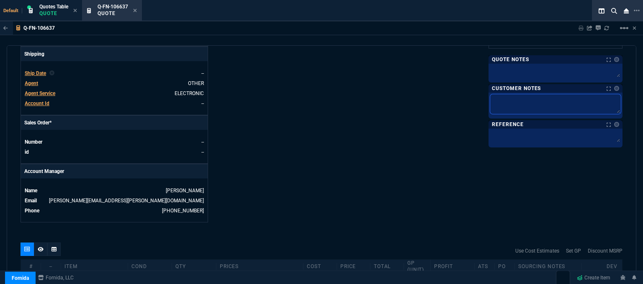
type textarea "L"
type textarea "LE"
type textarea "LEC"
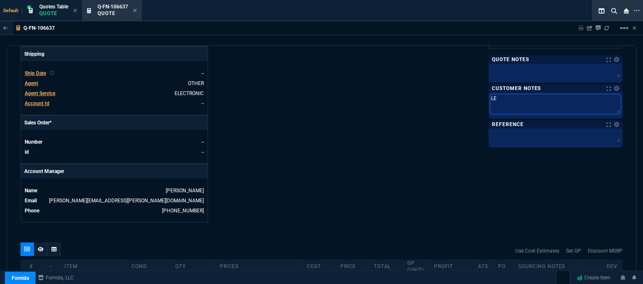
type textarea "LEC"
type textarea "LE"
type textarea "L"
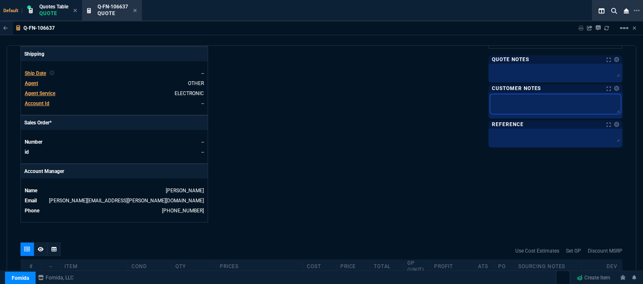
type textarea "E"
type textarea "EL"
type textarea "ELE"
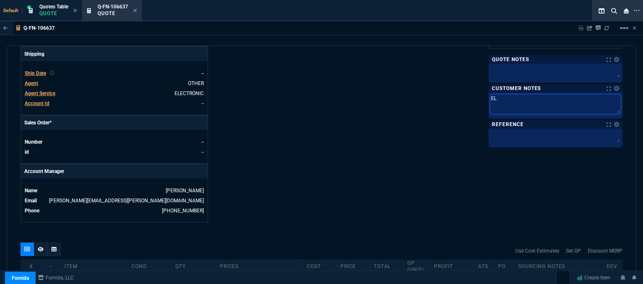
type textarea "ELE"
type textarea "ELEC"
type textarea "ELECT"
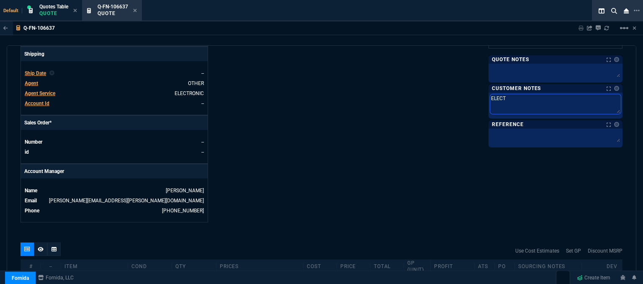
type textarea "ELECTR"
type textarea "ELECTRO"
type textarea "ELECTRON"
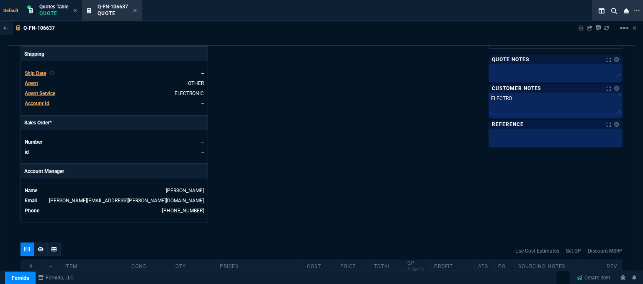
type textarea "ELECTRON"
type textarea "ELECTRONI"
type textarea "ELECTRONIC"
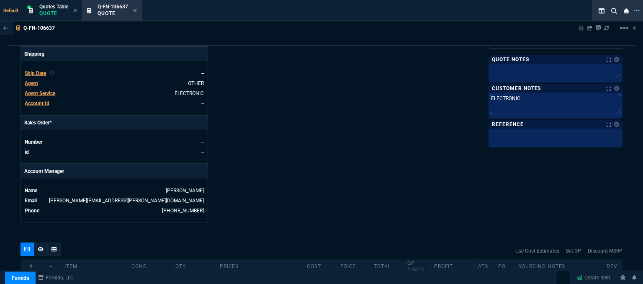
type textarea "ELECTRONIC:"
type textarea "ELECTRONIC: E"
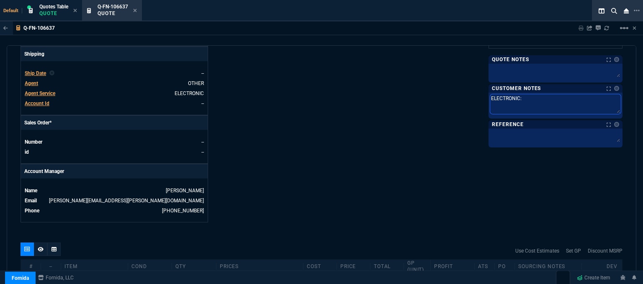
type textarea "ELECTRONIC: E"
type textarea "ELECTRONIC: EM"
type textarea "ELECTRONIC: EMA"
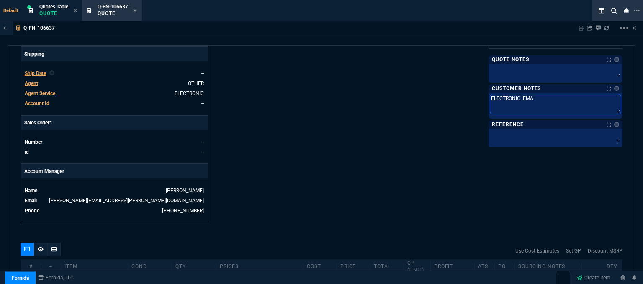
type textarea "ELECTRONIC: EMAI"
type textarea "ELECTRONIC: EMAIL"
click at [383, 116] on div "Fornida, LLC 2609 Technology Dr Suite 300 Plano, TX 75074 Share Link Brian Over…" at bounding box center [472, 3] width 301 height 438
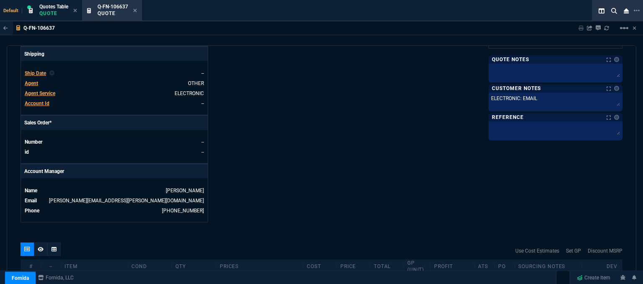
scroll to position [419, 0]
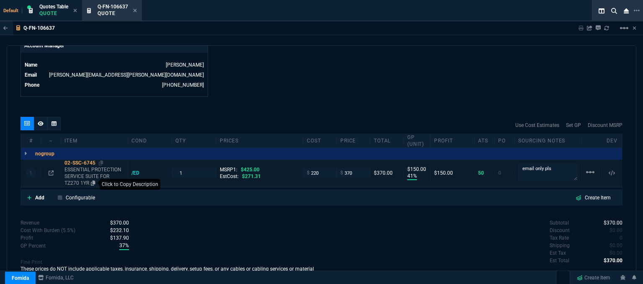
click at [93, 180] on icon at bounding box center [93, 182] width 5 height 5
click at [28, 195] on icon at bounding box center [29, 197] width 5 height 5
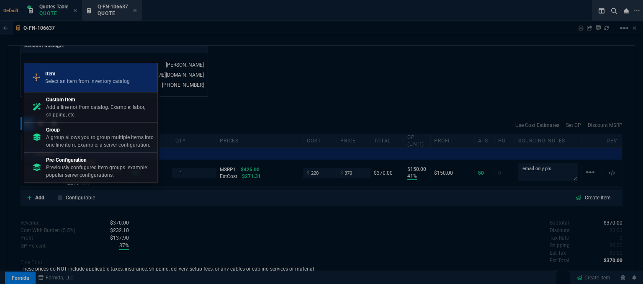
click at [98, 72] on p "Item" at bounding box center [87, 74] width 85 height 8
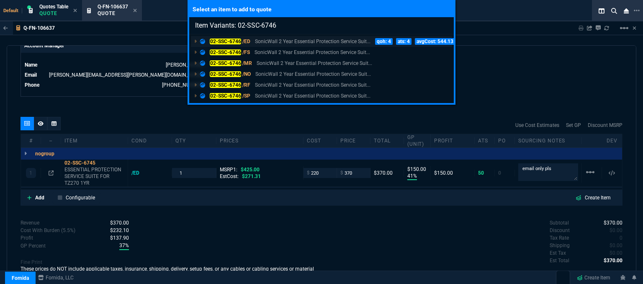
type input "Item Variants: 02-SSC-6746"
click at [324, 39] on p "SonicWall 2 Year Essential Protection Service Suit..." at bounding box center [313, 42] width 116 height 8
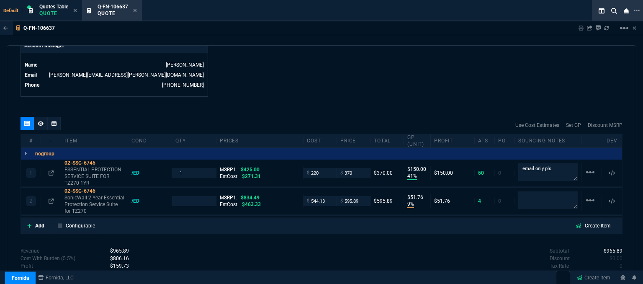
type input "41"
type input "150"
type input "9"
type input "52"
type input "13"
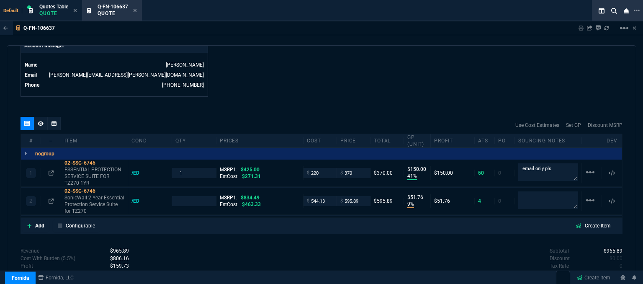
type input "29"
click at [93, 180] on icon at bounding box center [93, 182] width 5 height 5
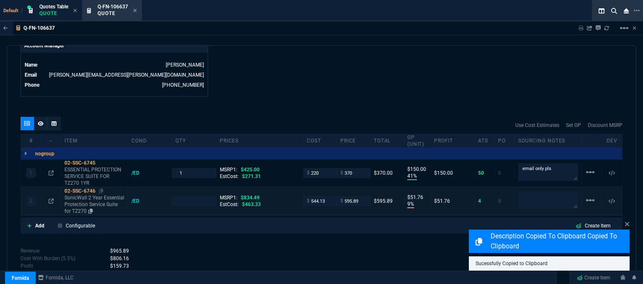
click at [81, 203] on p "SonicWall 2 Year Essential Protection Service Suite for TZ270" at bounding box center [94, 204] width 60 height 20
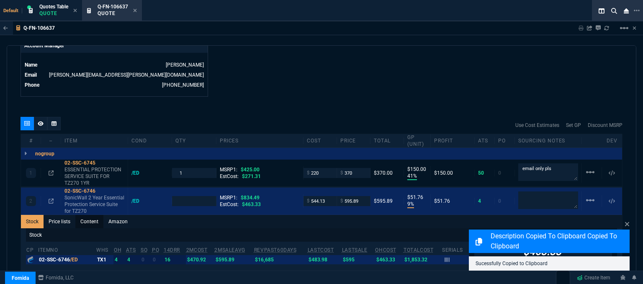
click at [88, 215] on link "Content" at bounding box center [89, 221] width 28 height 13
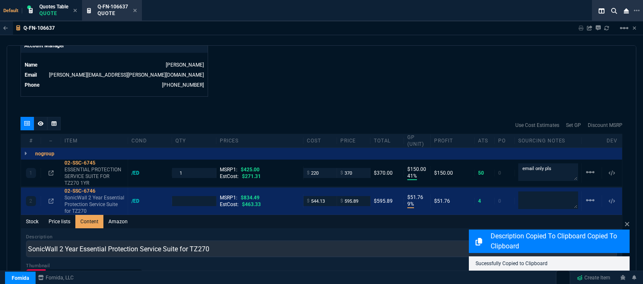
scroll to position [0, 0]
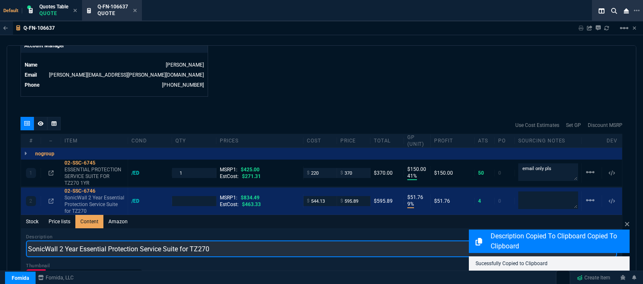
drag, startPoint x: 24, startPoint y: 239, endPoint x: 0, endPoint y: 237, distance: 24.4
click at [0, 237] on div "Q-FN-106637 Sharing Q-FN-106637 Link Dev Link Share on Teams linear_scale quote…" at bounding box center [321, 173] width 643 height 305
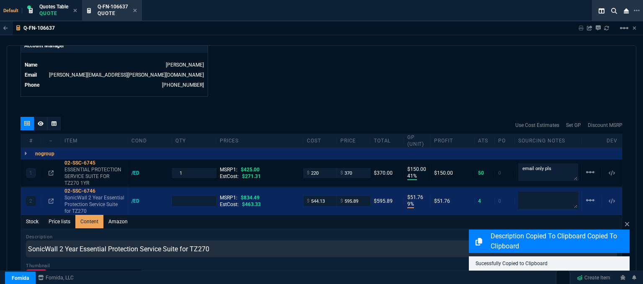
type input "1"
click at [93, 180] on icon at bounding box center [93, 182] width 5 height 5
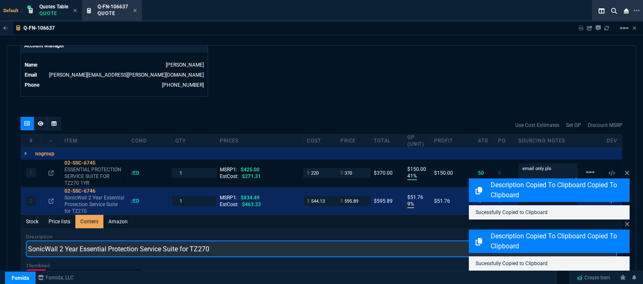
drag, startPoint x: 239, startPoint y: 238, endPoint x: 0, endPoint y: 239, distance: 239.5
click at [0, 239] on div "Q-FN-106637 Sharing Q-FN-106637 Link Dev Link Share on Teams linear_scale quote…" at bounding box center [321, 173] width 643 height 305
paste input "ESSENTIAL PROTECTION SERVICE SUITE FOR TZ270 1YR"
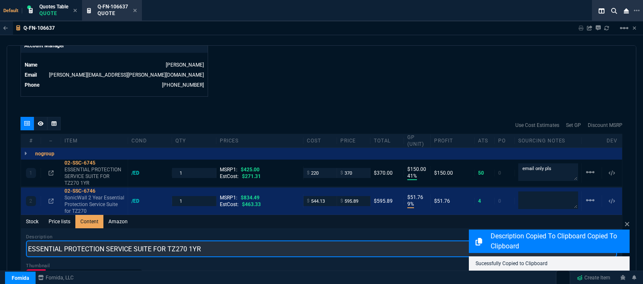
click at [191, 240] on input "ESSENTIAL PROTECTION SERVICE SUITE FOR TZ270 1YR" at bounding box center [321, 248] width 591 height 17
type input "ESSENTIAL PROTECTION SERVICE SUITE FOR TZ270 2YR"
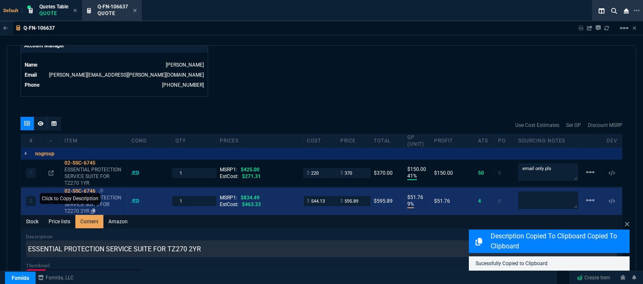
click at [94, 209] on icon at bounding box center [93, 211] width 5 height 5
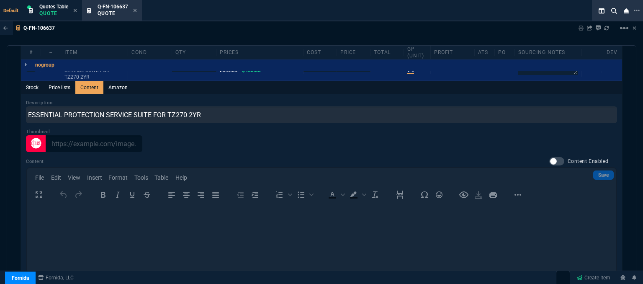
scroll to position [586, 0]
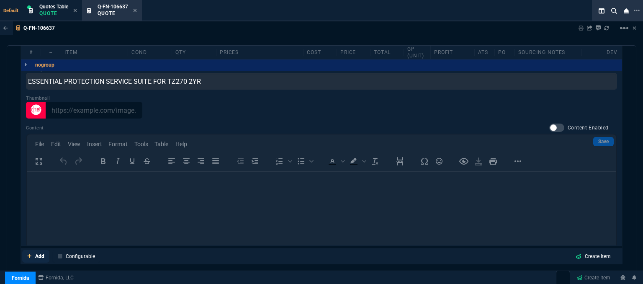
click at [27, 254] on icon at bounding box center [29, 256] width 4 height 4
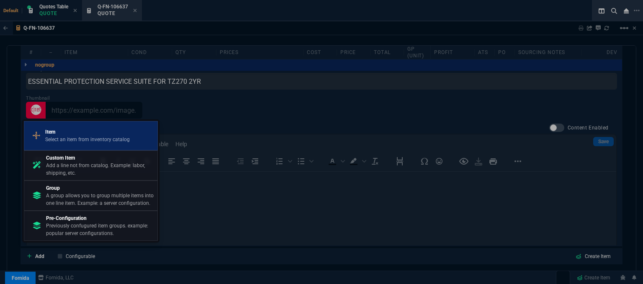
click at [69, 141] on p "Select an item from inventory catalog" at bounding box center [87, 140] width 85 height 8
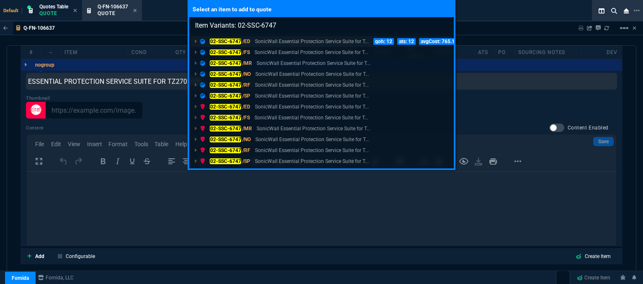
type input "Item Variants: 02-SSC-6747"
click at [306, 41] on p "SonicWall Essential Protection Service Suite for T..." at bounding box center [312, 42] width 114 height 8
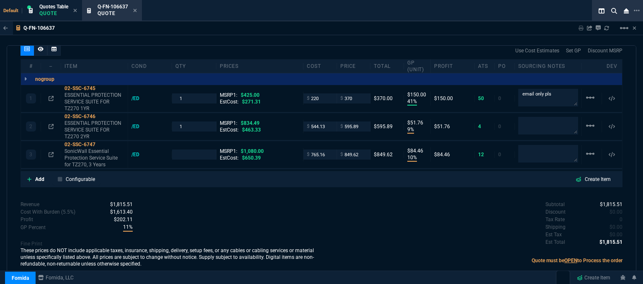
type input "41"
type input "150"
type input "9"
type input "52"
type input "10"
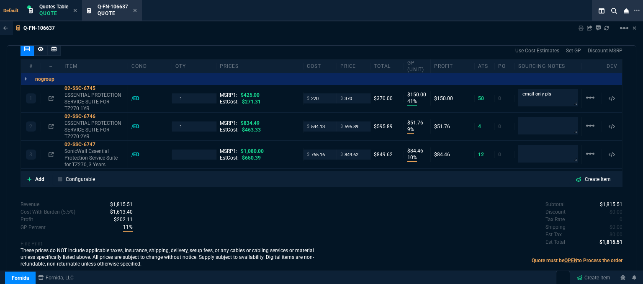
type input "84"
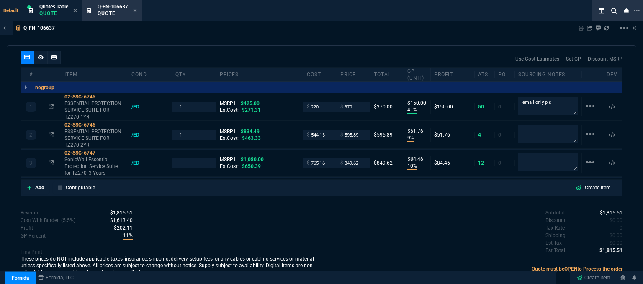
type input "13"
type input "29"
type input "21"
click at [94, 142] on icon at bounding box center [93, 144] width 5 height 5
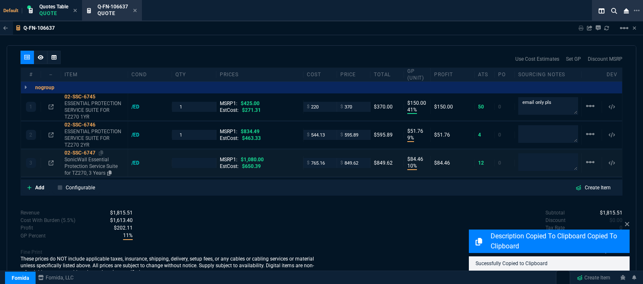
click at [93, 165] on p "SonicWall Essential Protection Service Suite for TZ270, 3 Years" at bounding box center [94, 166] width 60 height 20
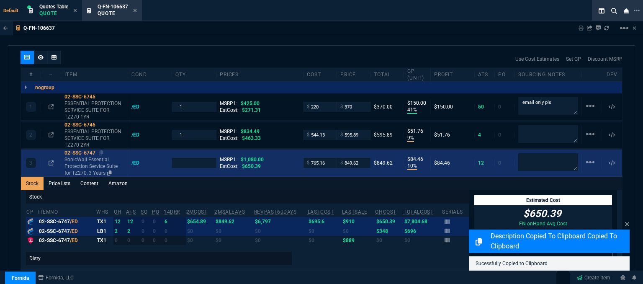
scroll to position [512, 0]
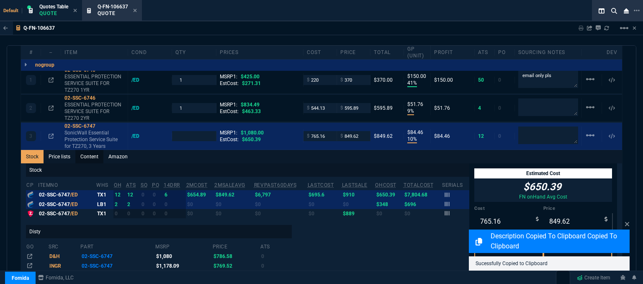
click at [92, 152] on link "Content" at bounding box center [89, 156] width 28 height 13
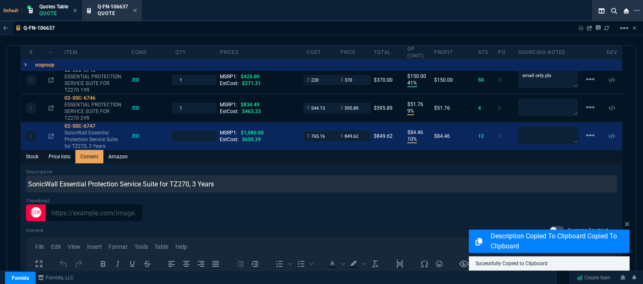
scroll to position [0, 0]
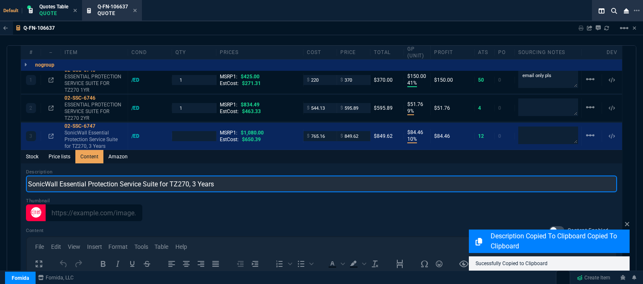
drag, startPoint x: 247, startPoint y: 175, endPoint x: 0, endPoint y: 160, distance: 247.9
click at [0, 160] on div "Q-FN-106637 Sharing Q-FN-106637 Link Dev Link Share on Teams linear_scale quote…" at bounding box center [321, 173] width 643 height 305
paste input "ESSENTIAL PROTECTION SERVICE SUITE FOR TZ270 2YR"
click at [190, 175] on input "ESSENTIAL PROTECTION SERVICE SUITE FOR TZ270 2YR" at bounding box center [321, 183] width 591 height 17
type input "ESSENTIAL PROTECTION SERVICE SUITE FOR TZ270 3YR"
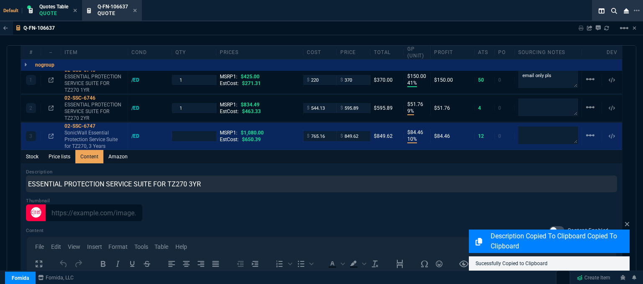
click at [288, 154] on div "Stock Price lists Content Amazon" at bounding box center [321, 156] width 601 height 13
type input "1"
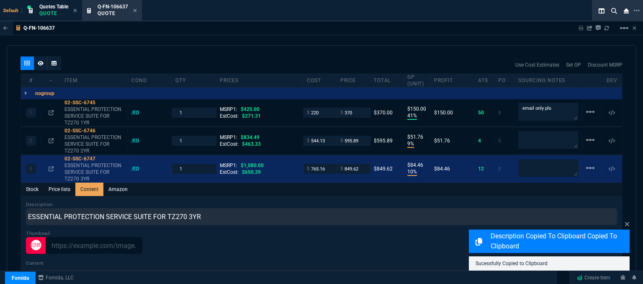
scroll to position [470, 0]
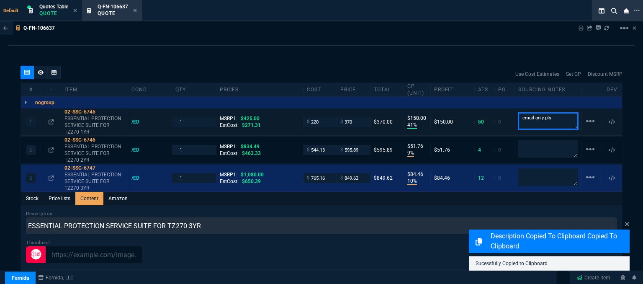
drag, startPoint x: 558, startPoint y: 111, endPoint x: 502, endPoint y: 106, distance: 55.4
click at [502, 108] on div "1 02-SSC-6745 ESSENTIAL PROTECTION SERVICE SUITE FOR TZ270 1YR /ED 1 MSRP1: $42…" at bounding box center [321, 121] width 601 height 27
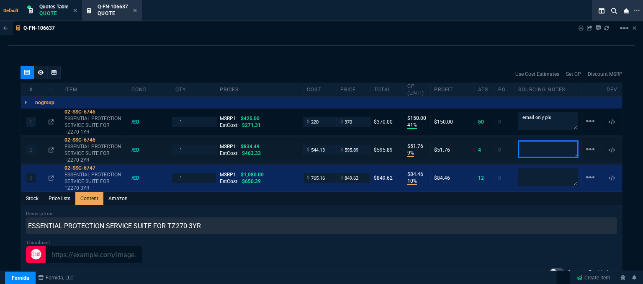
click at [538, 141] on textarea at bounding box center [548, 149] width 60 height 17
paste textarea "email only pls"
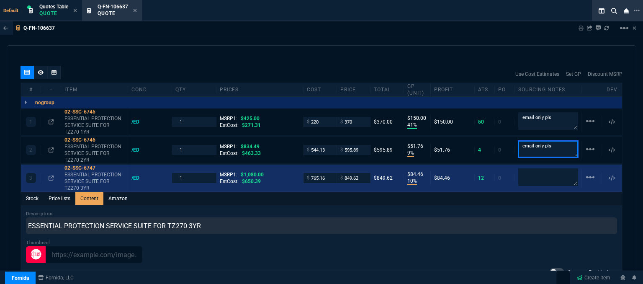
type textarea "email only pls"
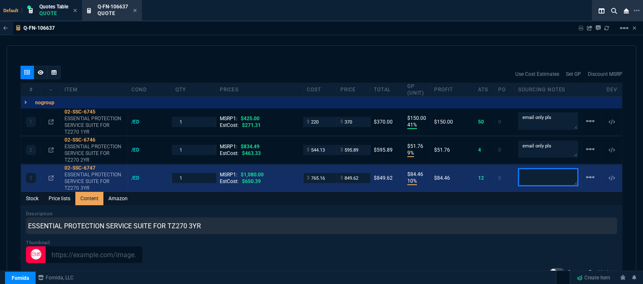
click at [534, 171] on textarea at bounding box center [548, 177] width 60 height 18
paste textarea "email only pls"
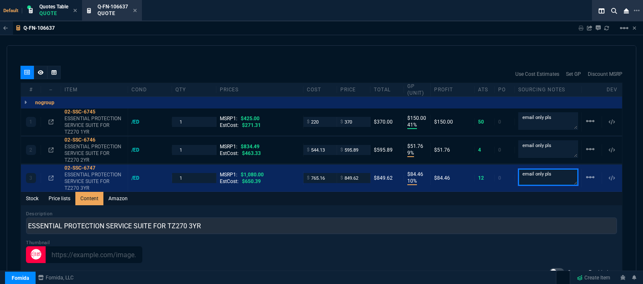
type textarea "email only pls"
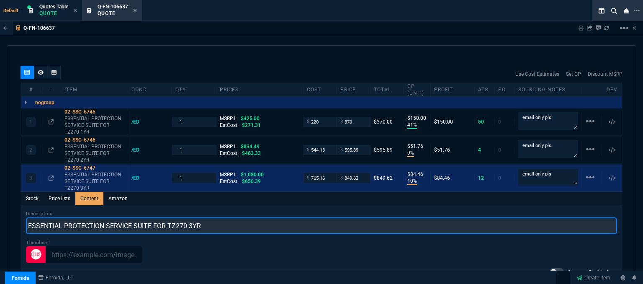
click at [350, 217] on input "ESSENTIAL PROTECTION SERVICE SUITE FOR TZ270 3YR" at bounding box center [321, 225] width 591 height 17
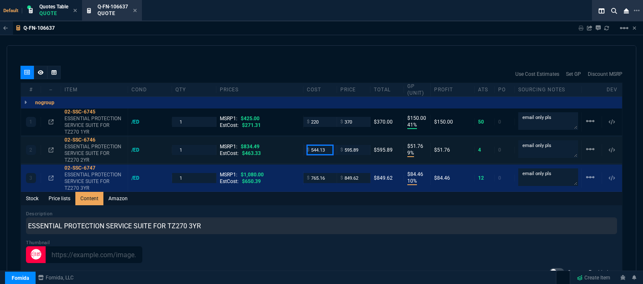
click at [328, 145] on input "544.13" at bounding box center [320, 150] width 26 height 10
type input "44"
type input "93"
type input "552"
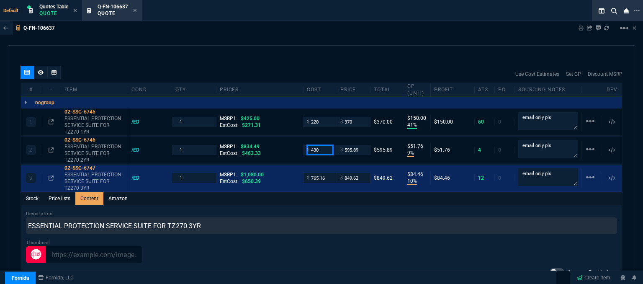
type input "430"
click at [283, 210] on div "Description ESSENTIAL PROTECTION SERVICE SUITE FOR TZ270 3YR" at bounding box center [321, 222] width 591 height 24
type input "430"
type input "28"
type input "166"
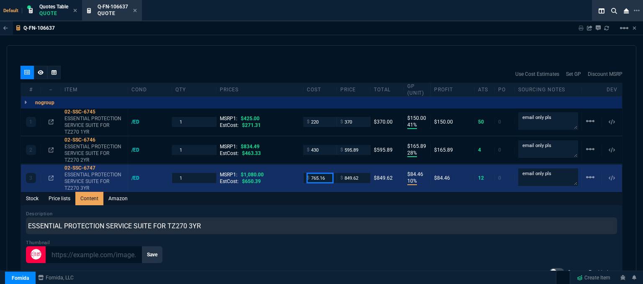
click at [329, 173] on input "765.16" at bounding box center [320, 178] width 26 height 10
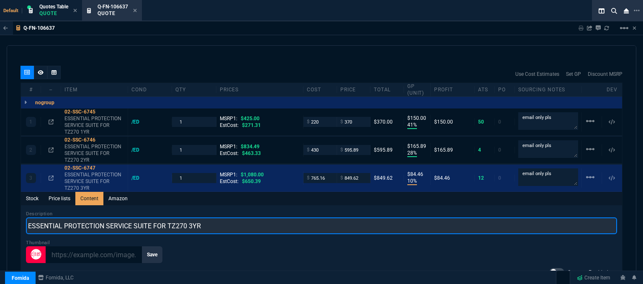
click at [323, 217] on input "ESSENTIAL PROTECTION SERVICE SUITE FOR TZ270 3YR" at bounding box center [321, 225] width 591 height 17
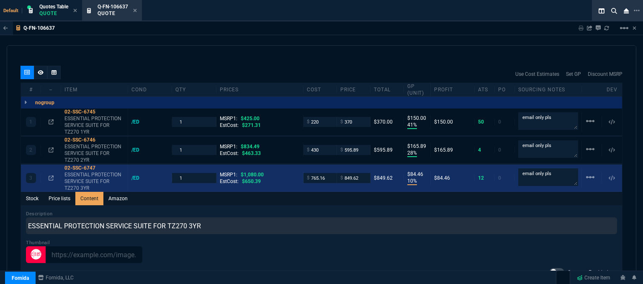
click at [332, 173] on div "$ 765.16" at bounding box center [320, 178] width 33 height 10
drag, startPoint x: 327, startPoint y: 168, endPoint x: 293, endPoint y: 168, distance: 33.5
click at [293, 168] on div "3 02-SSC-6747 ESSENTIAL PROTECTION SERVICE SUITE FOR TZ270 3YR /ED 1 MSRP1: $1,…" at bounding box center [321, 178] width 601 height 27
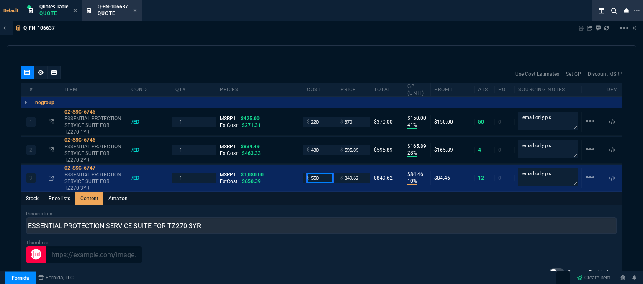
type input "550"
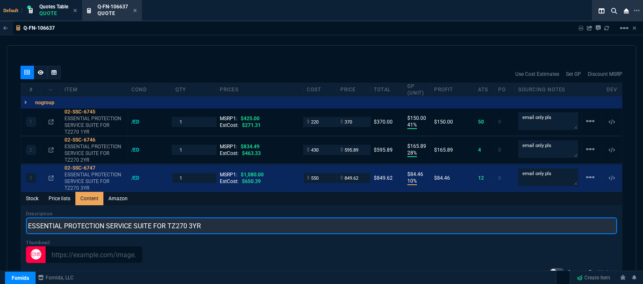
click at [300, 217] on input "ESSENTIAL PROTECTION SERVICE SUITE FOR TZ270 3YR" at bounding box center [321, 225] width 591 height 17
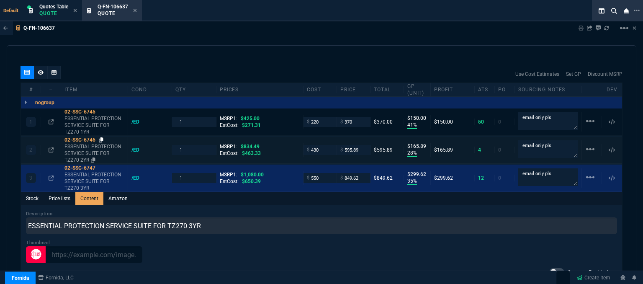
click at [101, 137] on icon at bounding box center [101, 139] width 5 height 5
click at [360, 145] on input "595.89" at bounding box center [353, 150] width 26 height 10
type input "675"
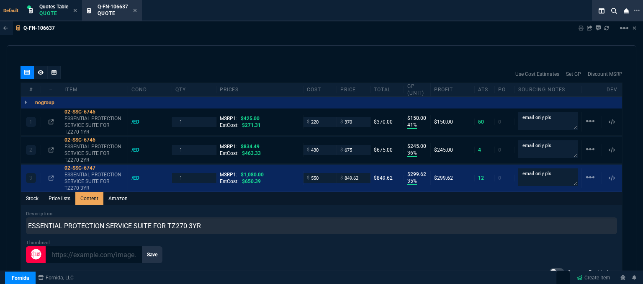
type input "36"
type input "245"
type input "19"
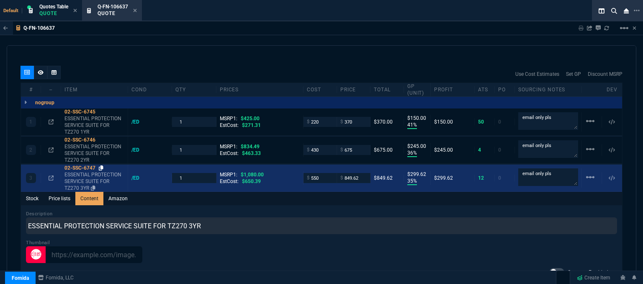
click at [100, 165] on icon at bounding box center [101, 167] width 5 height 5
click at [363, 173] on input "849.62" at bounding box center [353, 178] width 26 height 10
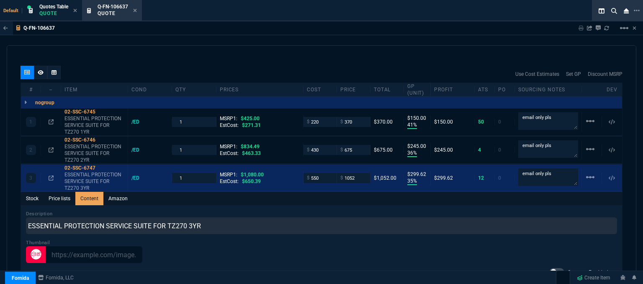
click at [330, 210] on div "Description ESSENTIAL PROTECTION SERVICE SUITE FOR TZ270 3YR" at bounding box center [321, 222] width 591 height 24
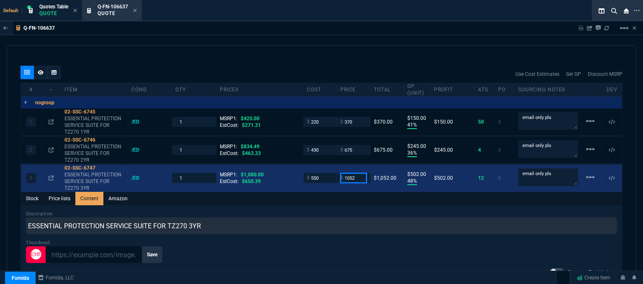
click at [359, 173] on input "1052" at bounding box center [353, 178] width 26 height 10
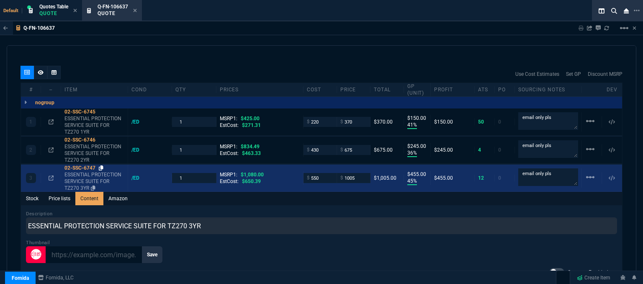
click at [101, 165] on icon at bounding box center [101, 167] width 5 height 5
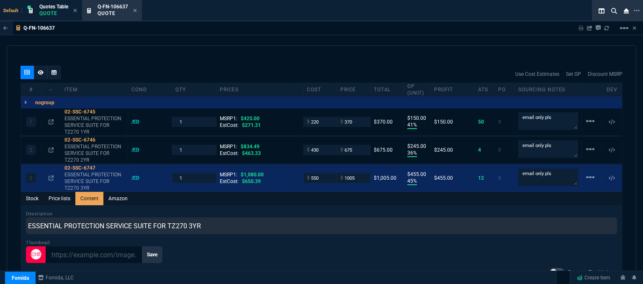
click at [291, 19] on div "Default Quotes Table Quote Q-FN-106637 Quote" at bounding box center [305, 10] width 610 height 21
click at [101, 137] on icon at bounding box center [101, 139] width 5 height 5
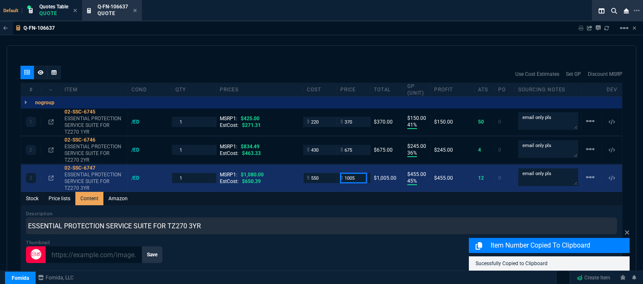
click at [358, 173] on input "1005" at bounding box center [353, 178] width 26 height 10
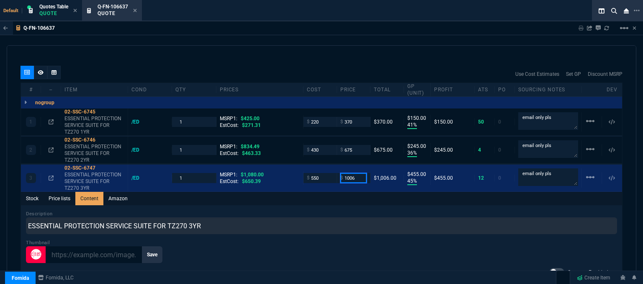
type input "1006"
click at [326, 196] on div "Stock Price lists Content Amazon" at bounding box center [321, 198] width 601 height 13
click at [100, 137] on icon at bounding box center [101, 139] width 5 height 5
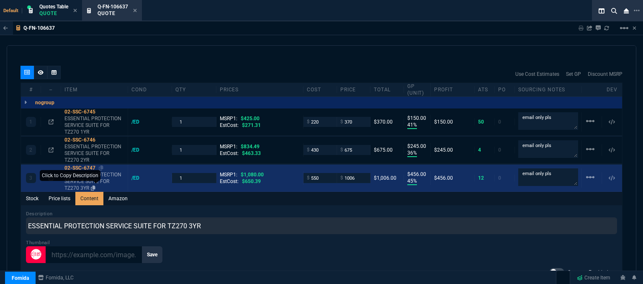
click at [94, 185] on icon at bounding box center [93, 187] width 5 height 5
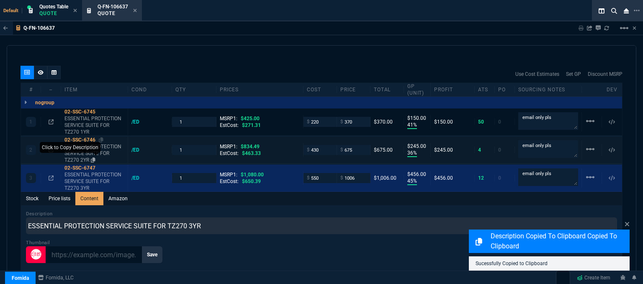
click at [94, 157] on icon at bounding box center [93, 159] width 5 height 5
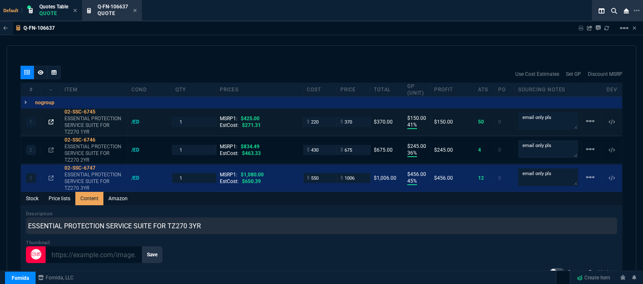
click at [50, 119] on icon at bounding box center [51, 121] width 5 height 5
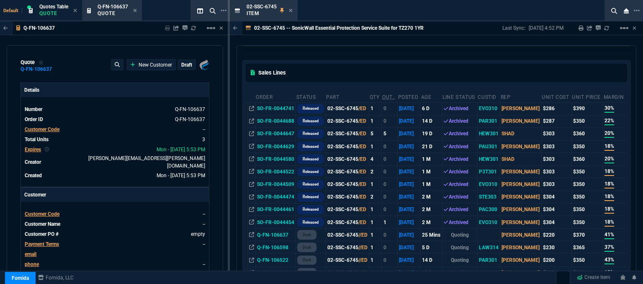
scroll to position [167, 0]
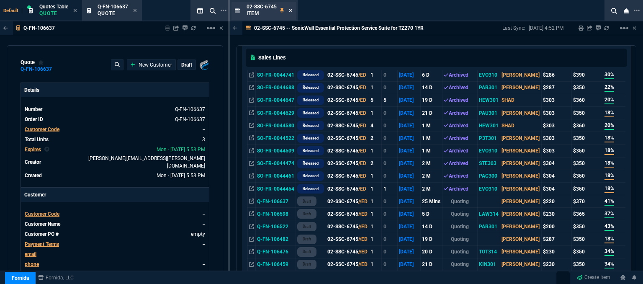
click at [291, 8] on fa-icon at bounding box center [291, 11] width 4 height 6
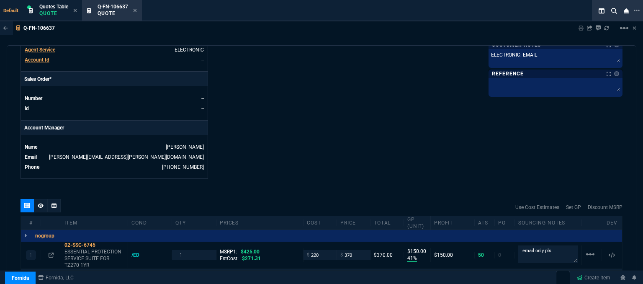
scroll to position [461, 0]
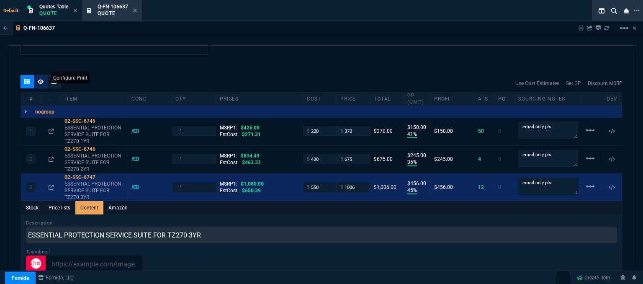
click at [38, 79] on icon at bounding box center [41, 81] width 6 height 5
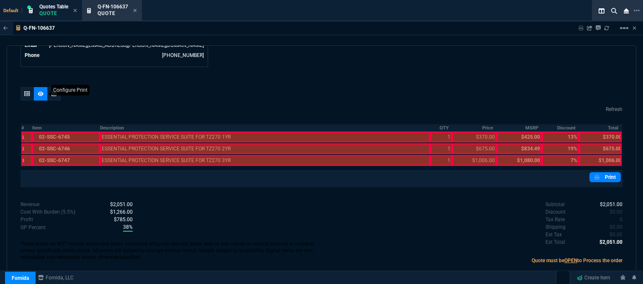
scroll to position [440, 0]
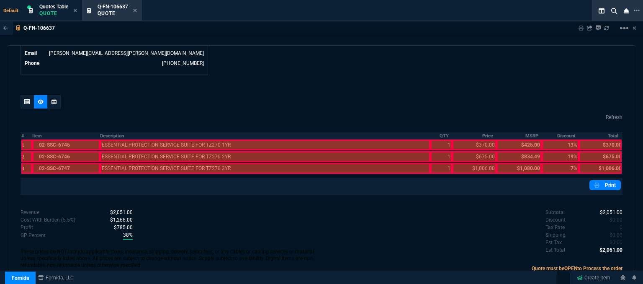
click at [82, 139] on div at bounding box center [65, 144] width 67 height 11
click at [77, 151] on div at bounding box center [65, 156] width 67 height 11
click at [75, 163] on div at bounding box center [65, 168] width 67 height 11
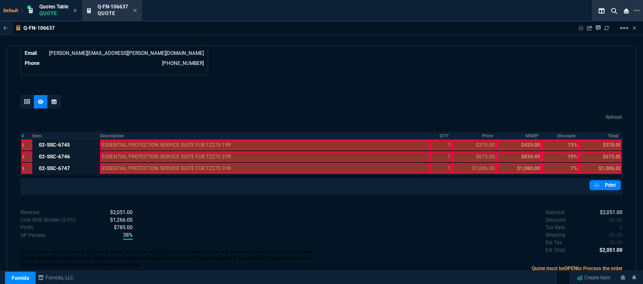
click at [139, 163] on div at bounding box center [265, 168] width 331 height 11
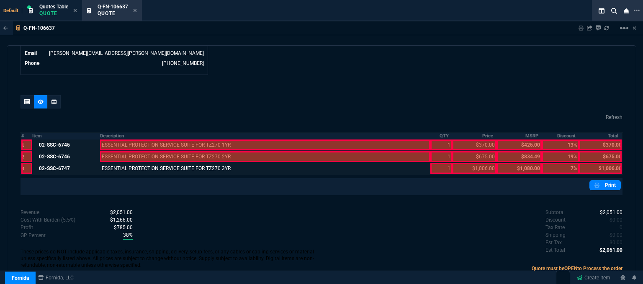
click at [139, 151] on div at bounding box center [265, 156] width 331 height 11
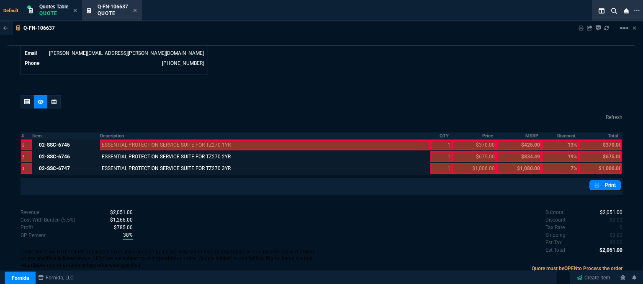
click at [139, 139] on div at bounding box center [265, 144] width 331 height 11
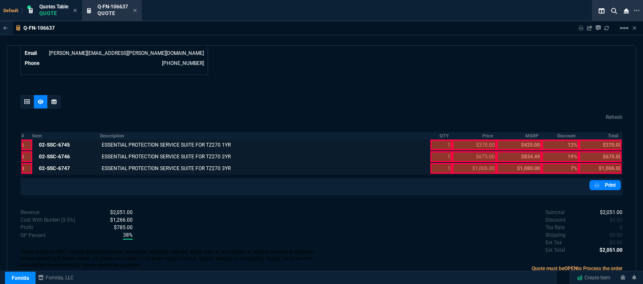
click at [434, 163] on div at bounding box center [440, 168] width 21 height 11
click at [434, 151] on div at bounding box center [440, 156] width 21 height 11
click at [434, 139] on div at bounding box center [440, 144] width 21 height 11
click at [472, 163] on div at bounding box center [474, 168] width 44 height 11
click at [466, 151] on div at bounding box center [474, 156] width 44 height 11
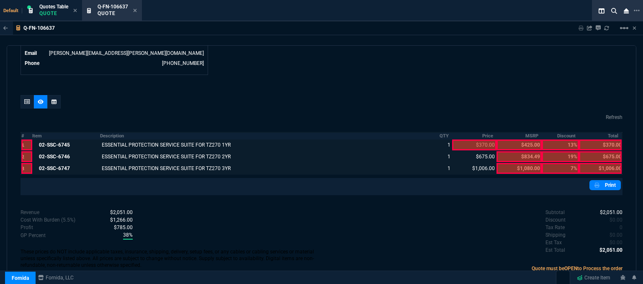
click at [466, 139] on div at bounding box center [474, 144] width 44 height 11
click at [601, 163] on div at bounding box center [600, 168] width 43 height 11
click at [597, 151] on div at bounding box center [600, 156] width 43 height 11
click at [595, 139] on div at bounding box center [600, 144] width 43 height 11
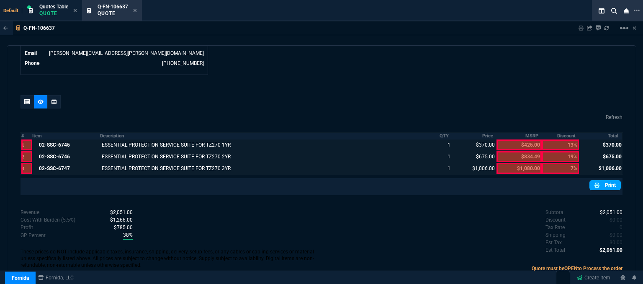
click at [603, 180] on link "Print" at bounding box center [605, 185] width 31 height 10
click at [136, 9] on icon at bounding box center [135, 10] width 3 height 3
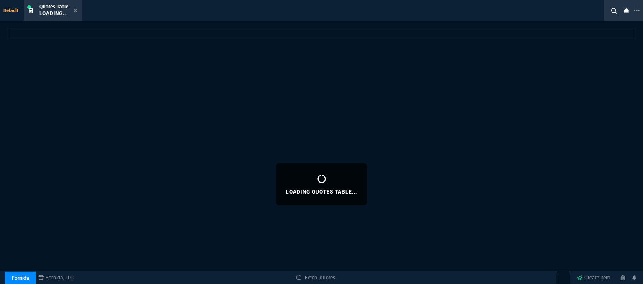
select select
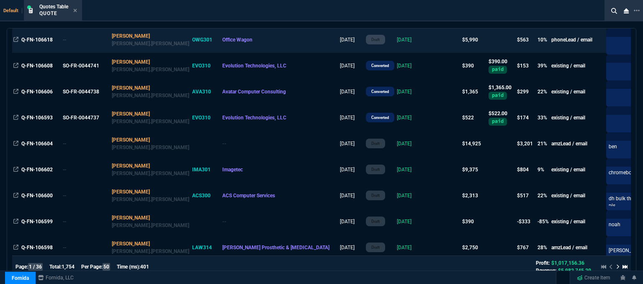
scroll to position [377, 0]
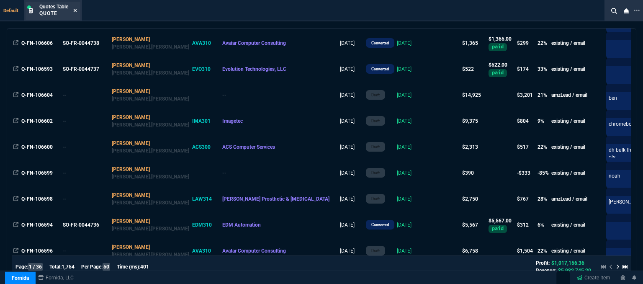
click at [74, 10] on icon at bounding box center [75, 10] width 4 height 5
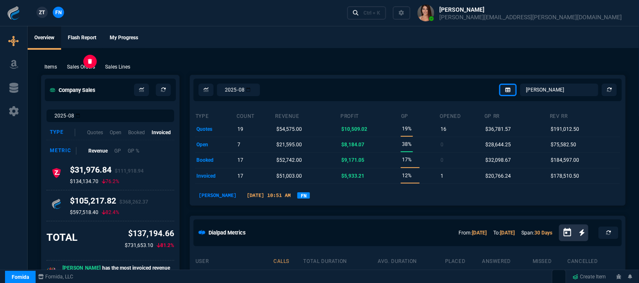
click at [90, 69] on p "Sales Orders" at bounding box center [81, 67] width 28 height 8
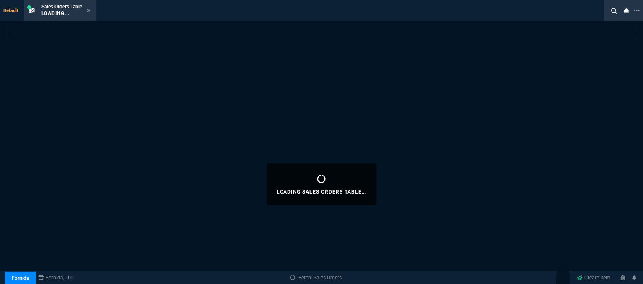
select select
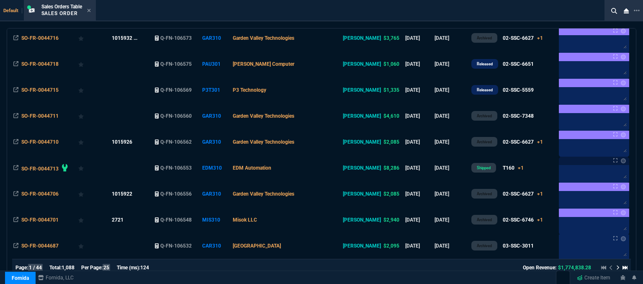
scroll to position [521, 0]
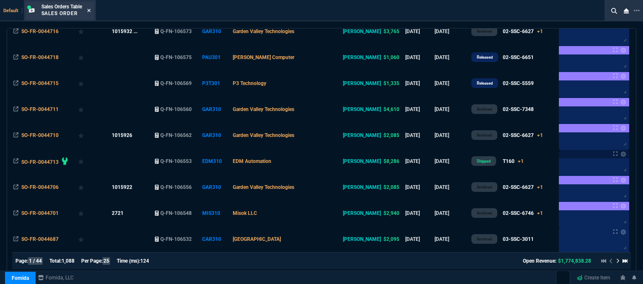
click at [89, 8] on icon at bounding box center [89, 10] width 4 height 5
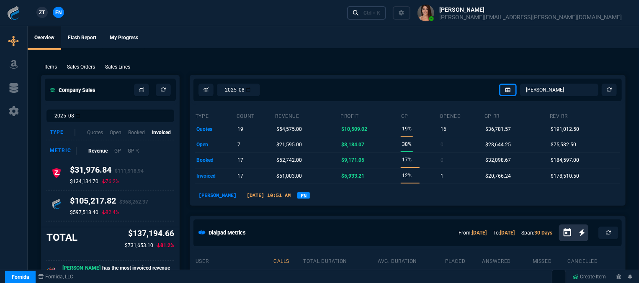
click at [386, 16] on link "Ctrl + K" at bounding box center [366, 12] width 39 height 13
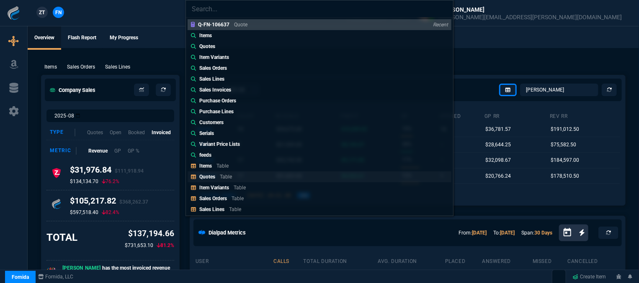
click at [234, 178] on div "Quotes Table" at bounding box center [217, 177] width 36 height 8
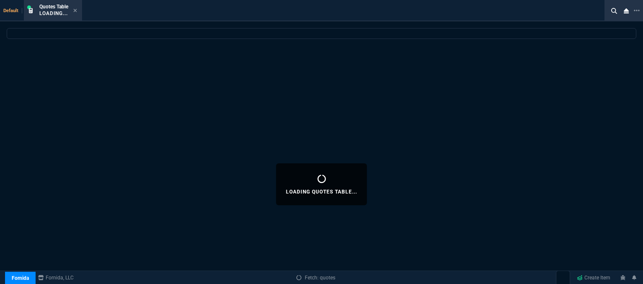
select select
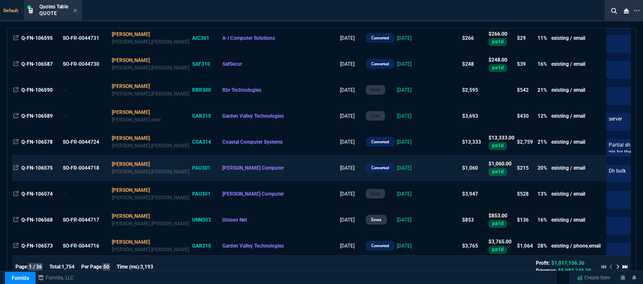
scroll to position [628, 0]
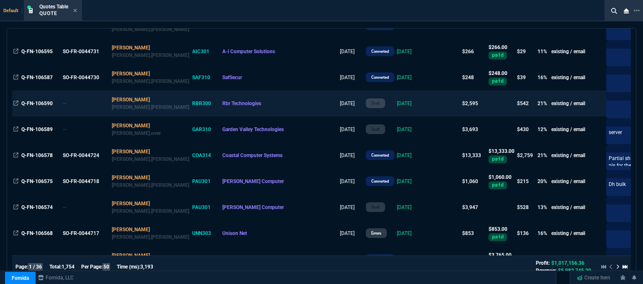
click at [429, 107] on td at bounding box center [445, 103] width 32 height 26
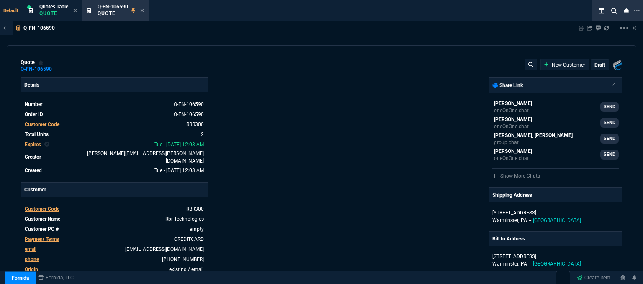
type input "27"
type input "349"
type input "23"
type input "300"
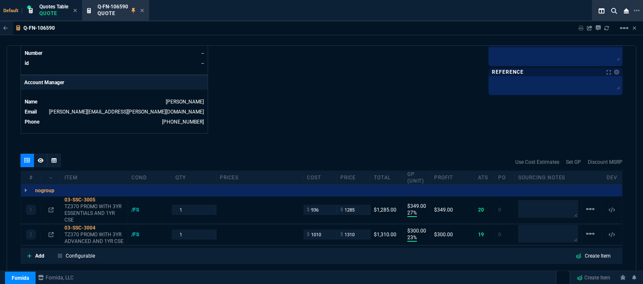
type input "1746.35"
type input "1908.52"
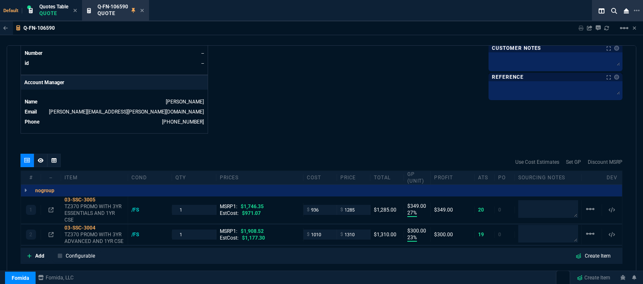
scroll to position [419, 0]
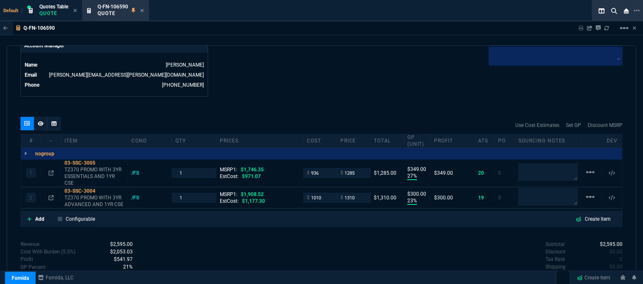
type input "26"
type input "31"
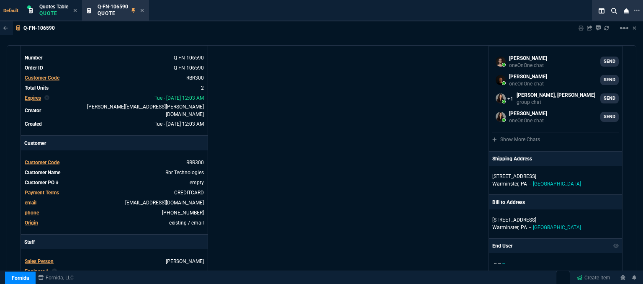
scroll to position [0, 0]
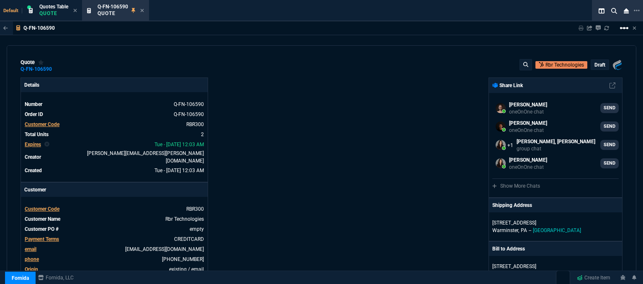
click at [623, 26] on mat-icon "linear_scale" at bounding box center [624, 28] width 10 height 10
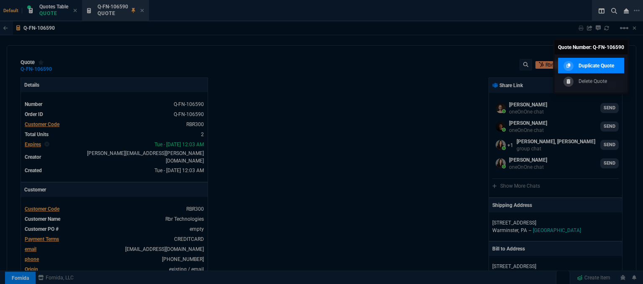
click at [605, 64] on p "Duplicate Quote" at bounding box center [597, 66] width 36 height 8
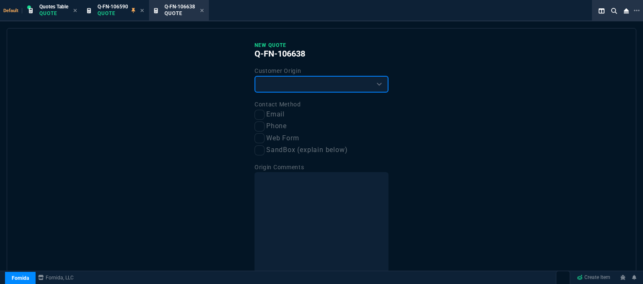
click at [283, 85] on select "Existing Customer Amazon Lead (first order) Website Lead (first order) Called (…" at bounding box center [322, 84] width 134 height 17
select select "existing"
click at [255, 76] on select "Existing Customer Amazon Lead (first order) Website Lead (first order) Called (…" at bounding box center [322, 84] width 134 height 17
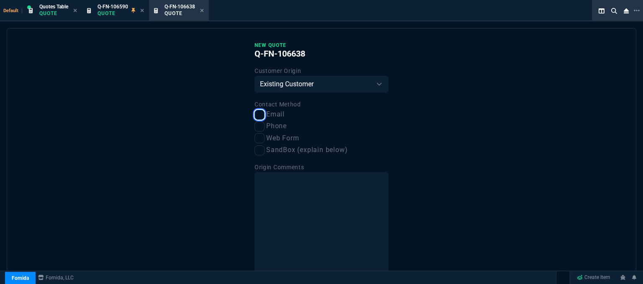
click at [260, 117] on input "Email" at bounding box center [260, 115] width 10 height 10
checkbox input "true"
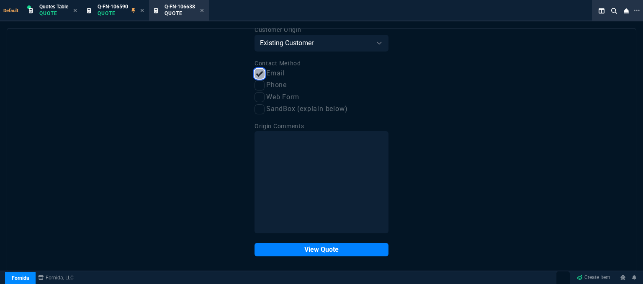
scroll to position [42, 0]
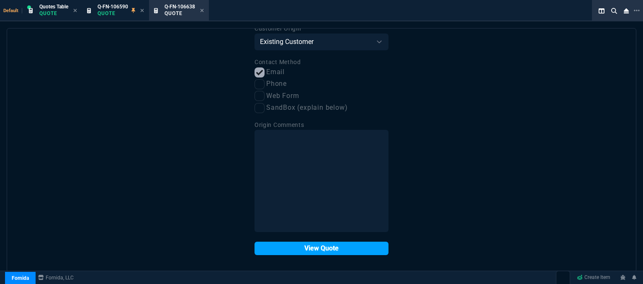
click at [324, 247] on button "View Quote" at bounding box center [322, 248] width 134 height 13
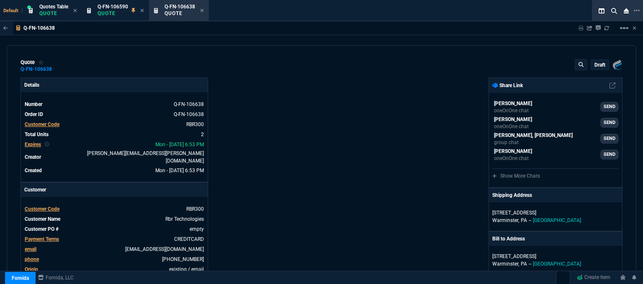
type input "27"
type input "349"
type input "23"
type input "300"
type input "26"
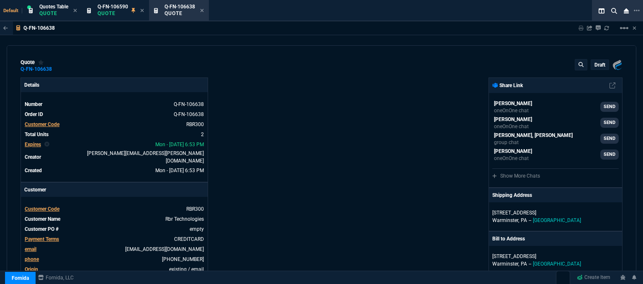
type input "31"
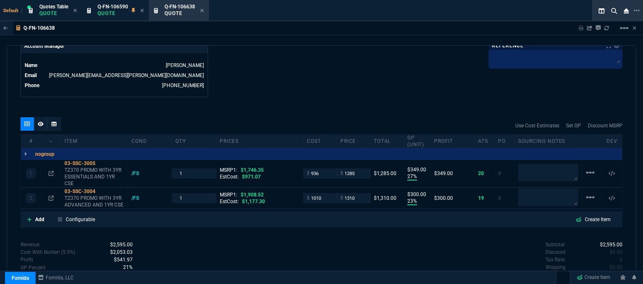
scroll to position [450, 0]
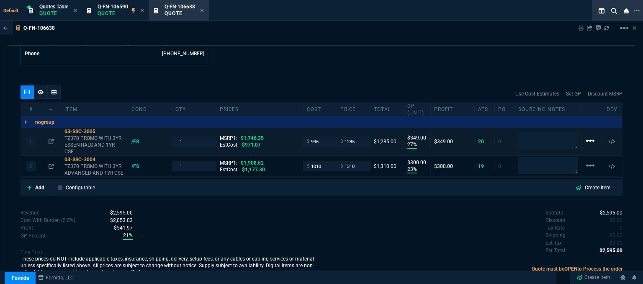
click at [589, 136] on mat-icon "linear_scale" at bounding box center [590, 141] width 10 height 10
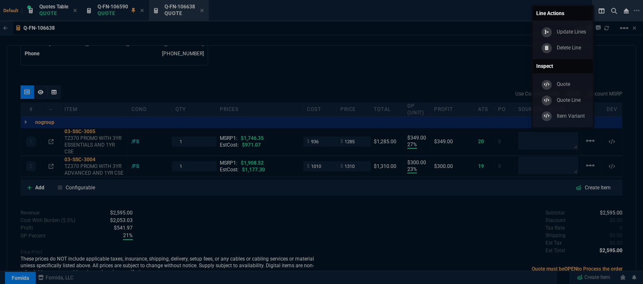
click at [564, 49] on p "Delete Line" at bounding box center [569, 48] width 24 height 8
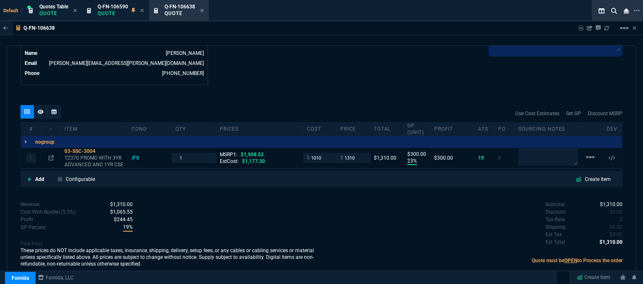
type input "23"
type input "300"
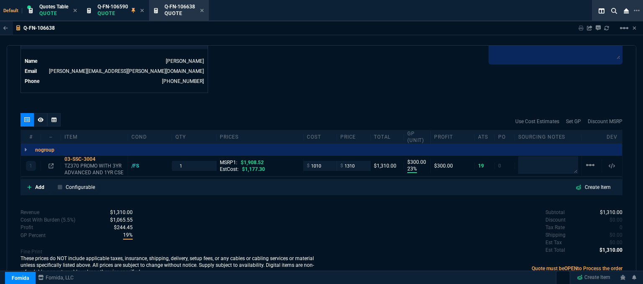
type input "31"
click at [50, 163] on icon at bounding box center [51, 165] width 5 height 5
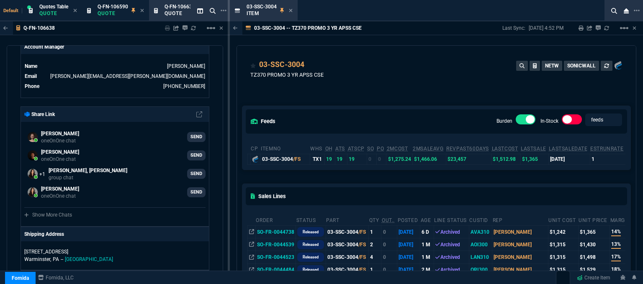
scroll to position [42, 0]
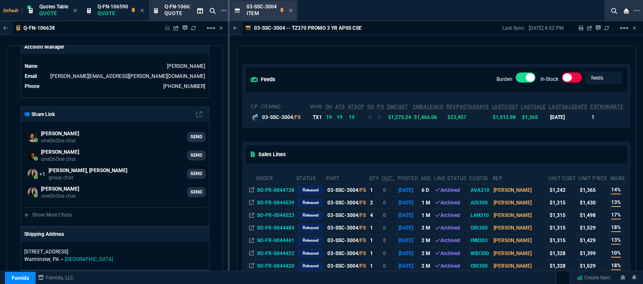
click at [293, 9] on div "03-SSC-3004 Item" at bounding box center [264, 11] width 64 height 18
click at [290, 11] on icon at bounding box center [290, 10] width 3 height 3
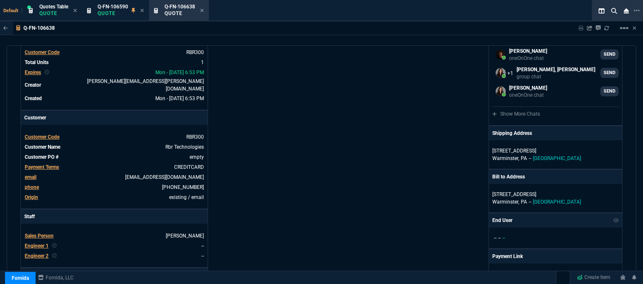
scroll to position [0, 0]
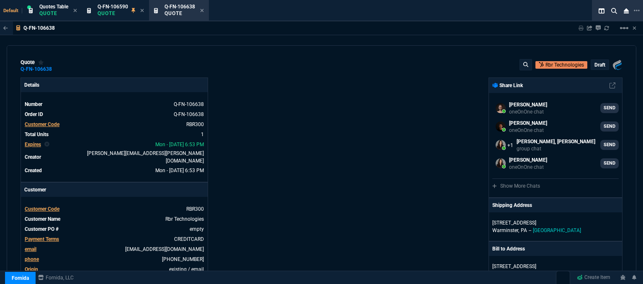
click at [599, 65] on p "draft" at bounding box center [600, 65] width 11 height 7
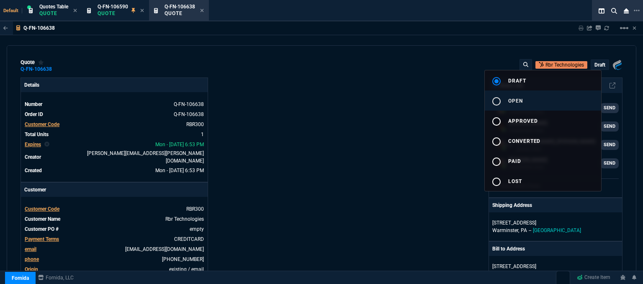
click at [555, 106] on button "radio_button_unchecked open" at bounding box center [543, 100] width 116 height 20
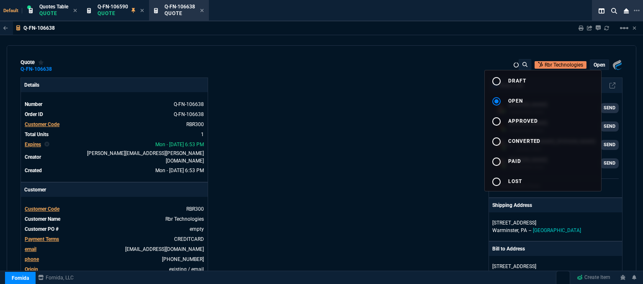
click at [367, 104] on div at bounding box center [321, 142] width 643 height 284
type input "23"
type input "300"
type input "1908.52"
type input "31"
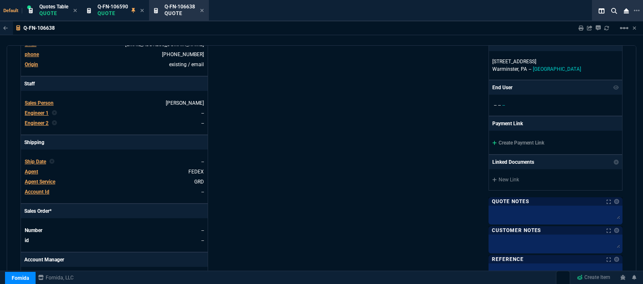
scroll to position [251, 0]
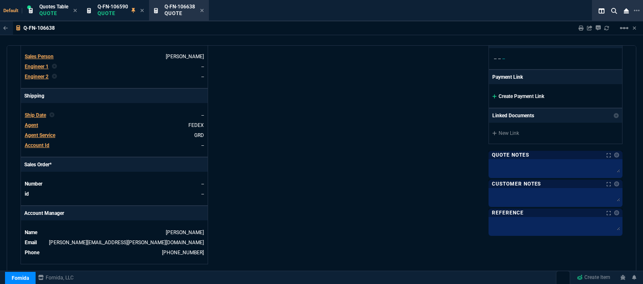
click at [492, 94] on icon at bounding box center [494, 96] width 5 height 5
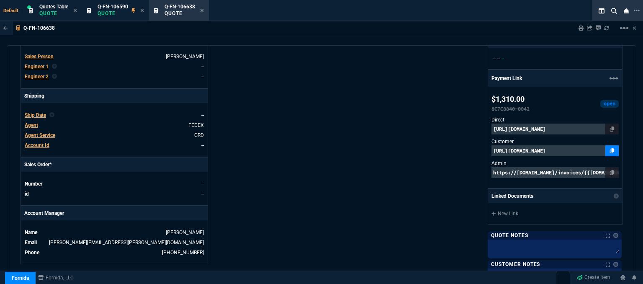
click at [610, 150] on icon at bounding box center [612, 150] width 5 height 5
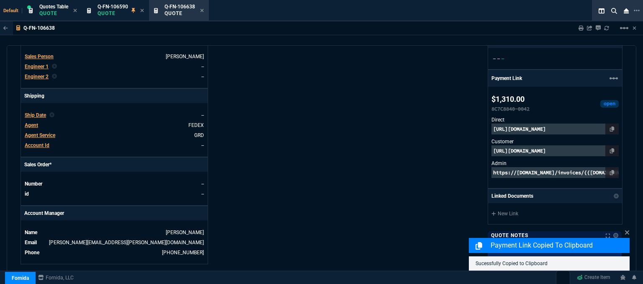
scroll to position [476, 0]
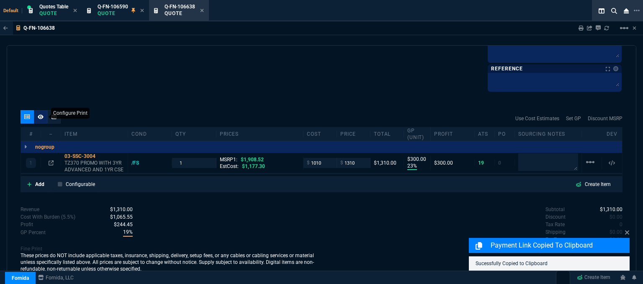
click at [44, 111] on div at bounding box center [40, 116] width 13 height 13
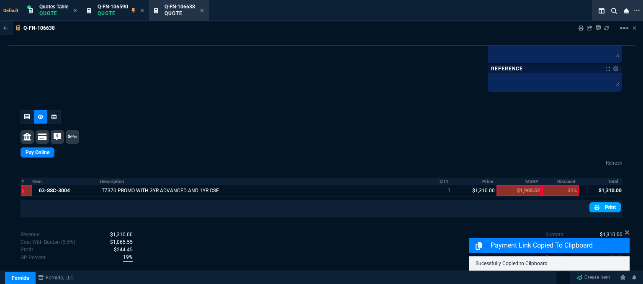
click at [595, 205] on icon at bounding box center [597, 207] width 5 height 5
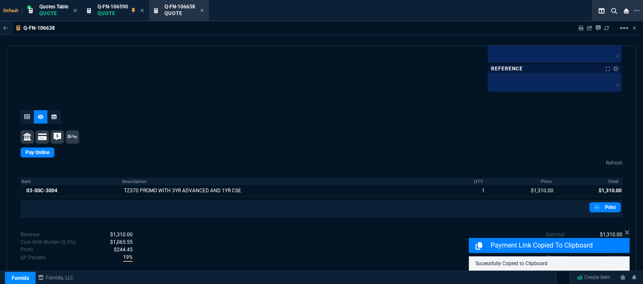
scroll to position [440, 0]
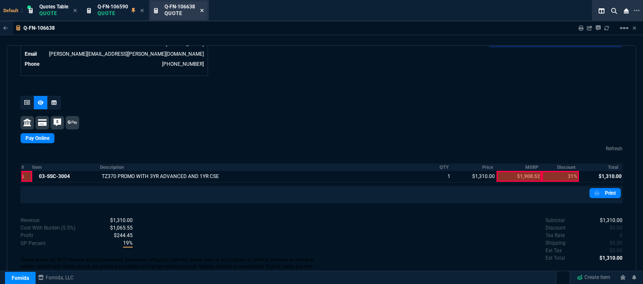
click at [202, 10] on icon at bounding box center [202, 10] width 4 height 5
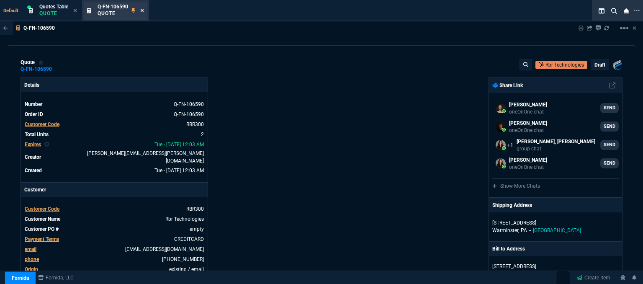
click at [141, 10] on icon at bounding box center [142, 10] width 4 height 5
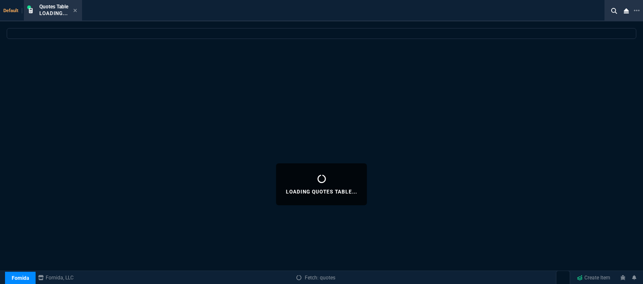
select select
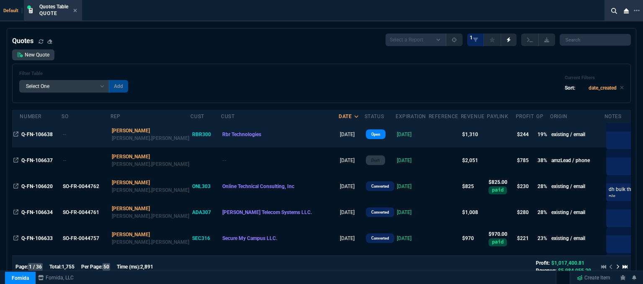
click at [429, 135] on td at bounding box center [445, 134] width 32 height 26
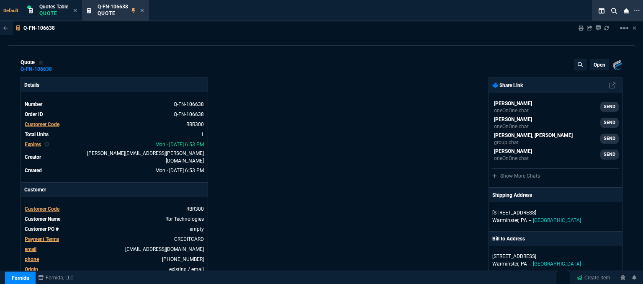
type input "23"
type input "300"
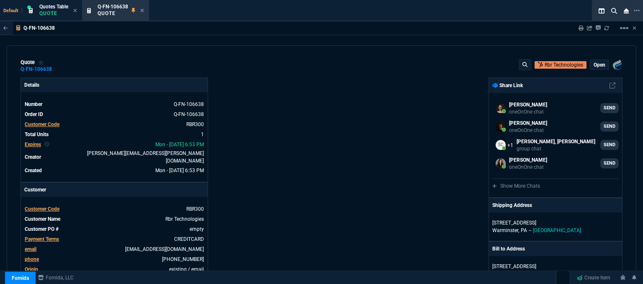
scroll to position [209, 0]
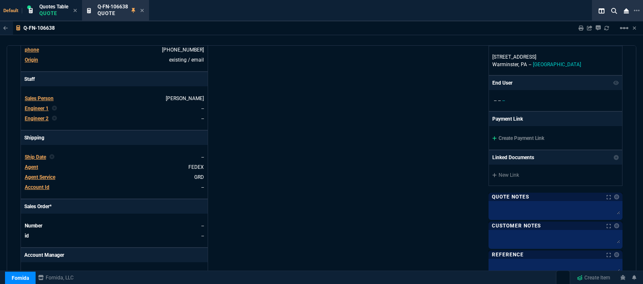
type input "1908.52"
type input "31"
click at [492, 137] on icon at bounding box center [494, 138] width 5 height 5
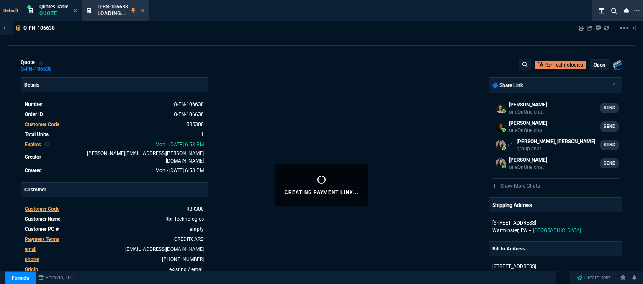
select select "12: [PERSON_NAME]"
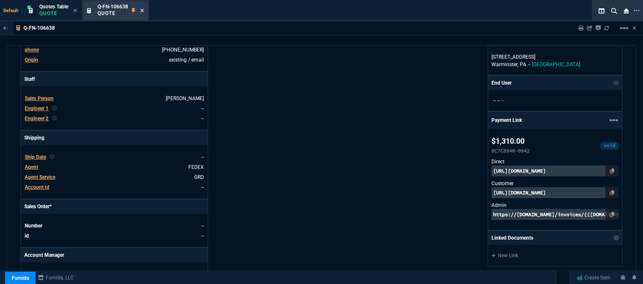
click at [143, 10] on icon at bounding box center [142, 10] width 3 height 3
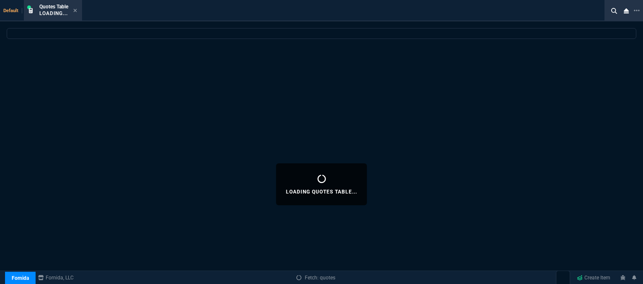
select select
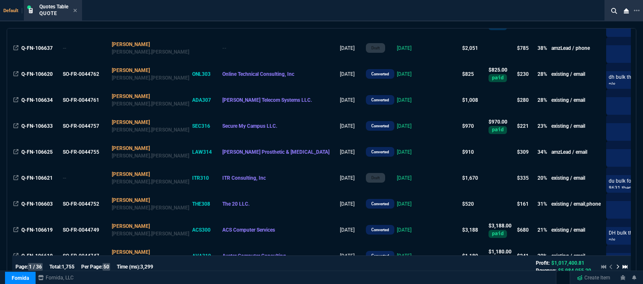
scroll to position [126, 0]
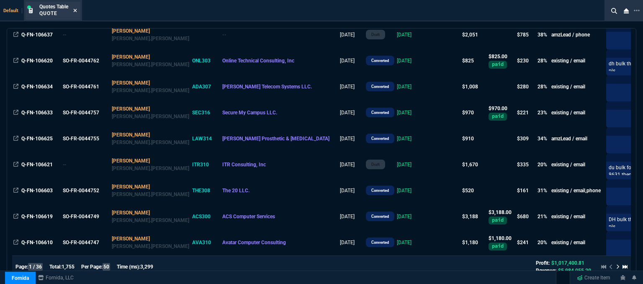
click at [74, 11] on icon at bounding box center [75, 10] width 4 height 5
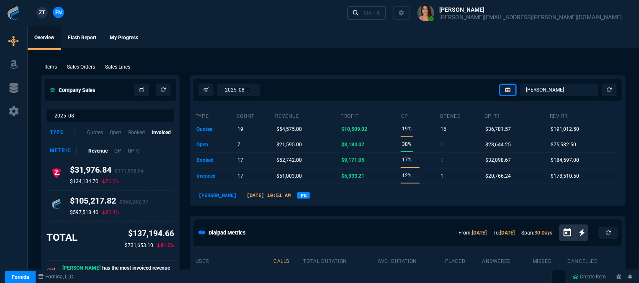
click at [380, 13] on div "Ctrl + K" at bounding box center [371, 13] width 17 height 7
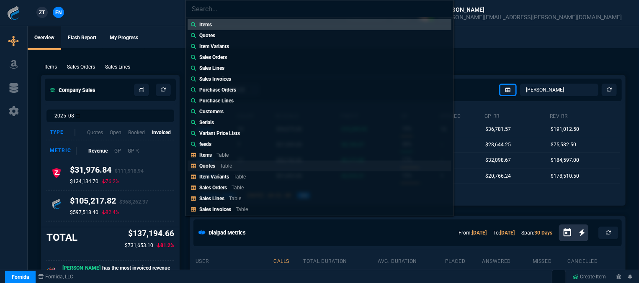
click at [239, 167] on link "Quotes Table" at bounding box center [320, 166] width 264 height 11
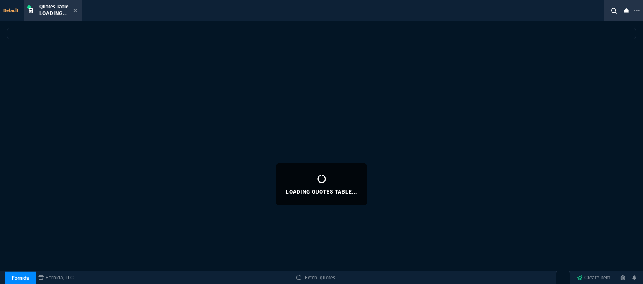
select select
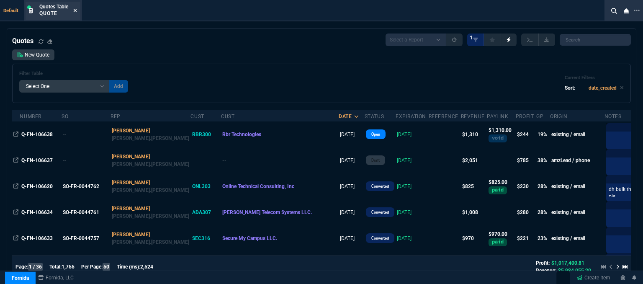
click at [76, 10] on icon at bounding box center [75, 10] width 3 height 3
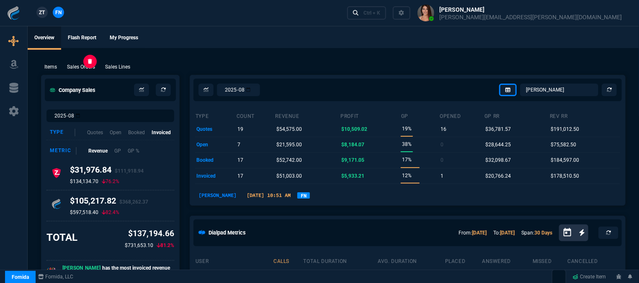
click at [82, 67] on p "Sales Orders" at bounding box center [81, 67] width 28 height 8
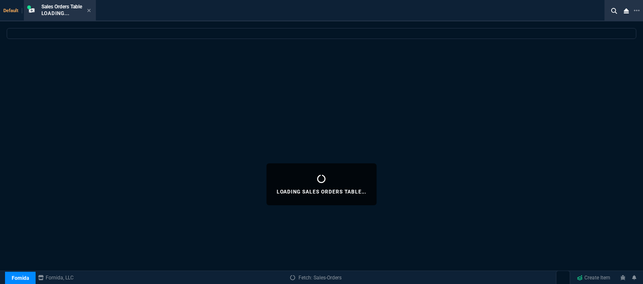
select select
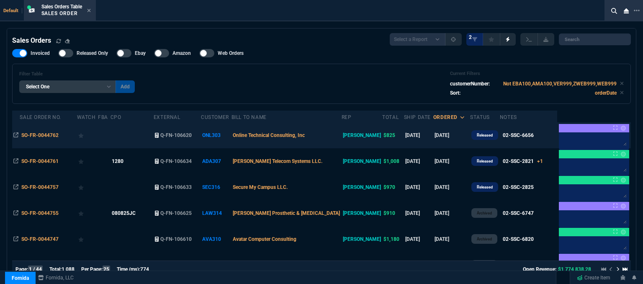
scroll to position [0, 0]
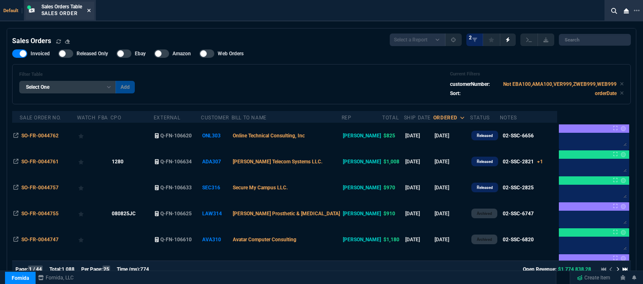
click at [90, 9] on icon at bounding box center [89, 10] width 4 height 5
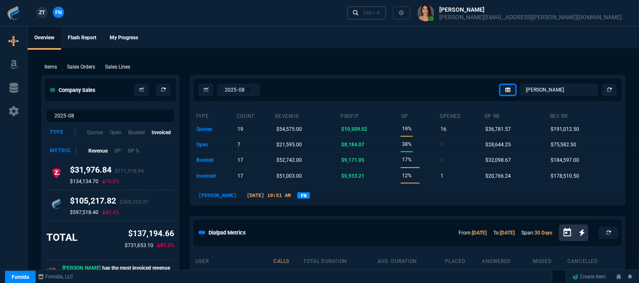
click at [386, 9] on link "Ctrl + K" at bounding box center [366, 12] width 39 height 13
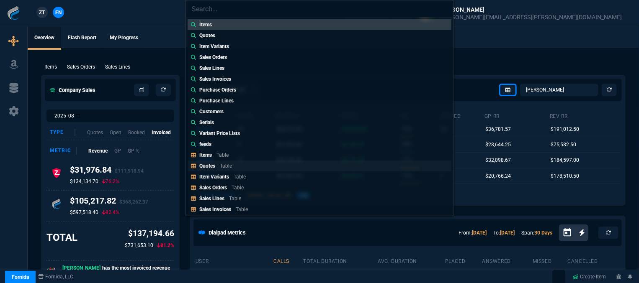
click at [240, 165] on link "Quotes Table" at bounding box center [320, 166] width 264 height 11
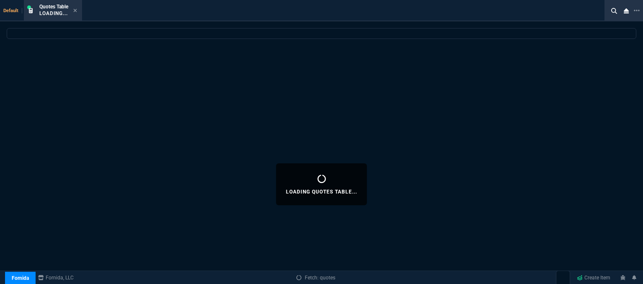
select select
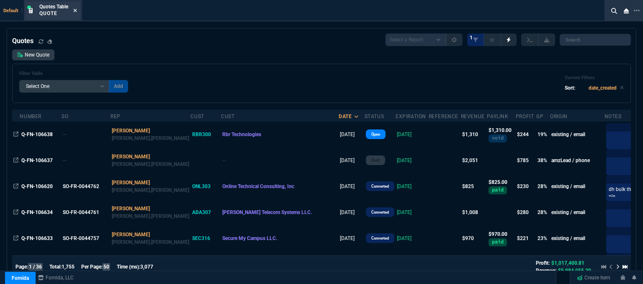
click at [76, 10] on icon at bounding box center [75, 10] width 4 height 5
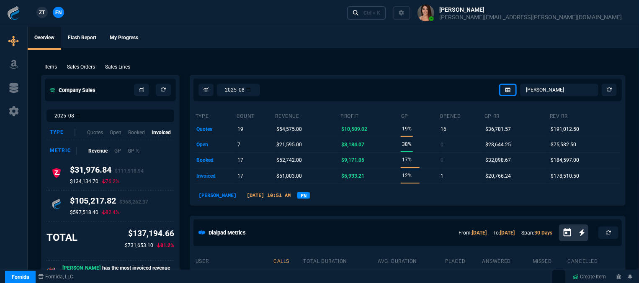
click at [386, 9] on link "Ctrl + K" at bounding box center [366, 12] width 39 height 13
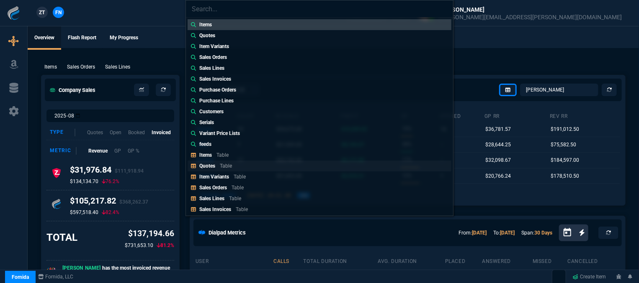
click at [222, 165] on p "Table" at bounding box center [226, 166] width 12 height 6
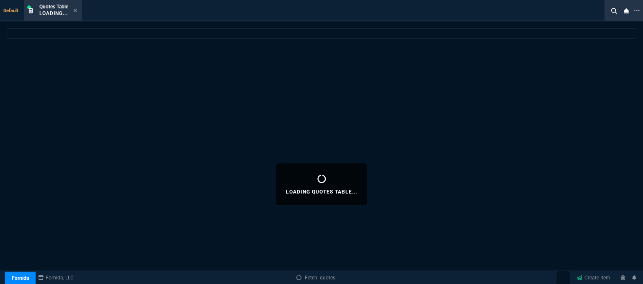
select select
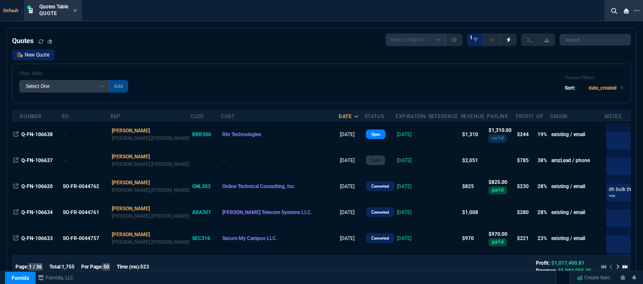
click at [36, 54] on link "New Quote" at bounding box center [33, 54] width 42 height 11
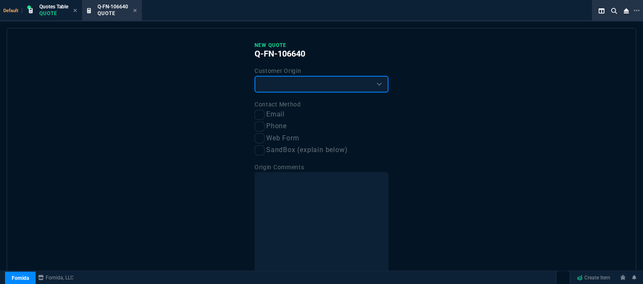
click at [301, 89] on select "Existing Customer Amazon Lead (first order) Website Lead (first order) Called (…" at bounding box center [322, 84] width 134 height 17
select select "existing"
click at [255, 76] on select "Existing Customer Amazon Lead (first order) Website Lead (first order) Called (…" at bounding box center [322, 84] width 134 height 17
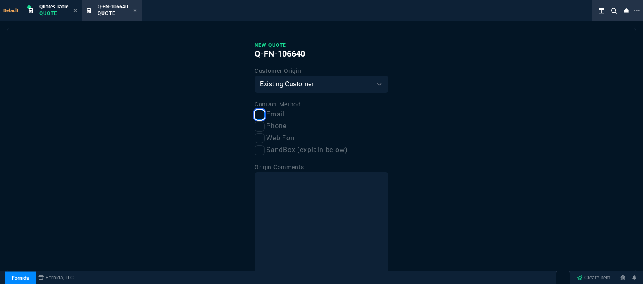
click at [255, 114] on input "Email" at bounding box center [260, 115] width 10 height 10
checkbox input "true"
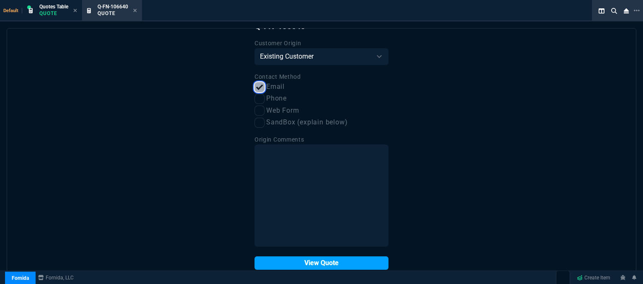
scroll to position [42, 0]
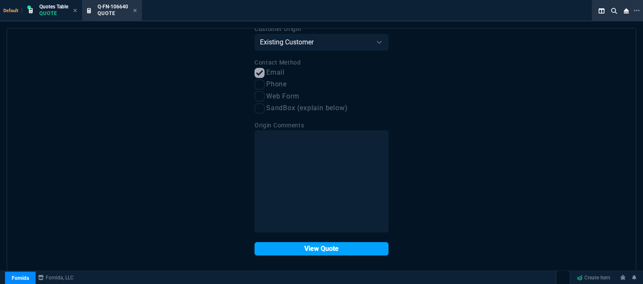
click at [291, 254] on button "View Quote" at bounding box center [322, 248] width 134 height 13
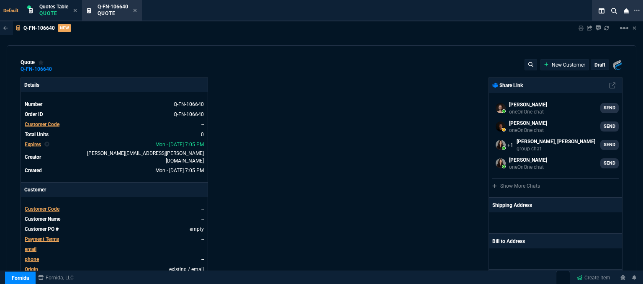
click at [54, 206] on span "Customer Code" at bounding box center [42, 209] width 35 height 6
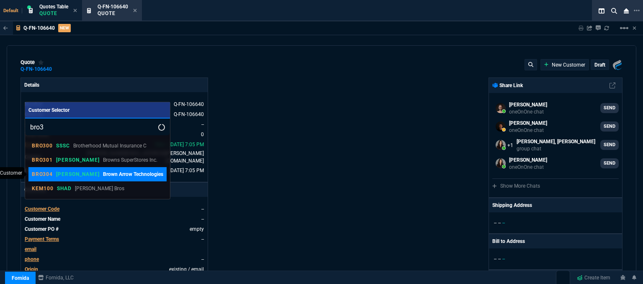
type input "bro3"
click at [103, 176] on p "Brown Arrow Technologies" at bounding box center [133, 174] width 60 height 8
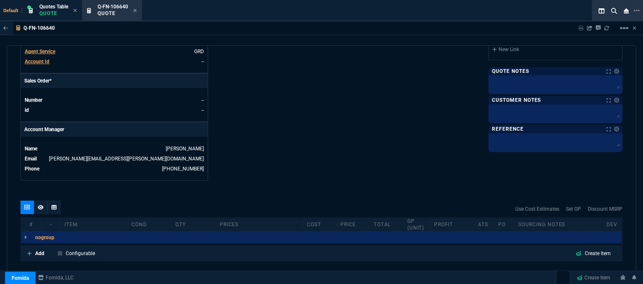
scroll to position [401, 0]
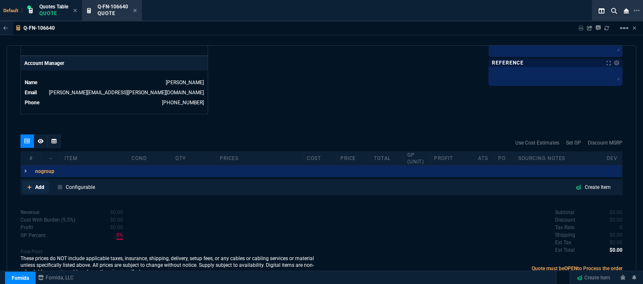
click at [28, 185] on icon at bounding box center [29, 187] width 4 height 4
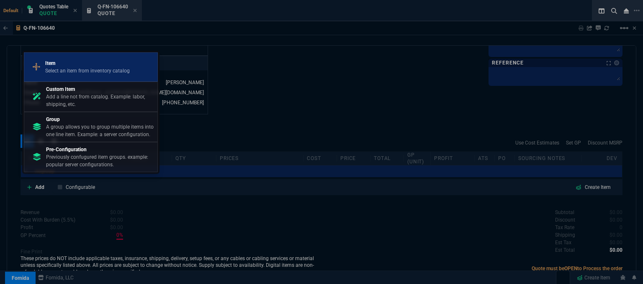
click at [84, 67] on p "Item" at bounding box center [87, 63] width 85 height 8
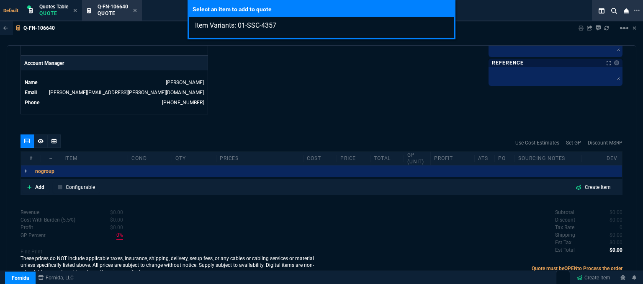
type input "Item Variants: 01-SSC-4357"
drag, startPoint x: 340, startPoint y: 92, endPoint x: 251, endPoint y: 139, distance: 100.2
click at [339, 93] on div "Select an item to add to quote Item Variants: 01-SSC-4357" at bounding box center [321, 142] width 643 height 284
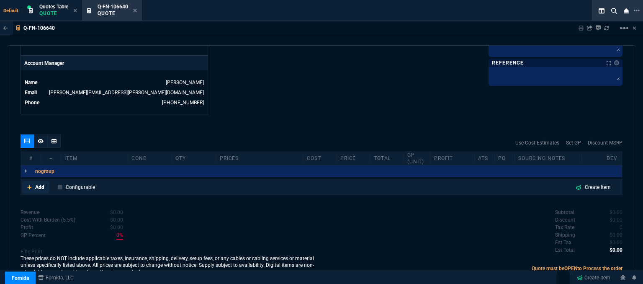
click at [30, 185] on icon at bounding box center [29, 187] width 5 height 5
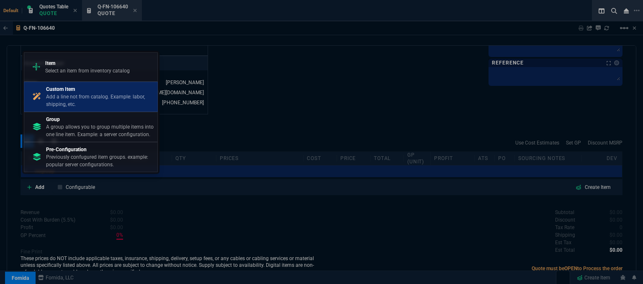
click at [76, 98] on p "Add a line not from catalog. Example: labor, shipping, etc." at bounding box center [100, 100] width 108 height 15
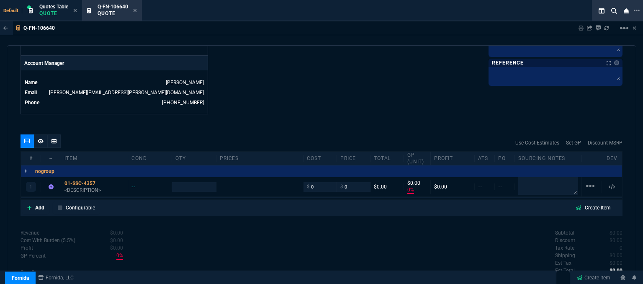
type input "0"
click at [100, 181] on icon at bounding box center [101, 183] width 5 height 5
click at [78, 187] on p "<DESCRIPTION>" at bounding box center [94, 190] width 60 height 7
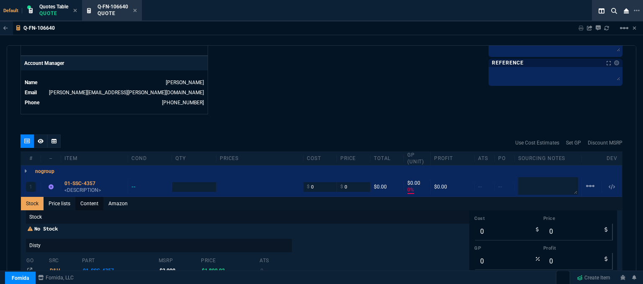
click at [94, 197] on link "Content" at bounding box center [89, 203] width 28 height 13
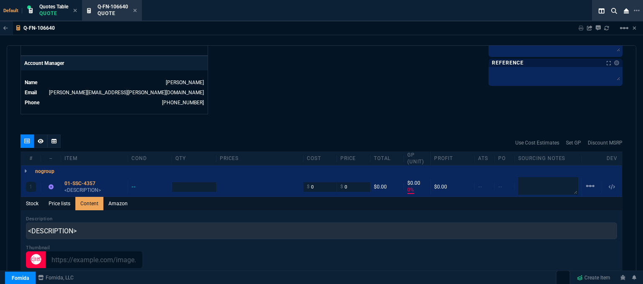
scroll to position [0, 0]
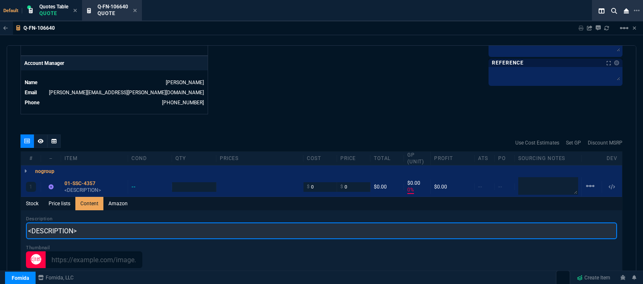
drag, startPoint x: 126, startPoint y: 224, endPoint x: 264, endPoint y: 76, distance: 202.4
click at [0, 205] on div "Q-FN-106640 Sharing Q-FN-106640 Link Dev Link Share on Teams linear_scale quote…" at bounding box center [321, 173] width 643 height 305
paste input "SonicWall Remote Implementation Service - installation / configuration"
type input "SonicWall Remote Implementation Service - installation / configuration"
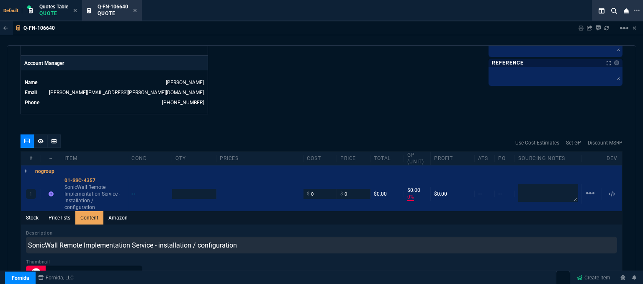
type input "1"
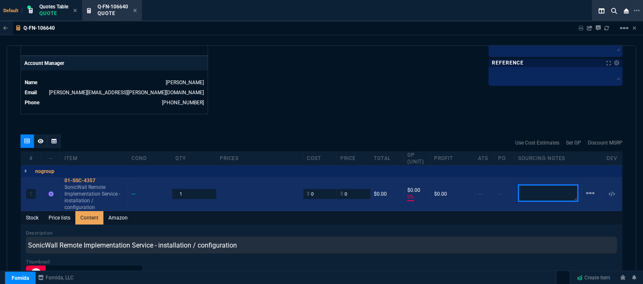
click at [541, 185] on textarea at bounding box center [548, 193] width 60 height 17
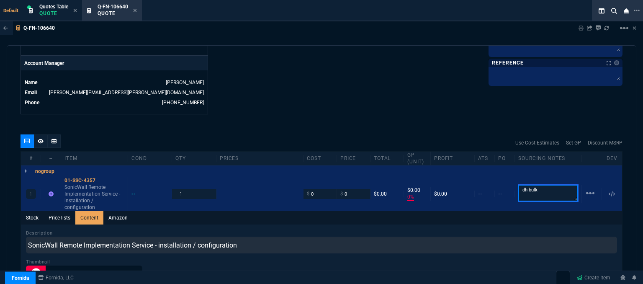
type textarea "dh bulk"
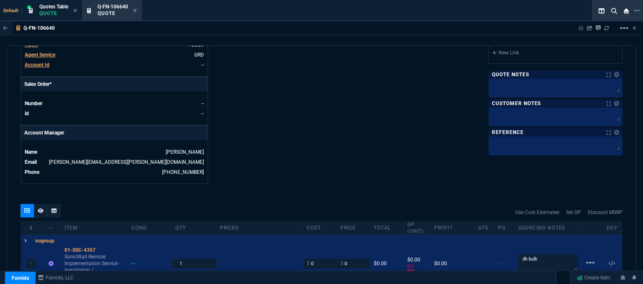
scroll to position [317, 0]
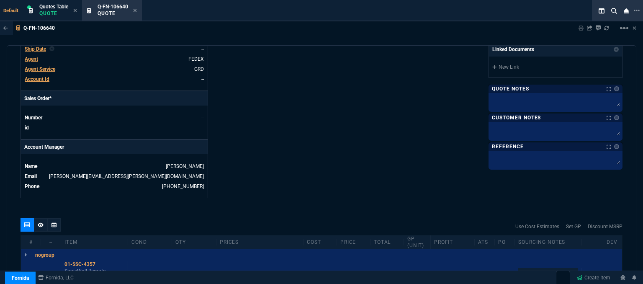
click at [33, 56] on span "Agent" at bounding box center [31, 59] width 13 height 6
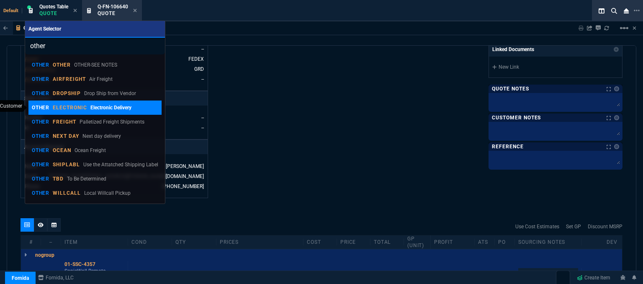
type input "other"
click at [73, 111] on div "OTHER ELECTRONIC Electronic Delivery" at bounding box center [82, 108] width 100 height 8
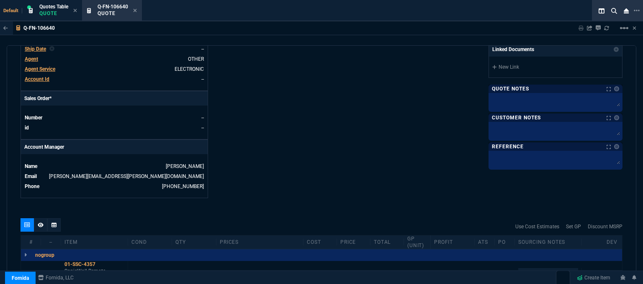
type input "0"
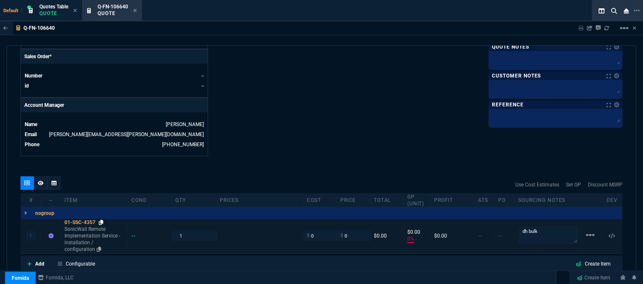
click at [101, 220] on icon at bounding box center [101, 222] width 5 height 5
drag, startPoint x: 322, startPoint y: 227, endPoint x: 285, endPoint y: 218, distance: 38.1
click at [285, 219] on div "1 01-SSC-4357 SonicWall Remote Implementation Service - installation / configur…" at bounding box center [321, 236] width 601 height 34
type input "1080"
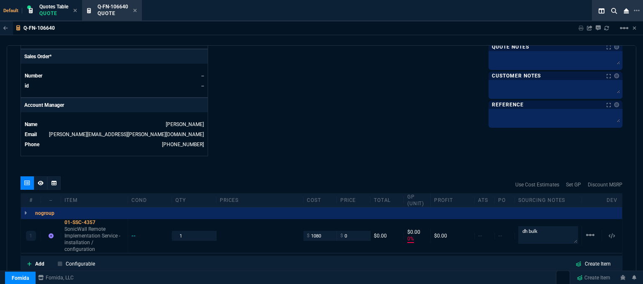
type input "1080"
type input "-100"
type input "-1080"
drag, startPoint x: 537, startPoint y: 228, endPoint x: 509, endPoint y: 224, distance: 27.9
click at [509, 224] on div "1 01-SSC-4357 SonicWall Remote Implementation Service - installation / configur…" at bounding box center [321, 236] width 601 height 34
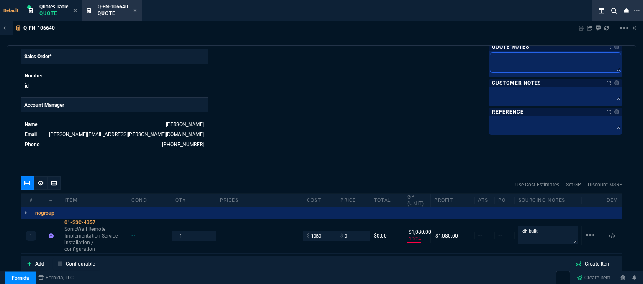
click at [560, 58] on textarea at bounding box center [555, 63] width 131 height 20
paste textarea "dh bulk"
type textarea "dh bulk"
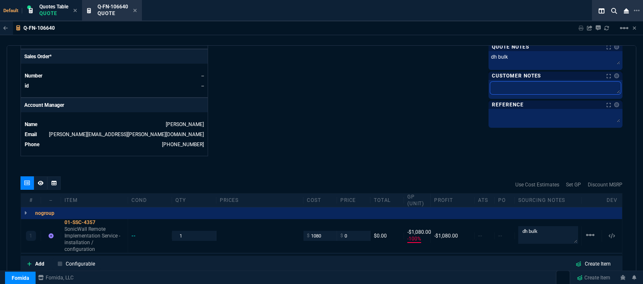
click at [529, 87] on textarea at bounding box center [555, 88] width 131 height 13
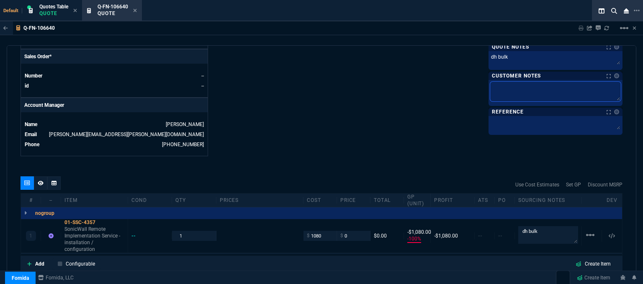
type textarea "E"
type textarea "ET"
type textarea "ETA"
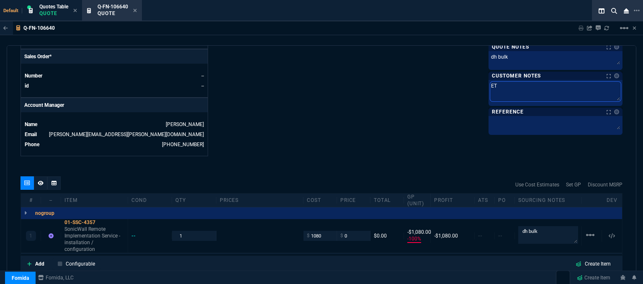
type textarea "ETA"
type textarea "ETA 5"
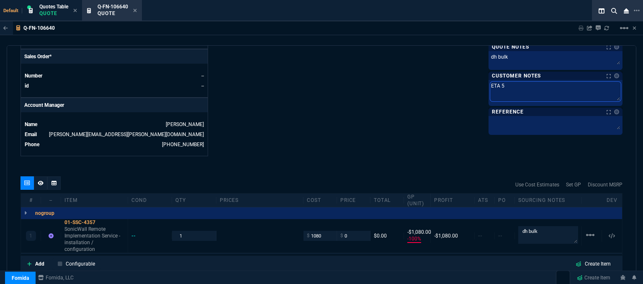
type textarea "ETA 5-"
type textarea "ETA 5-7"
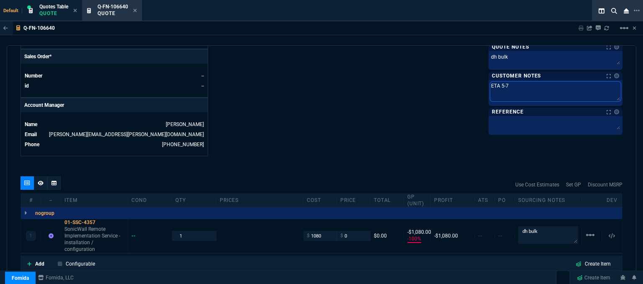
type textarea "ETA 5-7"
type textarea "ETA 5-7 B"
type textarea "ETA 5-7 Bi"
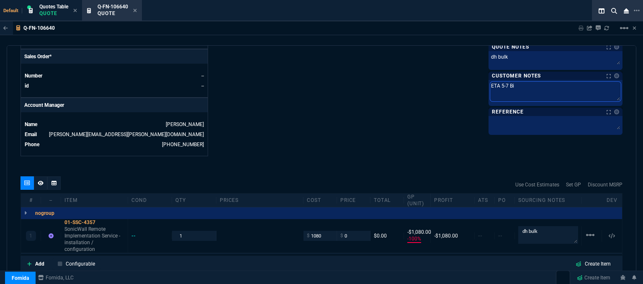
type textarea "ETA 5-7 Biz"
type textarea "ETA 5-7 Biz D"
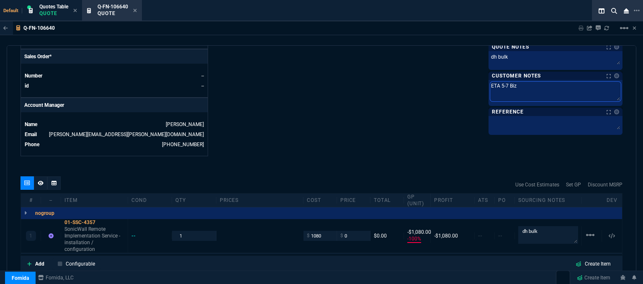
type textarea "ETA 5-7 Biz D"
type textarea "ETA 5-7 Biz Da"
type textarea "ETA 5-7 Biz Day"
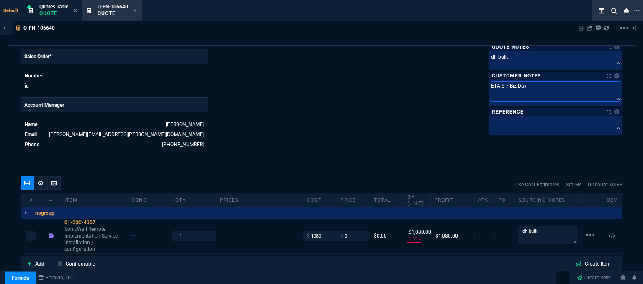
type textarea "ETA 5-7 Biz Dayt"
type textarea "ETA 5-7 Biz Dayts"
type textarea "ETA 5-7 Biz Dayt"
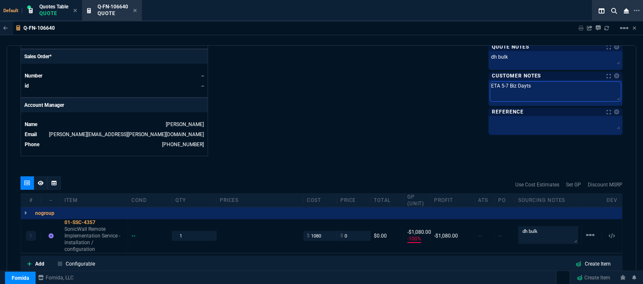
type textarea "ETA 5-7 Biz Dayt"
type textarea "ETA 5-7 Biz Day"
type textarea "ETA 5-7 Biz Days"
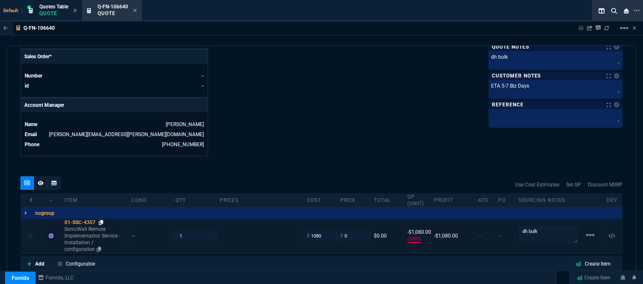
click at [100, 220] on icon at bounding box center [101, 222] width 5 height 5
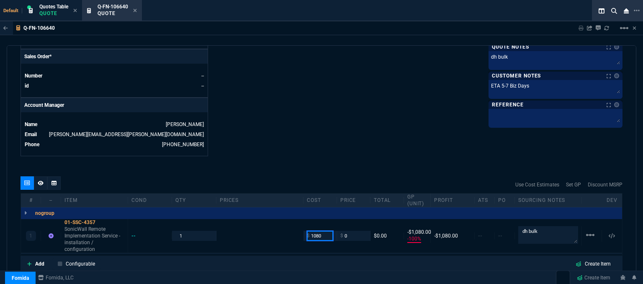
drag, startPoint x: 327, startPoint y: 224, endPoint x: 293, endPoint y: 190, distance: 48.0
click at [294, 219] on div "1 01-SSC-4357 SonicWall Remote Implementation Service - installation / configur…" at bounding box center [321, 236] width 601 height 34
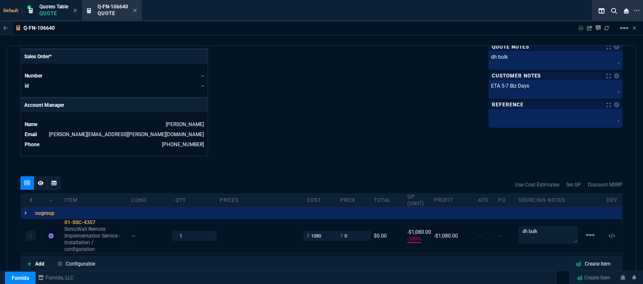
drag, startPoint x: 100, startPoint y: 215, endPoint x: 344, endPoint y: 5, distance: 321.2
drag, startPoint x: 352, startPoint y: 226, endPoint x: 333, endPoint y: 225, distance: 19.3
click at [334, 226] on div "1 01-SSC-4357 SonicWall Remote Implementation Service - installation / configur…" at bounding box center [321, 236] width 601 height 34
type input "1980"
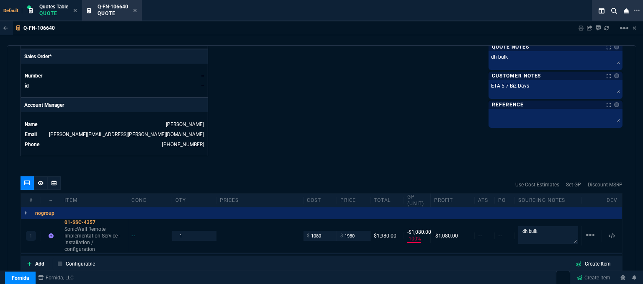
type input "1980"
type input "45"
type input "900"
drag, startPoint x: 317, startPoint y: 225, endPoint x: 283, endPoint y: 224, distance: 34.3
click at [283, 224] on div "1 01-SSC-4357 SonicWall Remote Implementation Service - installation / configur…" at bounding box center [321, 236] width 601 height 34
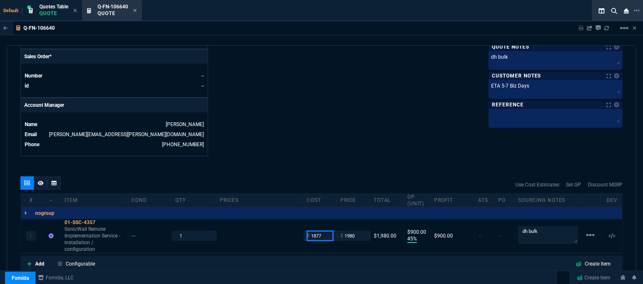
type input "1877"
type input "5"
type input "103"
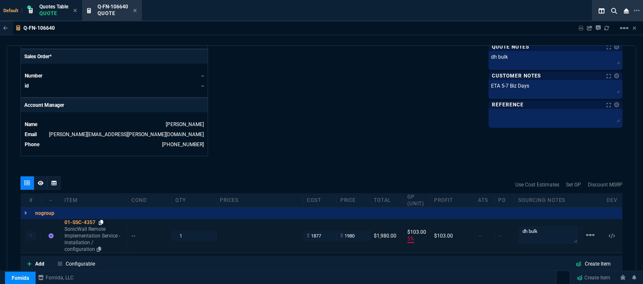
click at [101, 220] on icon at bounding box center [101, 222] width 5 height 5
click at [357, 231] on input "1980" at bounding box center [353, 236] width 26 height 10
type input "1995"
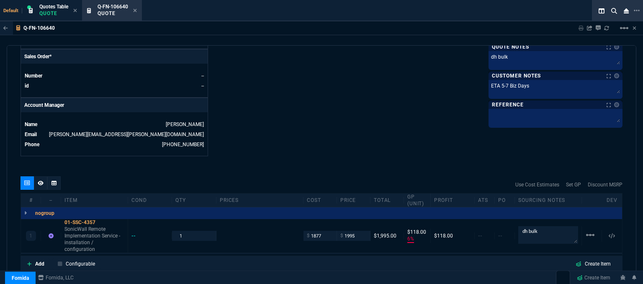
type input "6"
type input "118"
click at [135, 9] on icon at bounding box center [135, 10] width 4 height 5
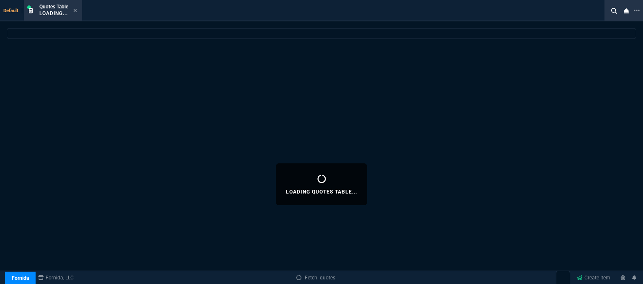
select select
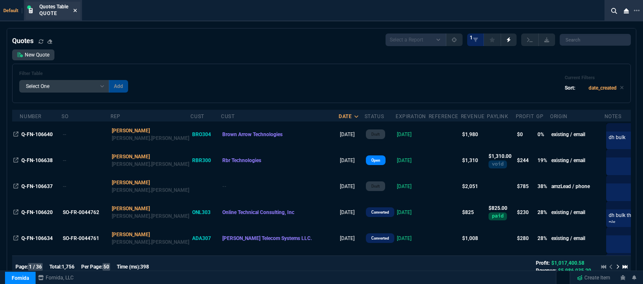
click at [75, 10] on icon at bounding box center [75, 10] width 4 height 5
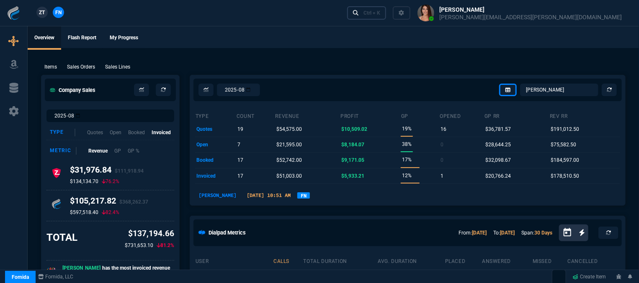
click at [380, 12] on div "Ctrl + K" at bounding box center [371, 13] width 17 height 7
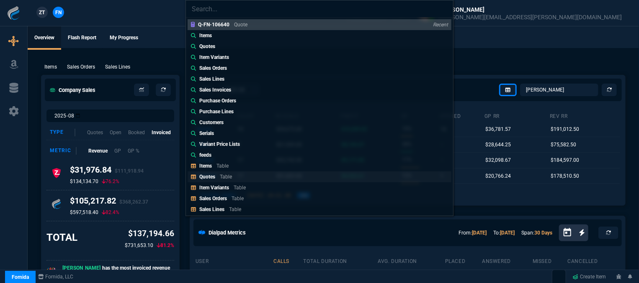
click at [227, 172] on link "Quotes Table" at bounding box center [320, 177] width 264 height 11
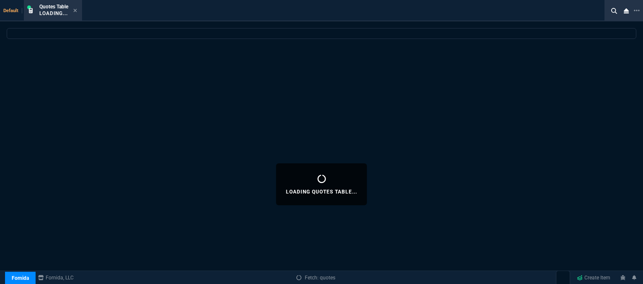
select select
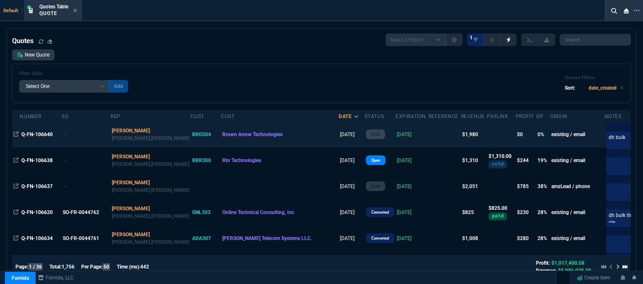
click at [429, 139] on td at bounding box center [445, 134] width 32 height 26
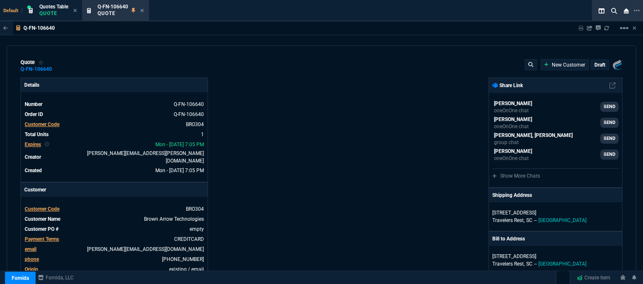
type input "6"
type input "118"
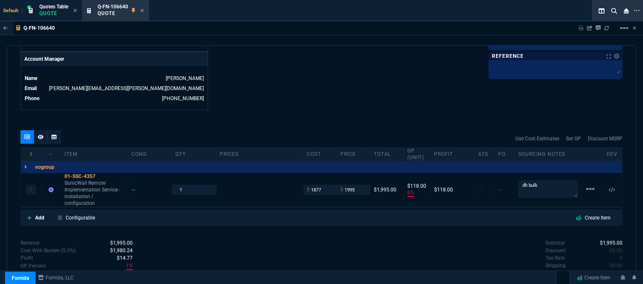
scroll to position [419, 0]
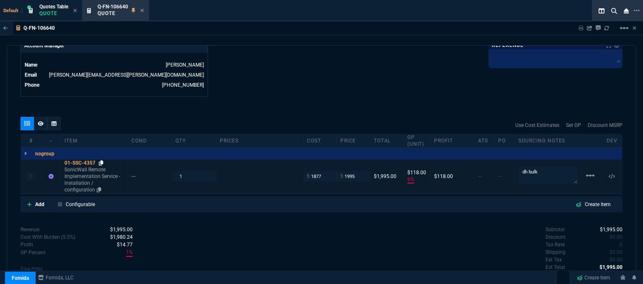
click at [103, 160] on icon at bounding box center [101, 162] width 5 height 5
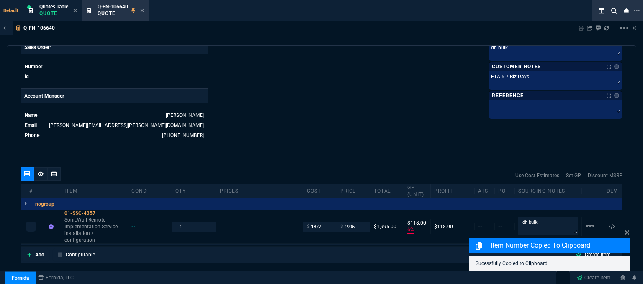
scroll to position [335, 0]
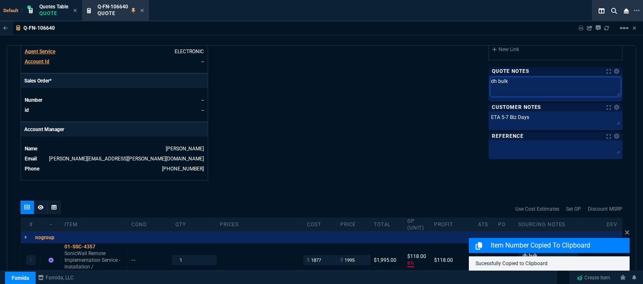
drag, startPoint x: 530, startPoint y: 78, endPoint x: 452, endPoint y: 75, distance: 78.3
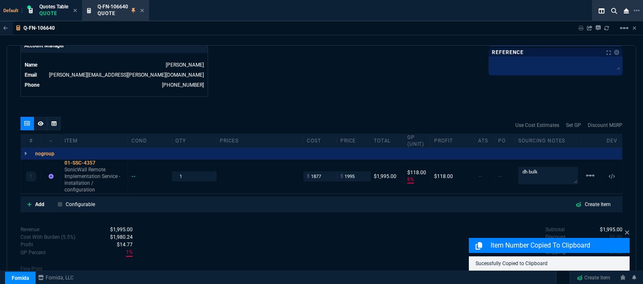
scroll to position [377, 0]
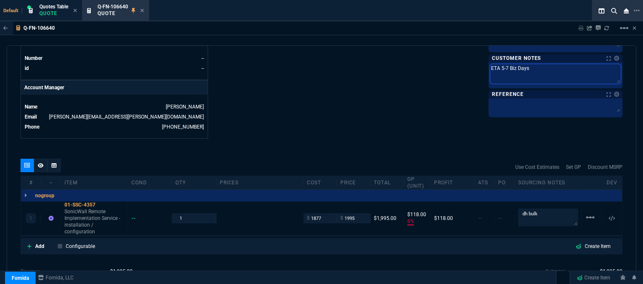
drag, startPoint x: 543, startPoint y: 76, endPoint x: 440, endPoint y: 76, distance: 103.0
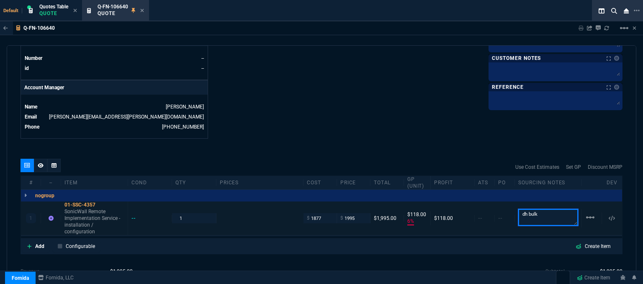
drag, startPoint x: 540, startPoint y: 205, endPoint x: 478, endPoint y: 203, distance: 62.0
click at [478, 203] on div "1 01-SSC-4357 SonicWall Remote Implementation Service - installation / configur…" at bounding box center [321, 218] width 601 height 34
click at [102, 202] on icon at bounding box center [101, 204] width 5 height 5
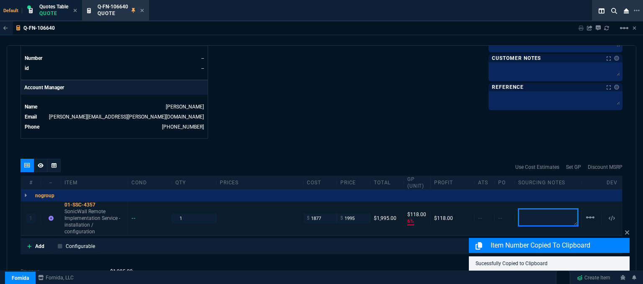
click at [521, 209] on textarea at bounding box center [548, 218] width 60 height 18
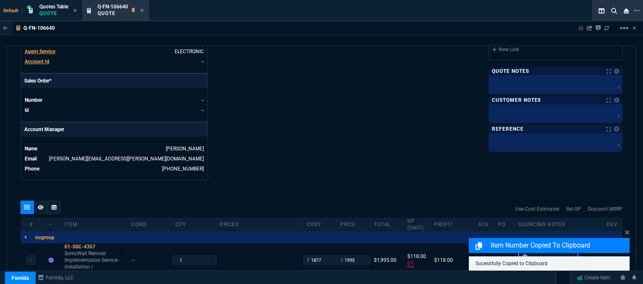
type textarea "dh"
click at [518, 85] on textarea at bounding box center [555, 83] width 131 height 13
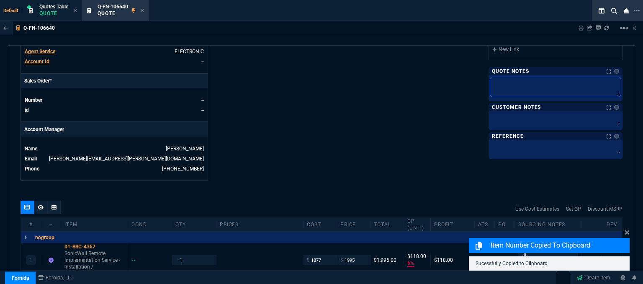
type textarea "d"
type textarea "dh"
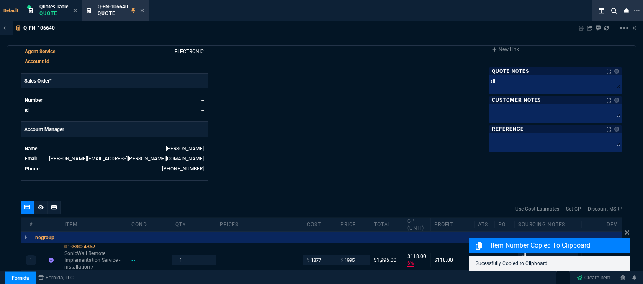
click at [100, 244] on icon at bounding box center [101, 246] width 5 height 5
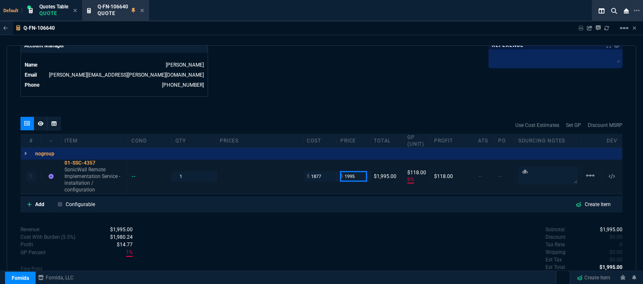
drag, startPoint x: 359, startPoint y: 167, endPoint x: 325, endPoint y: 162, distance: 34.6
click at [325, 162] on div "1 01-SSC-4357 SonicWall Remote Implementation Service - installation / configur…" at bounding box center [321, 177] width 601 height 34
type input "2"
type input "1998"
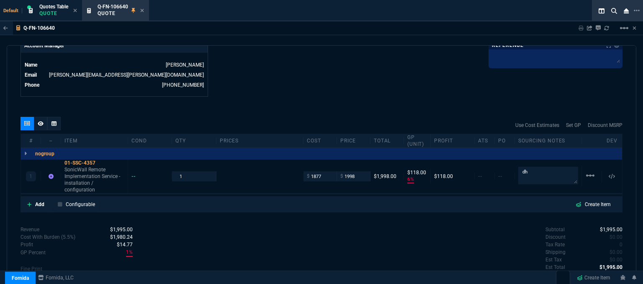
type input "1998"
type input "121"
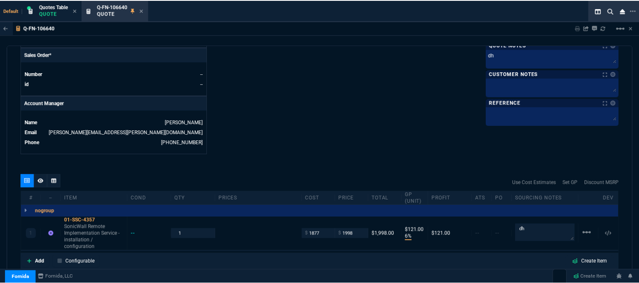
scroll to position [429, 0]
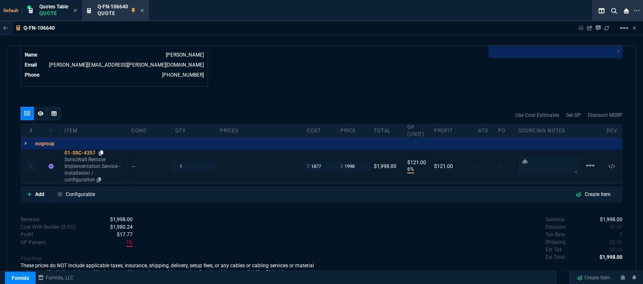
click at [103, 150] on icon at bounding box center [101, 152] width 5 height 5
drag, startPoint x: 357, startPoint y: 157, endPoint x: 331, endPoint y: 160, distance: 26.5
click at [331, 160] on div "1 01-SSC-4357 SonicWall Remote Implementation Service - installation / configur…" at bounding box center [321, 166] width 601 height 34
type input "2000"
click at [337, 83] on div "quote Q-FN-106640 Brown Arrow Technologies draft Fornida, LLC [STREET_ADDRESS] …" at bounding box center [322, 165] width 630 height 241
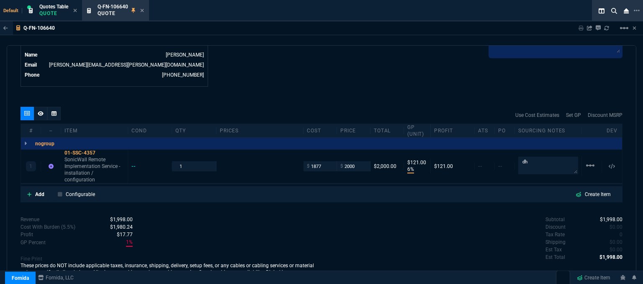
type input "2000"
type input "123"
drag, startPoint x: 358, startPoint y: 155, endPoint x: 335, endPoint y: 156, distance: 23.0
click at [337, 161] on div "$ 2000" at bounding box center [353, 166] width 33 height 10
type input "2060"
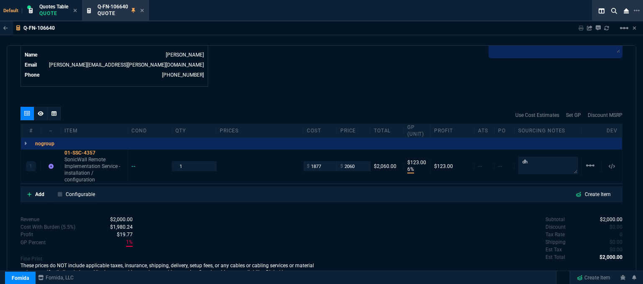
click at [329, 87] on div "quote Q-FN-106640 Brown Arrow Technologies draft Fornida, LLC [STREET_ADDRESS] …" at bounding box center [322, 165] width 630 height 241
type input "2060"
type input "9"
type input "183"
drag, startPoint x: 353, startPoint y: 160, endPoint x: 332, endPoint y: 157, distance: 21.5
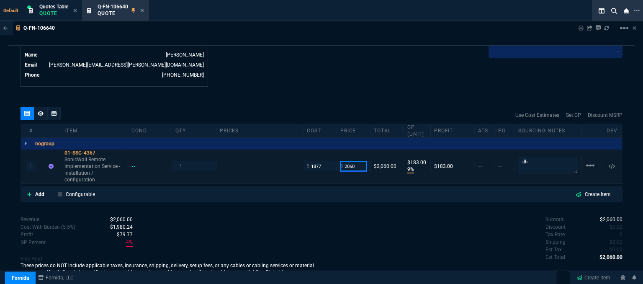
click at [332, 157] on div "1 01-SSC-4357 SonicWall Remote Implementation Service - installation / configur…" at bounding box center [321, 166] width 601 height 34
type input "2200"
type input "15"
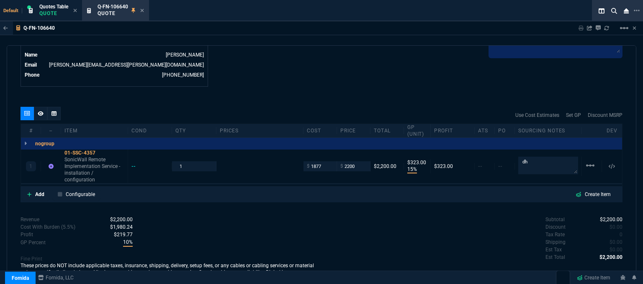
type input "323"
drag, startPoint x: 357, startPoint y: 156, endPoint x: 337, endPoint y: 153, distance: 20.3
click at [337, 161] on div "$ 2200" at bounding box center [353, 166] width 33 height 10
click at [329, 89] on div "quote Q-FN-106640 Brown Arrow Technologies draft Fornida, LLC [STREET_ADDRESS] …" at bounding box center [322, 165] width 630 height 241
drag, startPoint x: 357, startPoint y: 156, endPoint x: 332, endPoint y: 153, distance: 24.9
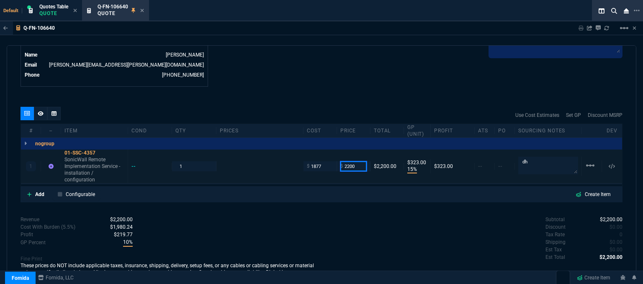
click at [332, 153] on div "1 01-SSC-4357 SonicWall Remote Implementation Service - installation / configur…" at bounding box center [321, 166] width 601 height 34
type input "2150"
type input "13"
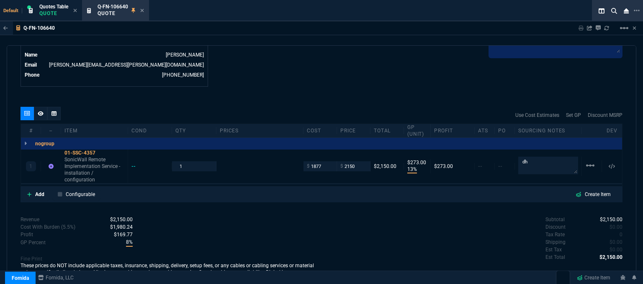
type input "273"
drag, startPoint x: 341, startPoint y: 157, endPoint x: 333, endPoint y: 155, distance: 8.3
click at [333, 155] on div "1 01-SSC-4357 SonicWall Remote Implementation Service - installation / configur…" at bounding box center [321, 166] width 601 height 34
type input "2160"
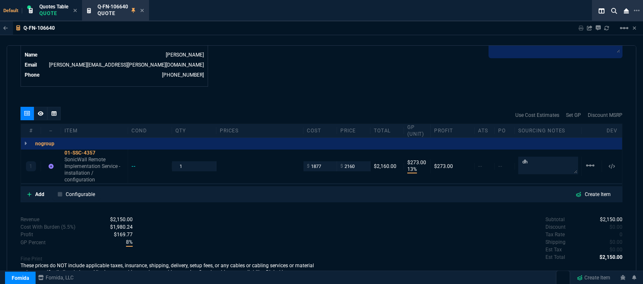
type input "2160"
type input "283"
drag, startPoint x: 350, startPoint y: 160, endPoint x: 330, endPoint y: 155, distance: 19.8
click at [330, 155] on div "1 01-SSC-4357 SonicWall Remote Implementation Service - installation / configur…" at bounding box center [321, 166] width 601 height 34
type input "2150"
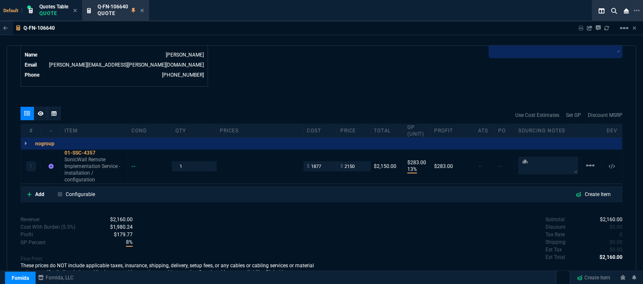
type input "2150"
type input "273"
drag, startPoint x: 358, startPoint y: 157, endPoint x: 320, endPoint y: 151, distance: 38.1
click at [320, 151] on div "1 01-SSC-4357 SonicWall Remote Implementation Service - installation / configur…" at bounding box center [321, 166] width 601 height 34
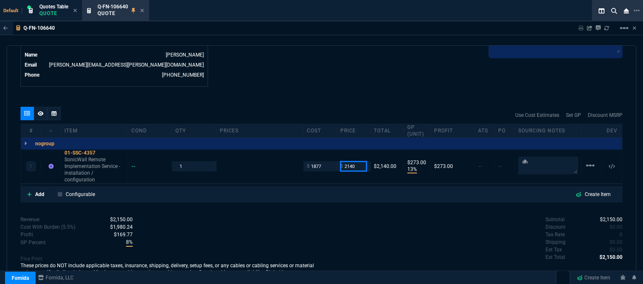
type input "2140"
click at [313, 96] on div "quote Q-FN-106640 Brown Arrow Technologies draft Fornida, LLC [STREET_ADDRESS] …" at bounding box center [322, 165] width 630 height 241
type input "2140"
type input "12"
type input "263"
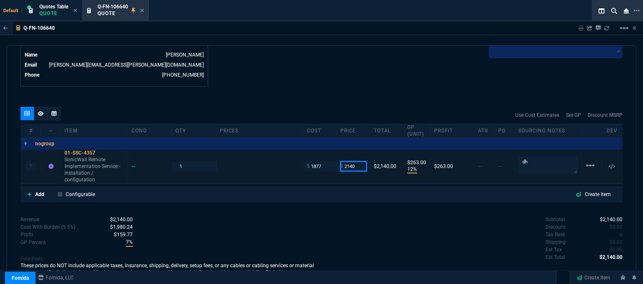
drag, startPoint x: 354, startPoint y: 157, endPoint x: 330, endPoint y: 157, distance: 23.4
click at [330, 157] on div "1 01-SSC-4357 SonicWall Remote Implementation Service - installation / configur…" at bounding box center [321, 166] width 601 height 34
click at [357, 161] on input "2140" at bounding box center [353, 166] width 26 height 10
click at [355, 161] on input "2140" at bounding box center [353, 166] width 26 height 10
type input "2120"
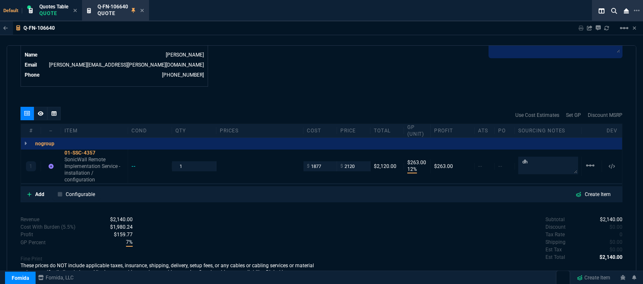
type input "2120"
type input "11"
type input "243"
drag, startPoint x: 353, startPoint y: 157, endPoint x: 335, endPoint y: 154, distance: 18.5
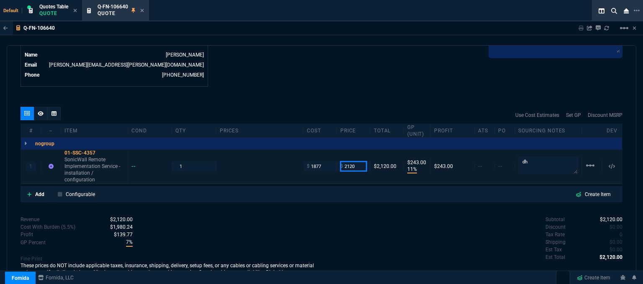
click at [337, 161] on div "$ 2120" at bounding box center [353, 166] width 33 height 10
type input "2000"
type input "6"
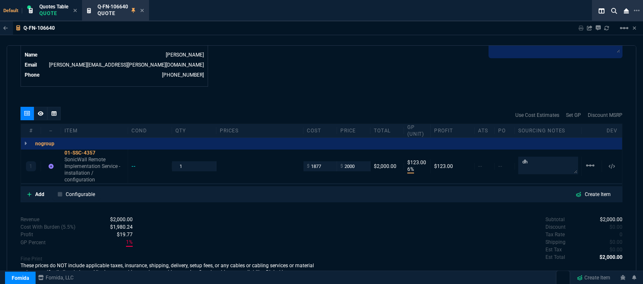
type input "123"
drag, startPoint x: 356, startPoint y: 154, endPoint x: 330, endPoint y: 155, distance: 26.0
click at [330, 155] on div "1 01-SSC-4357 SonicWall Remote Implementation Service - installation / configur…" at bounding box center [321, 166] width 601 height 34
type input "2090"
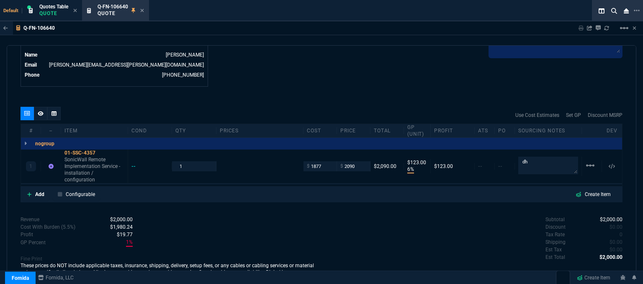
type input "2090"
type input "10"
type input "213"
drag, startPoint x: 356, startPoint y: 156, endPoint x: 328, endPoint y: 161, distance: 28.0
click at [328, 161] on div "1 01-SSC-4357 SonicWall Remote Implementation Service - installation / configur…" at bounding box center [321, 166] width 601 height 34
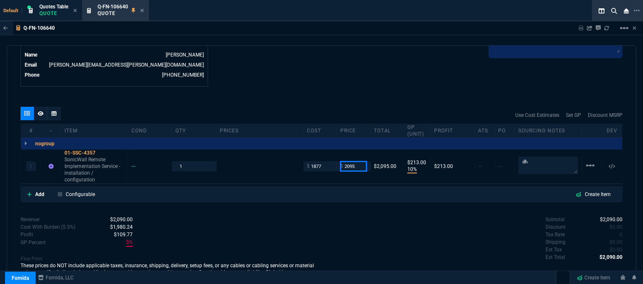
type input "2095"
type input "218"
drag, startPoint x: 358, startPoint y: 156, endPoint x: 333, endPoint y: 157, distance: 24.7
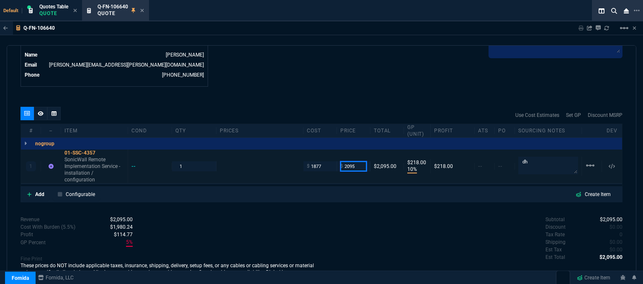
click at [333, 157] on div "1 01-SSC-4357 SonicWall Remote Implementation Service - installation / configur…" at bounding box center [321, 166] width 601 height 34
drag, startPoint x: 343, startPoint y: 158, endPoint x: 322, endPoint y: 154, distance: 21.3
click at [322, 154] on div "1 01-SSC-4357 SonicWall Remote Implementation Service - installation / configur…" at bounding box center [321, 166] width 601 height 34
type input "2000"
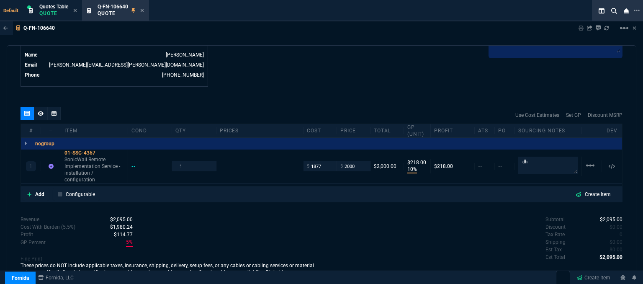
type input "2000"
type input "6"
type input "123"
click at [142, 11] on icon at bounding box center [142, 10] width 3 height 3
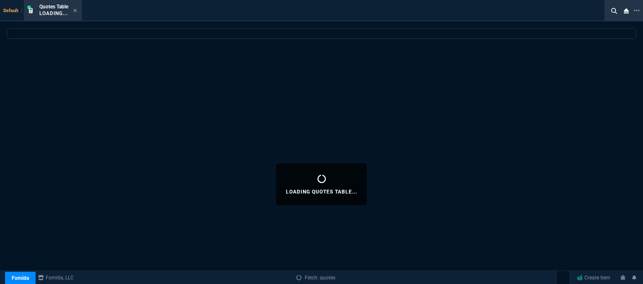
select select
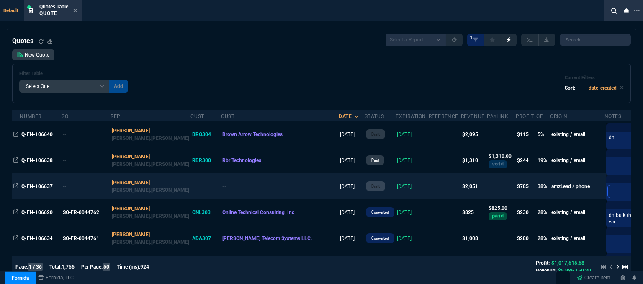
click at [608, 192] on textarea at bounding box center [631, 191] width 47 height 13
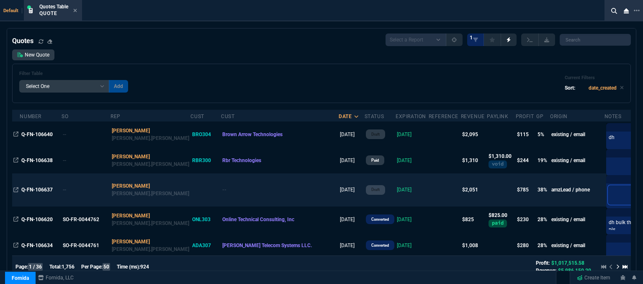
type textarea "d"
type textarea "de"
type textarea "deb"
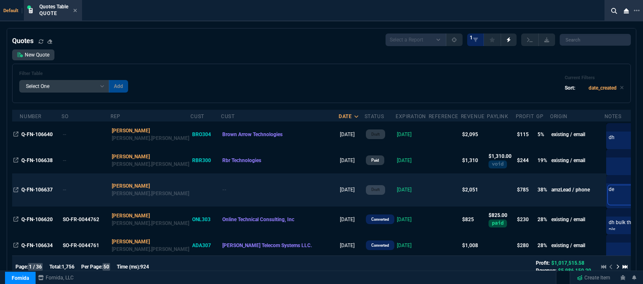
type textarea "deb"
type textarea "debr"
type textarea "[PERSON_NAME]"
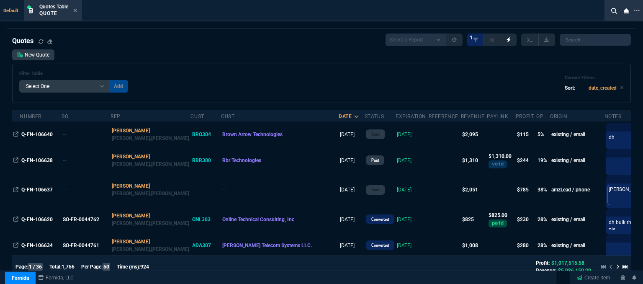
type textarea "[PERSON_NAME]"
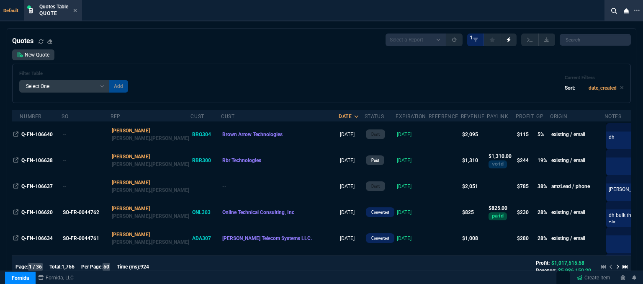
click at [375, 71] on div "Filter Table Select One Add Filter () creator (creator) Cust (headers.customerN…" at bounding box center [321, 83] width 605 height 25
click at [75, 9] on icon at bounding box center [75, 10] width 4 height 5
